Goal: Feedback & Contribution: Leave review/rating

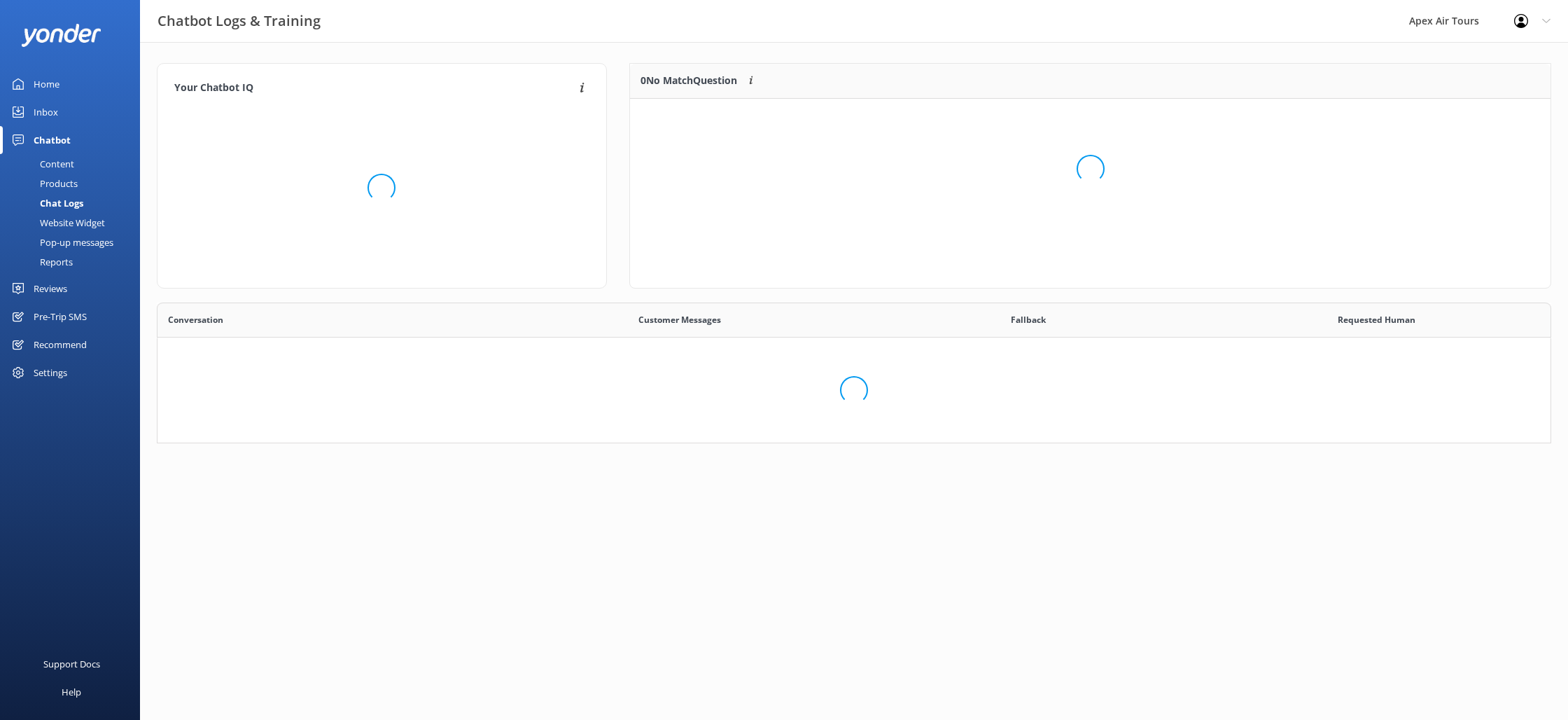
scroll to position [491, 1393]
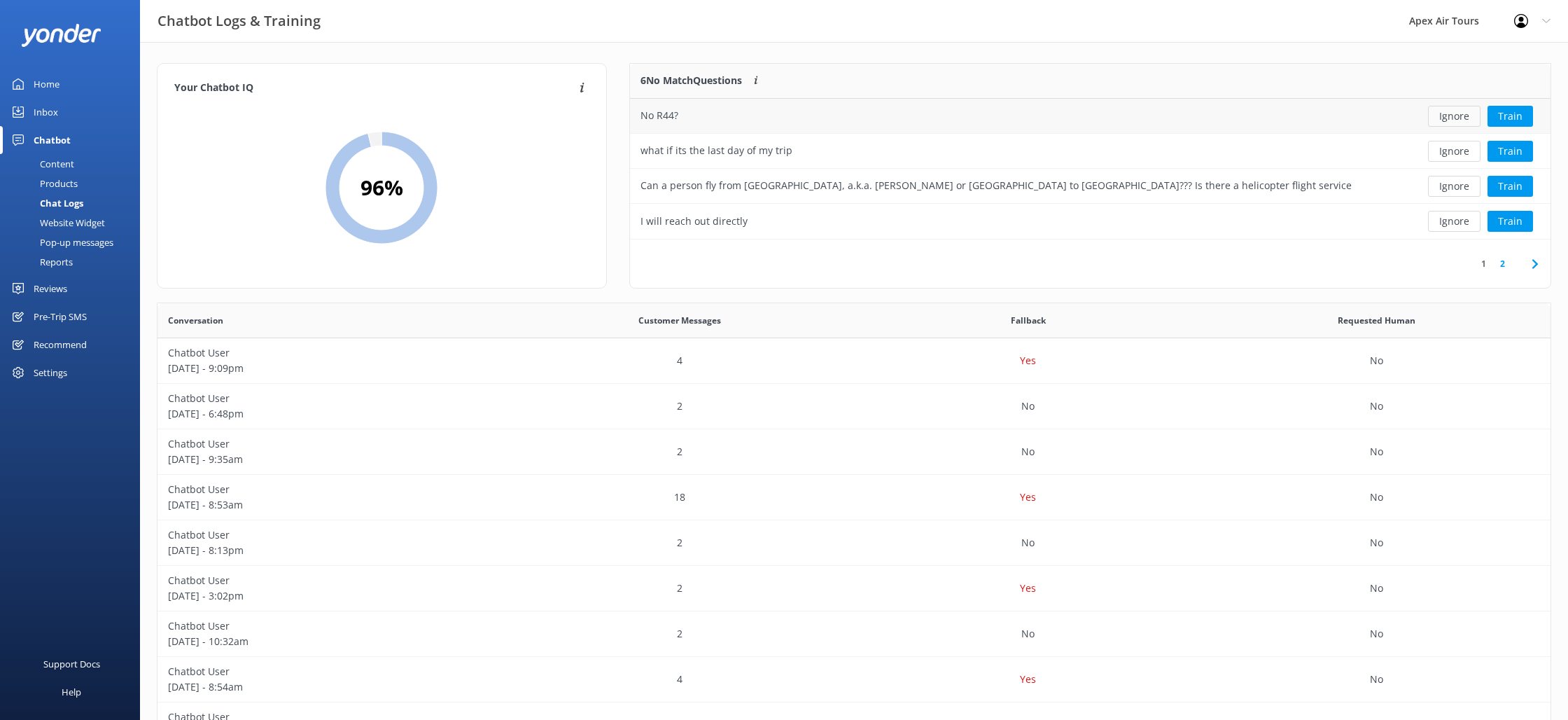
click at [1461, 122] on button "Ignore" at bounding box center [1453, 117] width 52 height 21
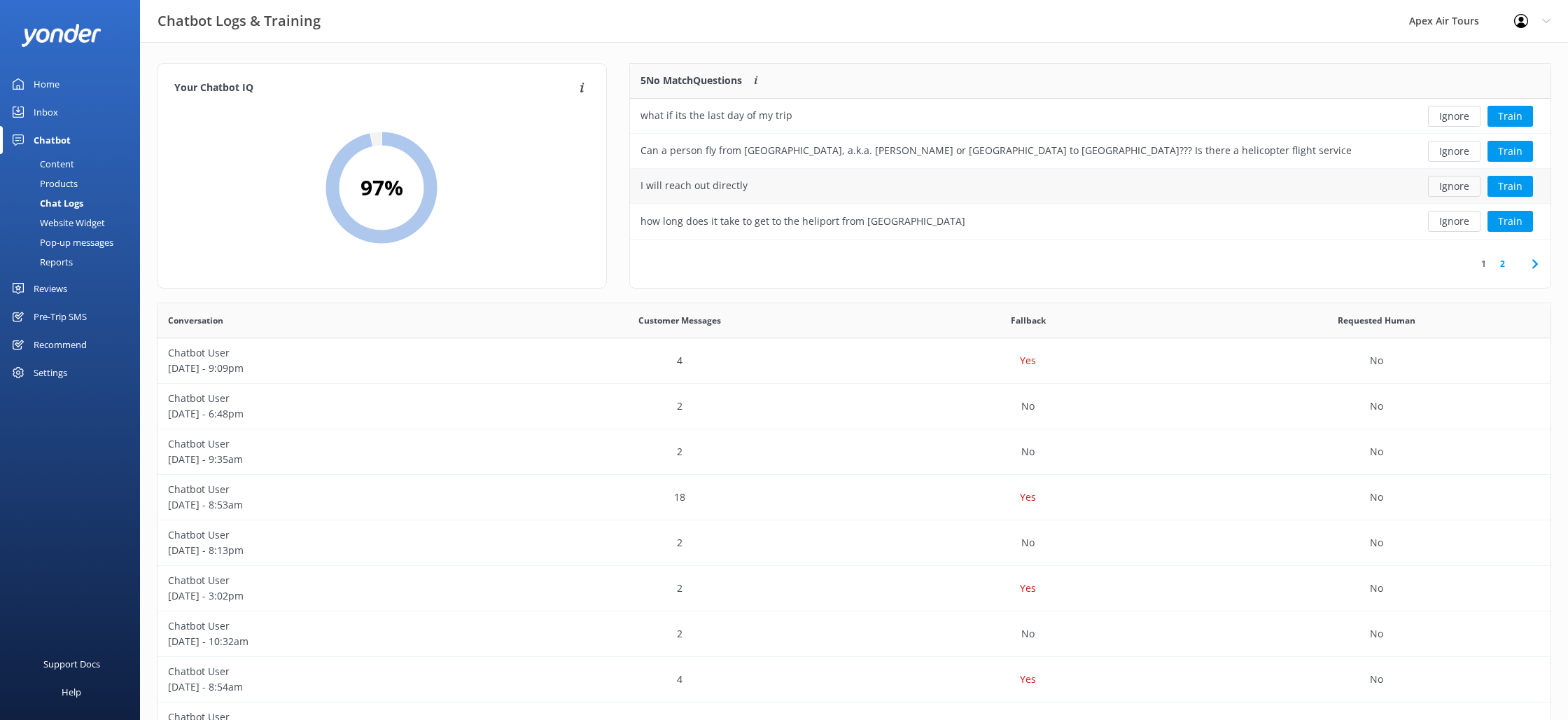
click at [1454, 186] on button "Ignore" at bounding box center [1453, 186] width 52 height 21
click at [1447, 224] on button "Ignore" at bounding box center [1453, 222] width 52 height 21
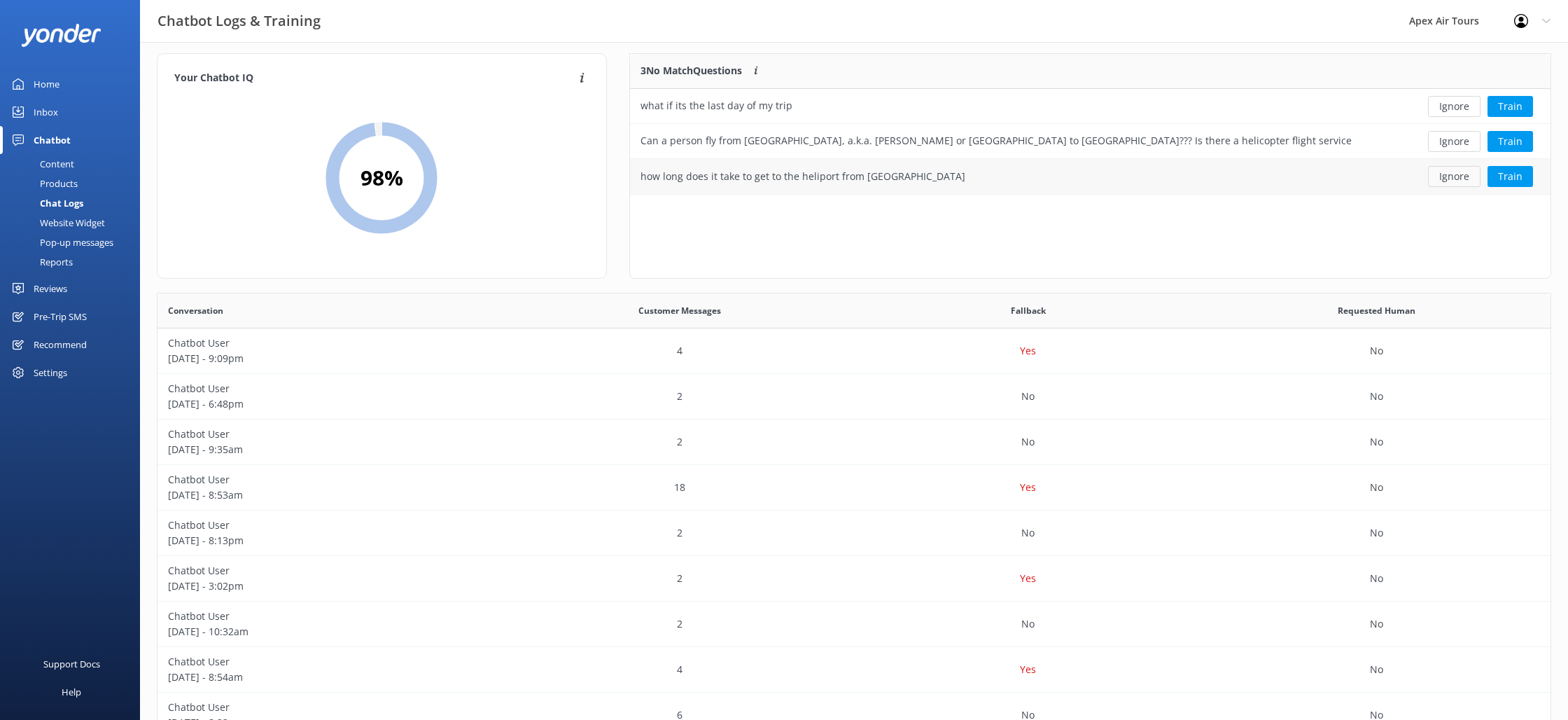
scroll to position [0, 0]
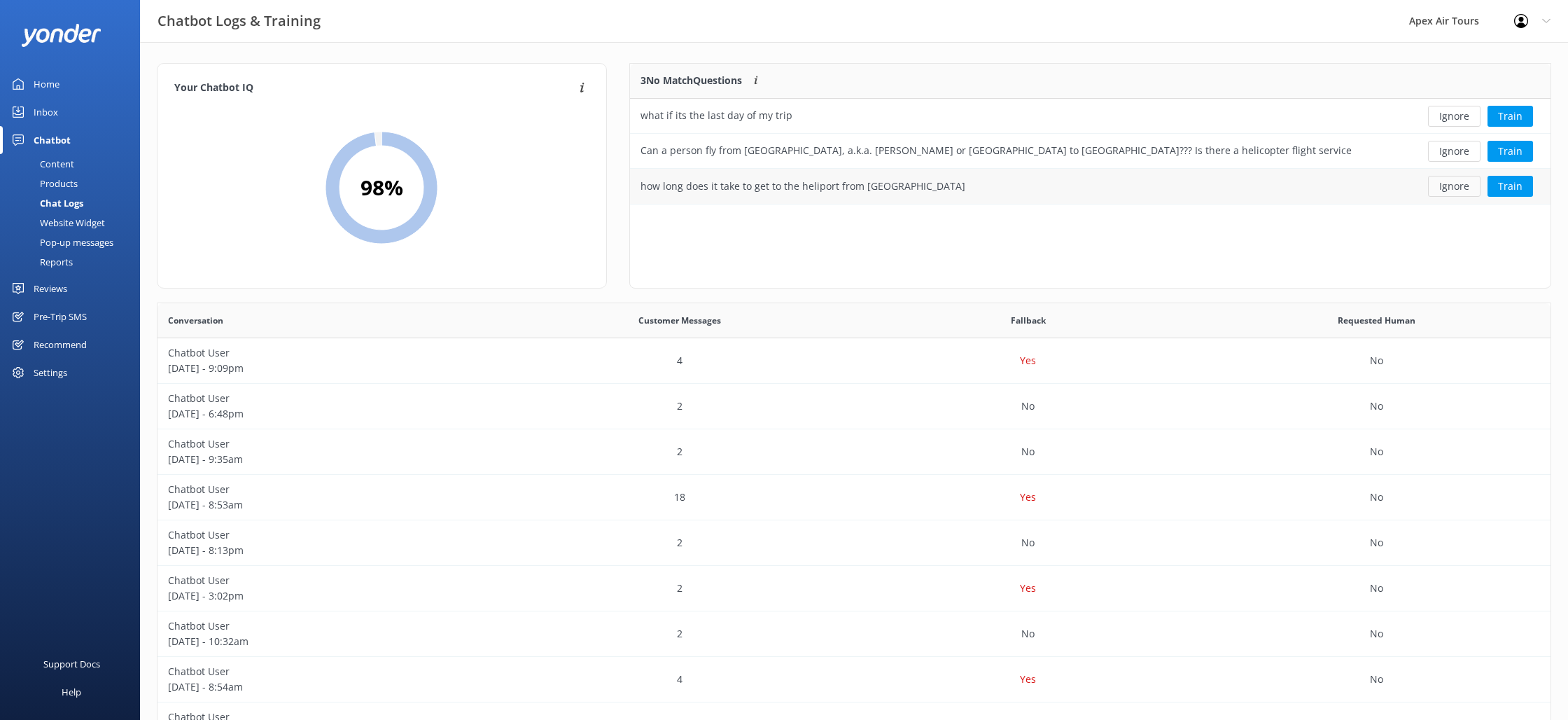
click at [1463, 186] on button "Ignore" at bounding box center [1453, 186] width 52 height 21
click at [1454, 117] on button "Ignore" at bounding box center [1453, 117] width 52 height 21
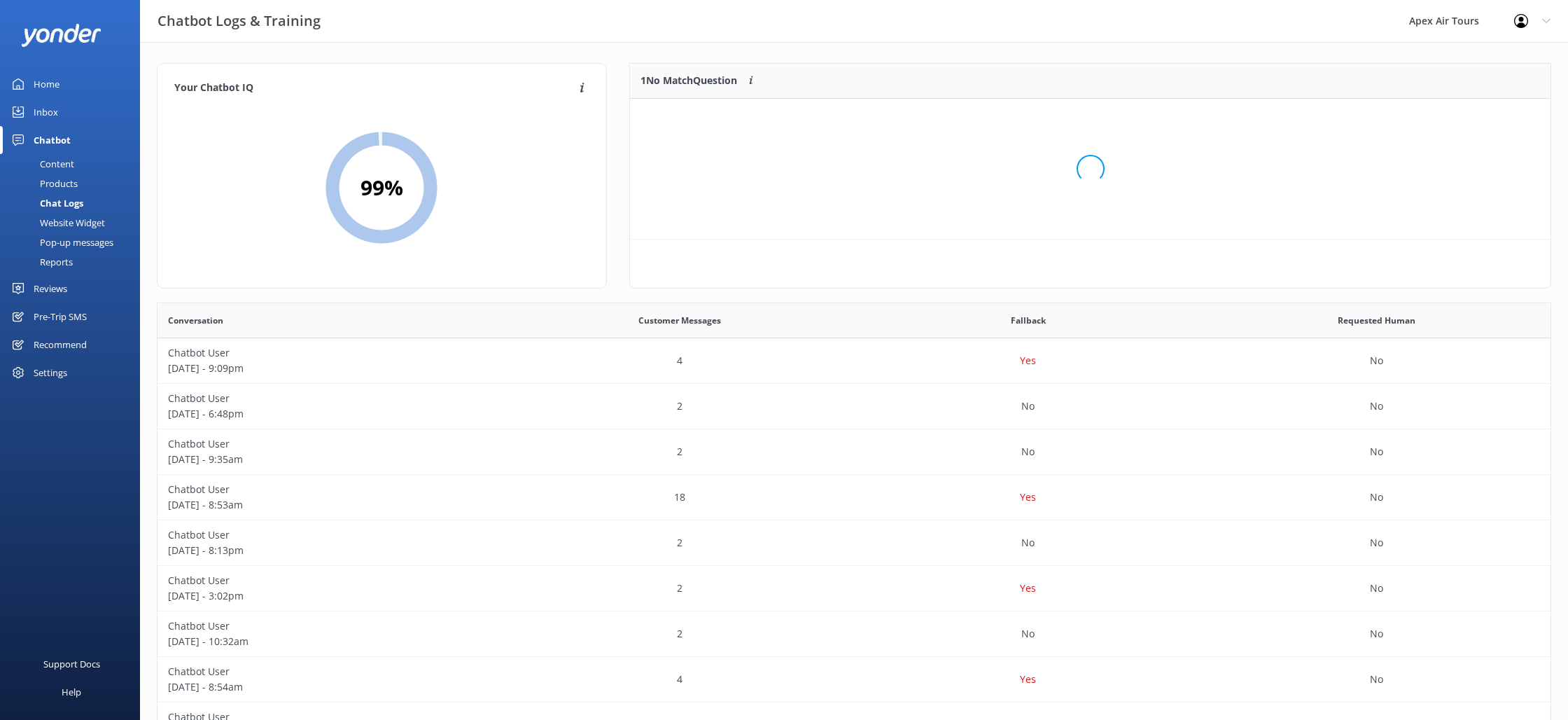
scroll to position [71, 921]
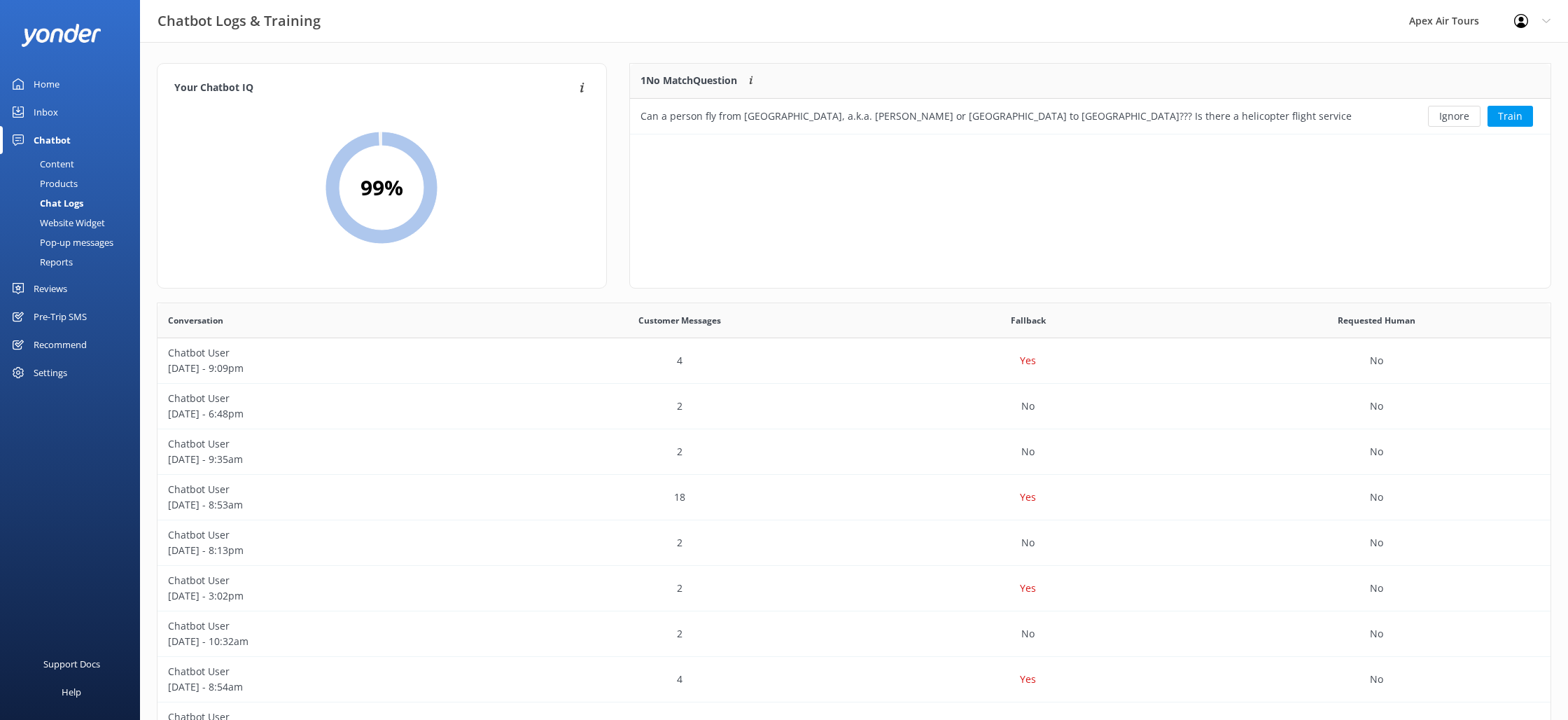
click at [56, 262] on div "Reports" at bounding box center [41, 261] width 64 height 19
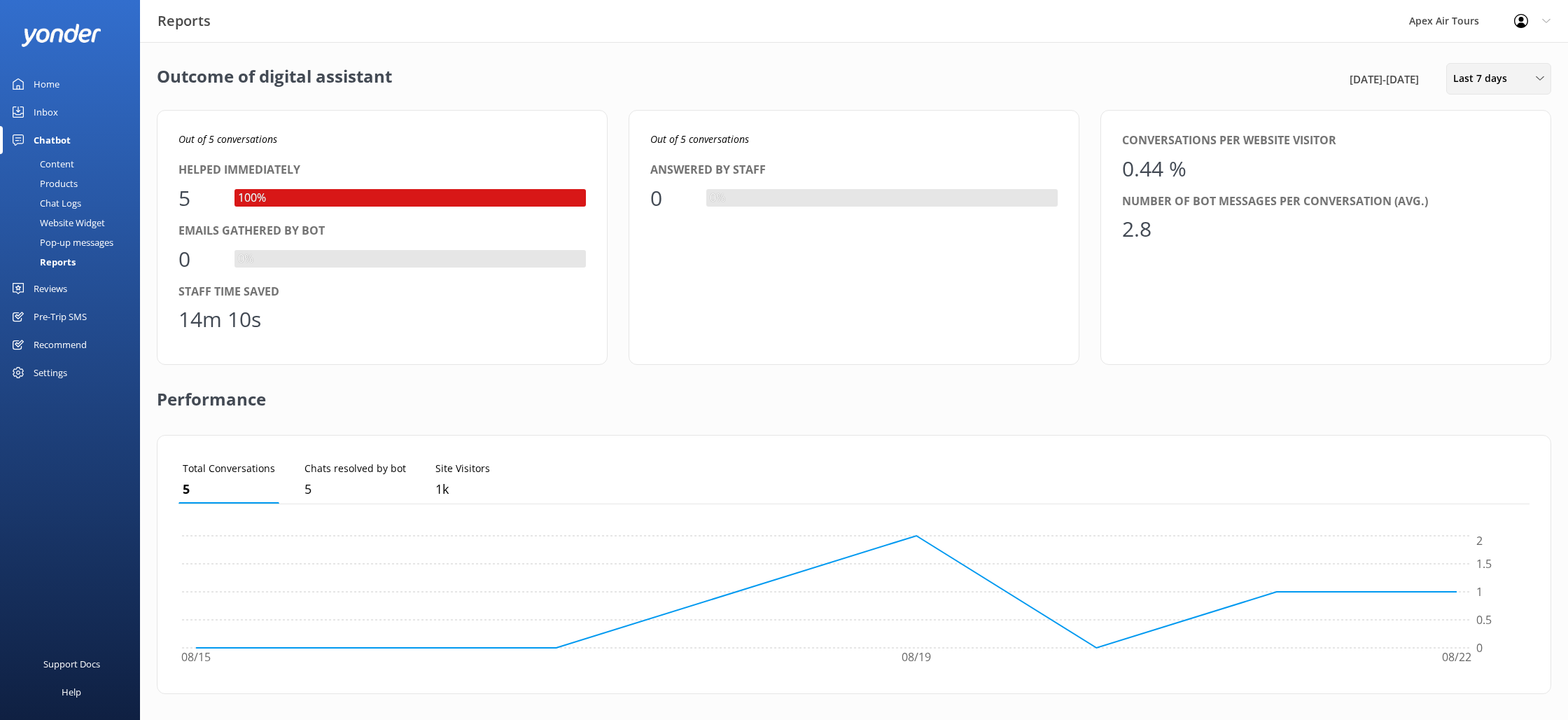
click at [1523, 78] on div "Last 7 days" at bounding box center [1498, 78] width 98 height 15
click at [1493, 136] on div "Last 30 days" at bounding box center [1479, 140] width 49 height 14
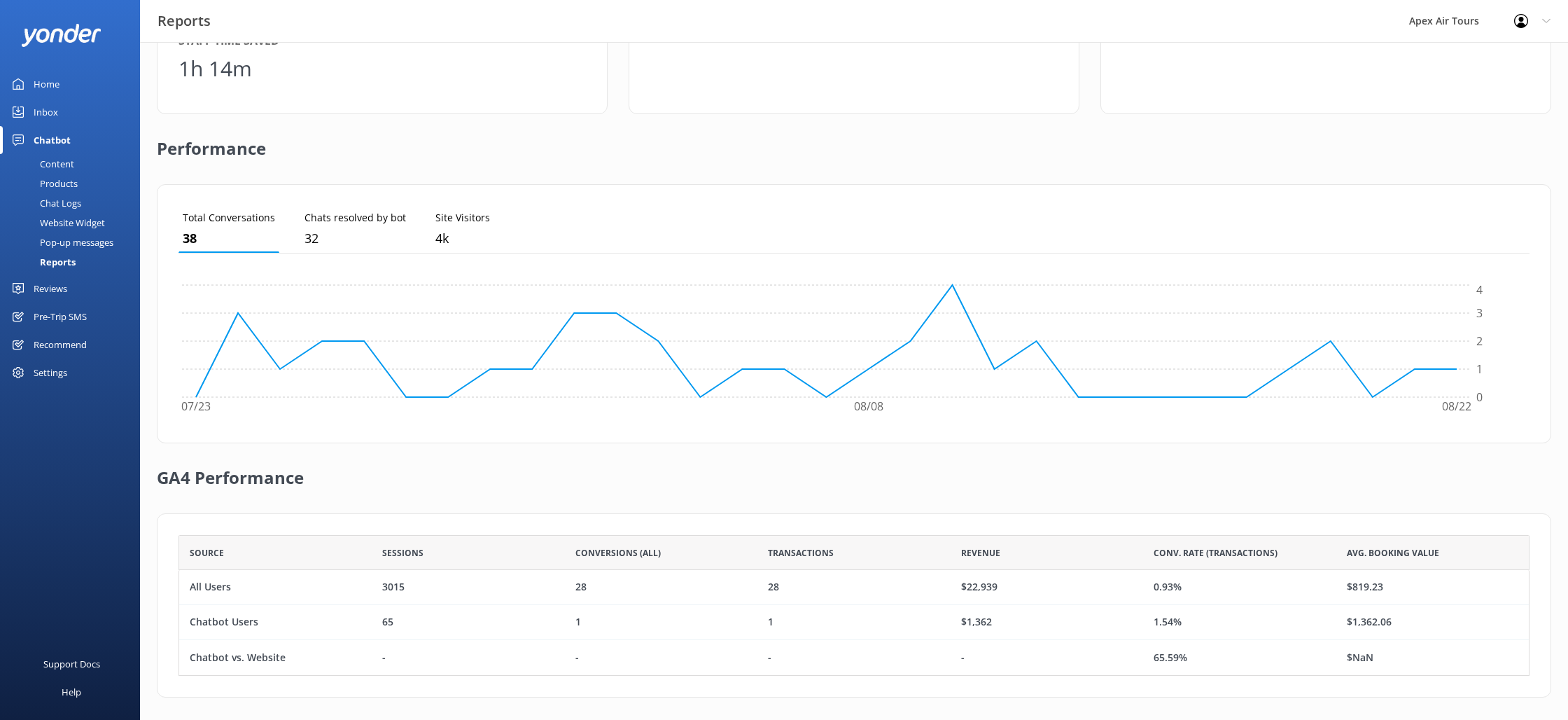
scroll to position [256, 0]
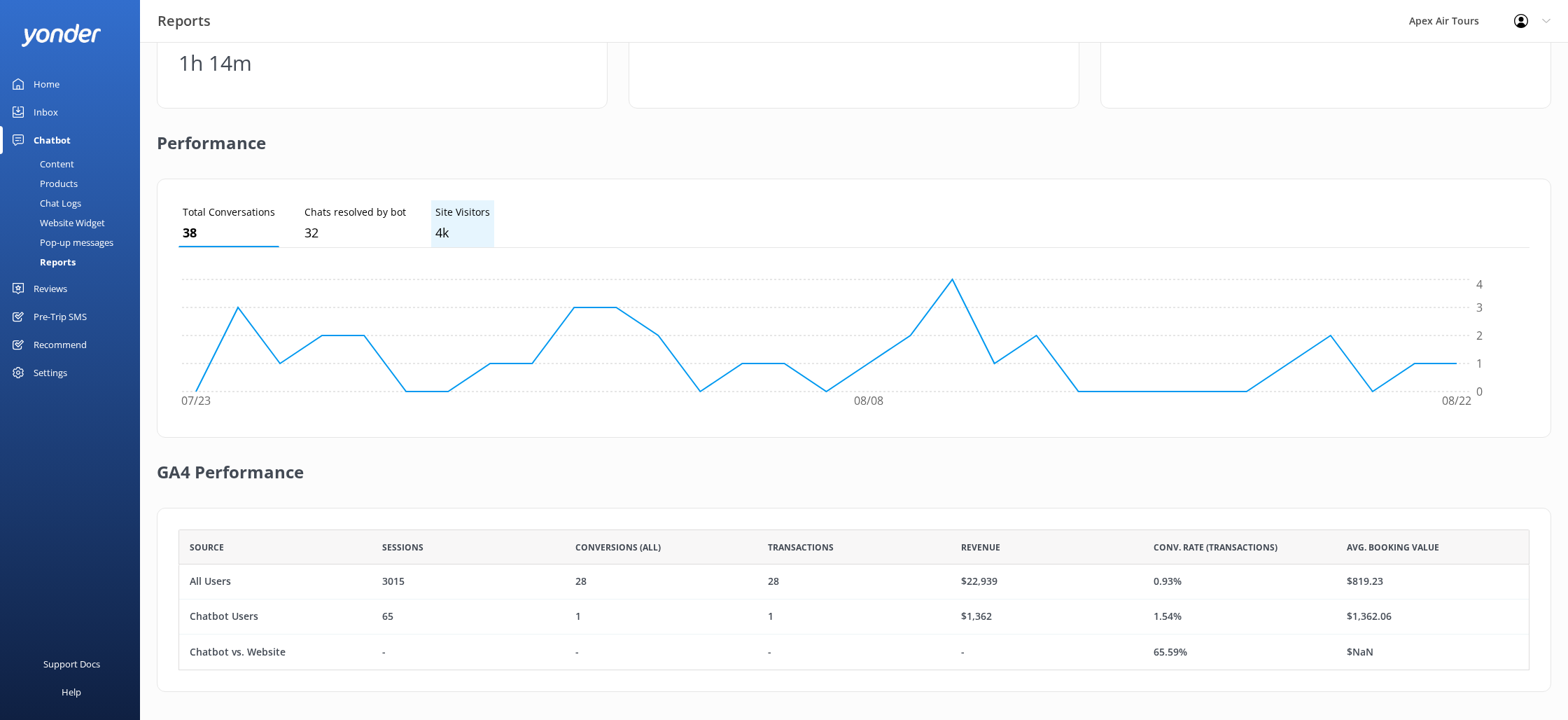
click at [466, 220] on li "Site Visitors 4k" at bounding box center [462, 224] width 63 height 47
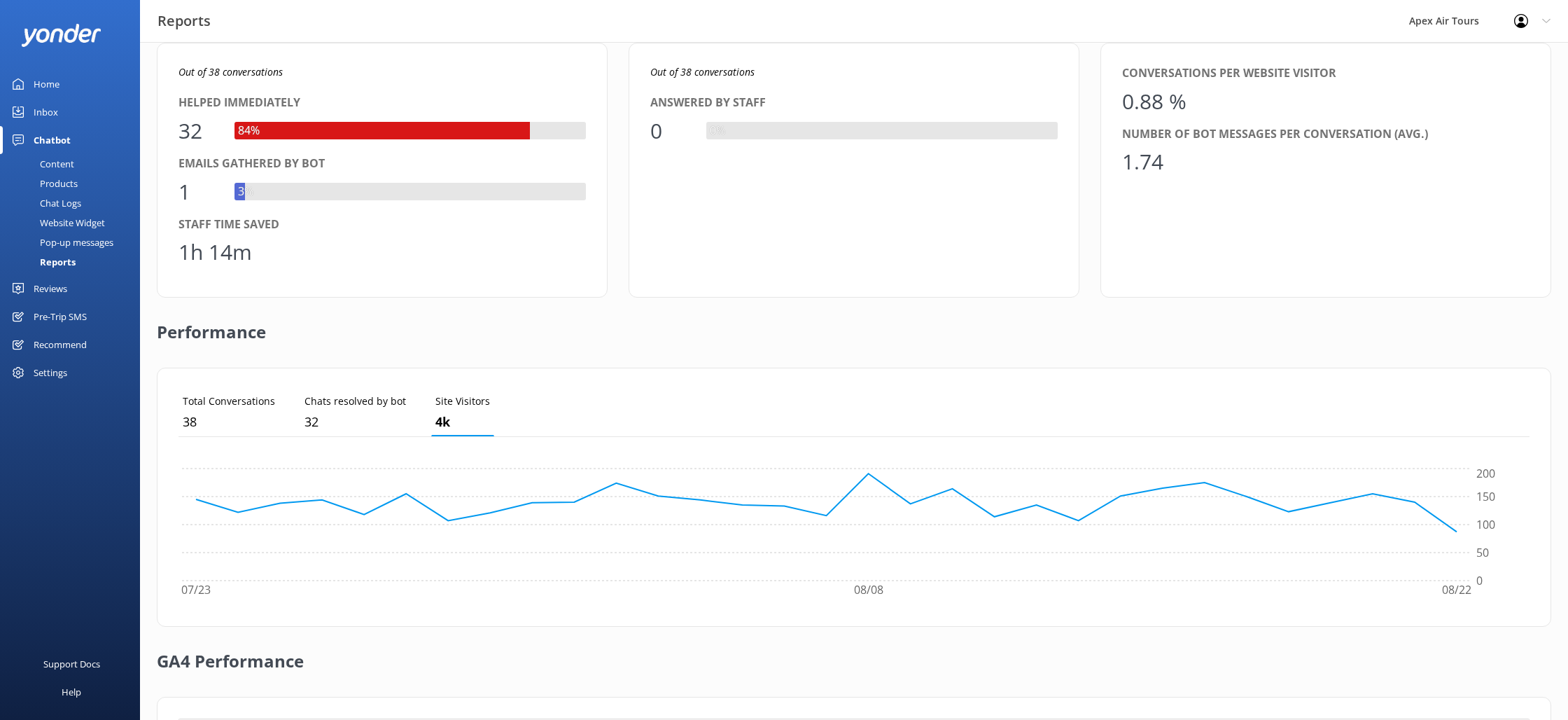
scroll to position [0, 0]
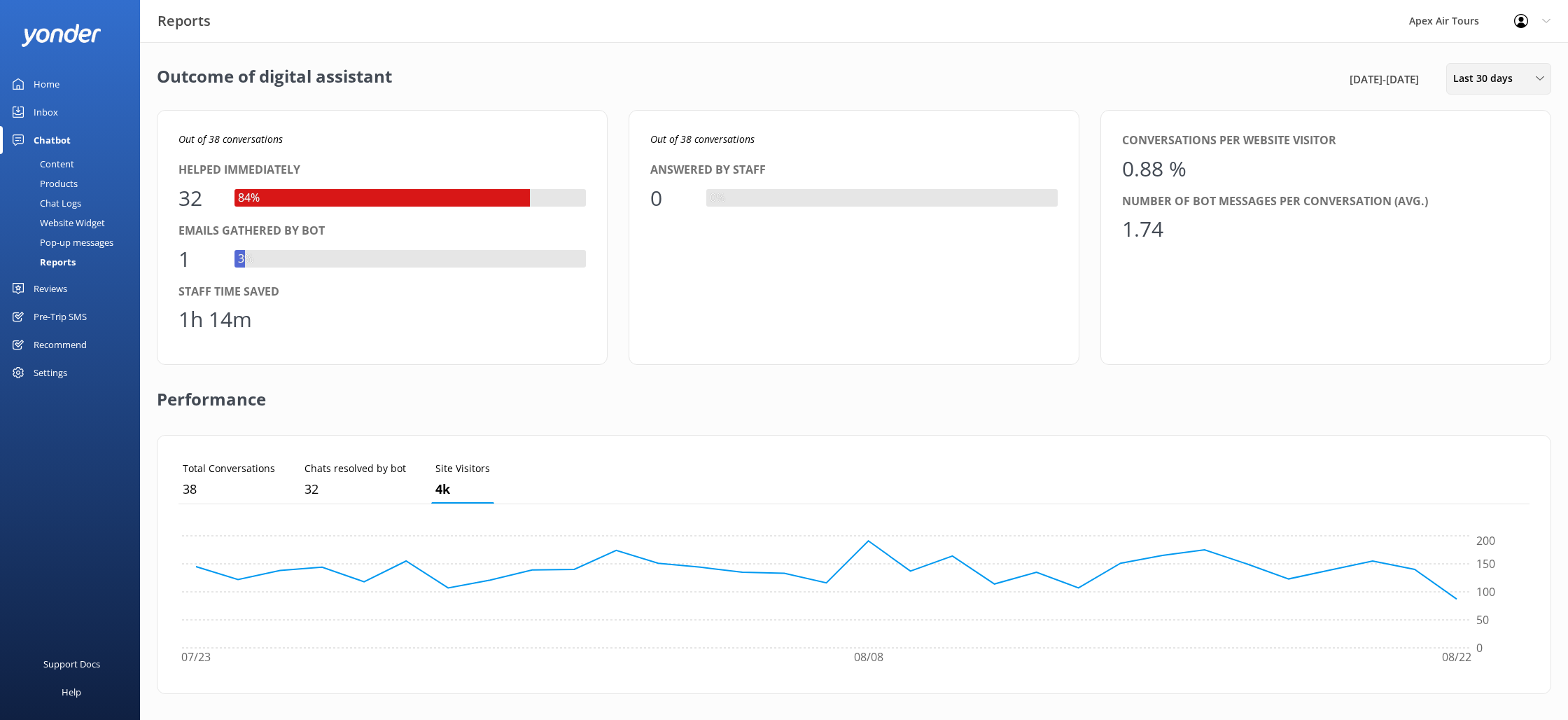
click at [1513, 83] on span "Last 30 days" at bounding box center [1487, 78] width 68 height 15
click at [1502, 190] on div "Last 90 days" at bounding box center [1479, 197] width 49 height 14
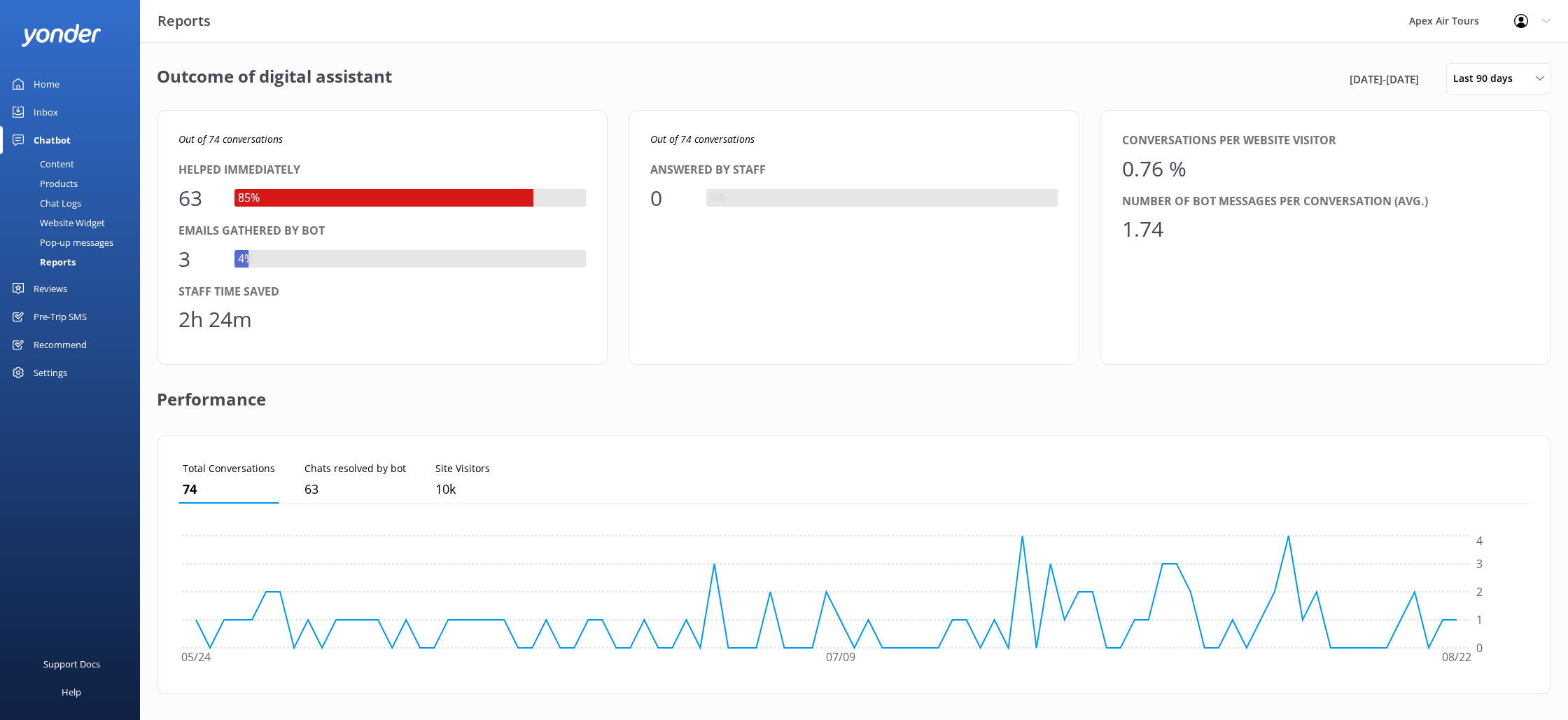
scroll to position [256, 0]
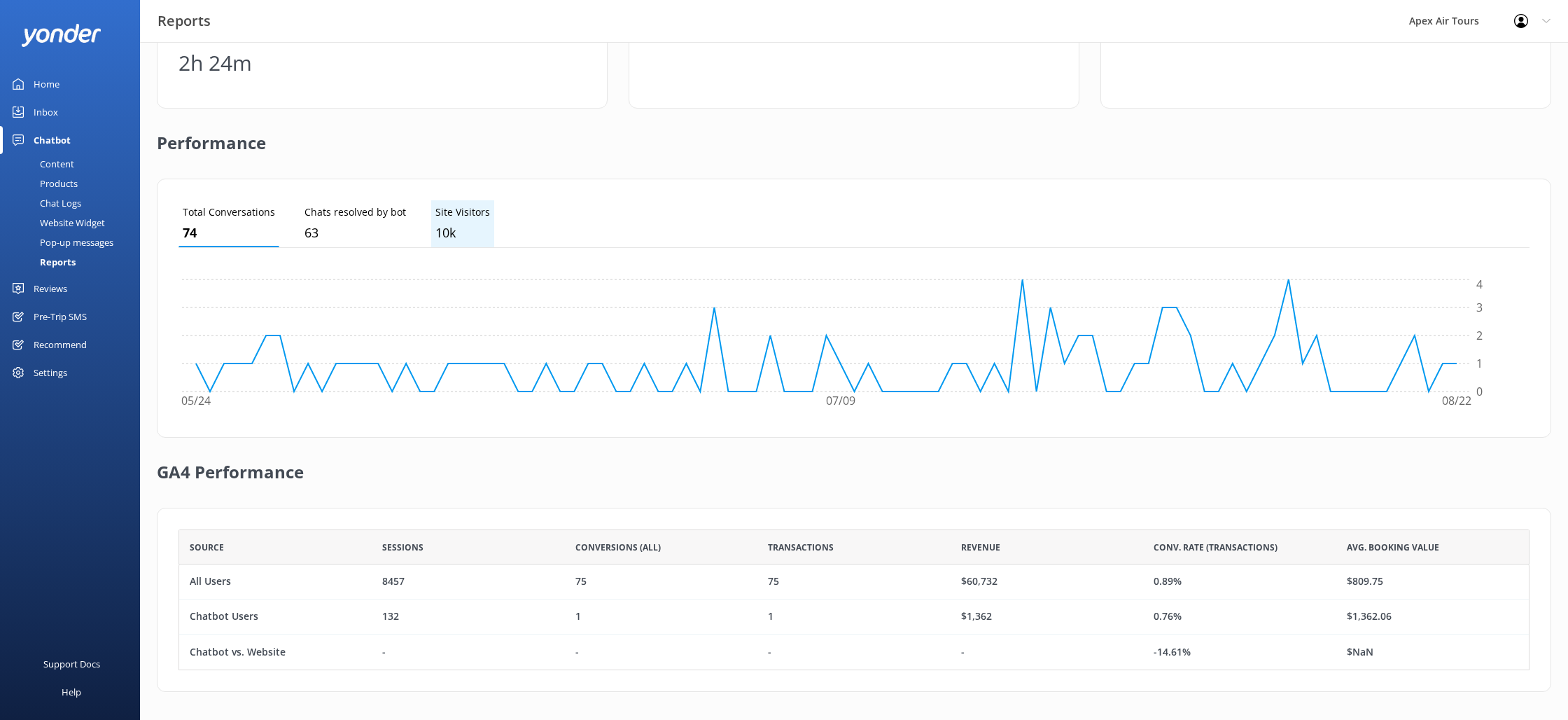
click at [459, 221] on li "Site Visitors 10k" at bounding box center [462, 224] width 63 height 47
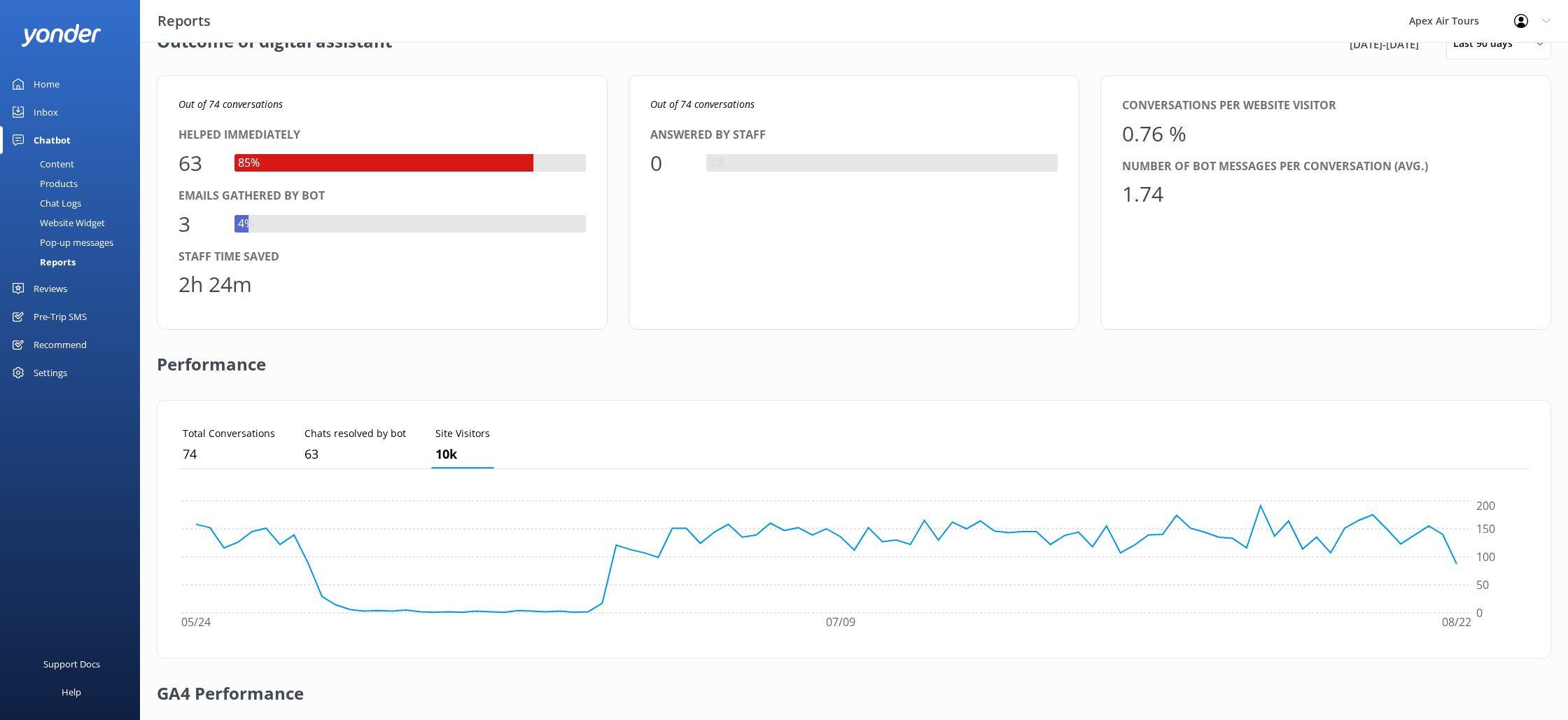
scroll to position [0, 0]
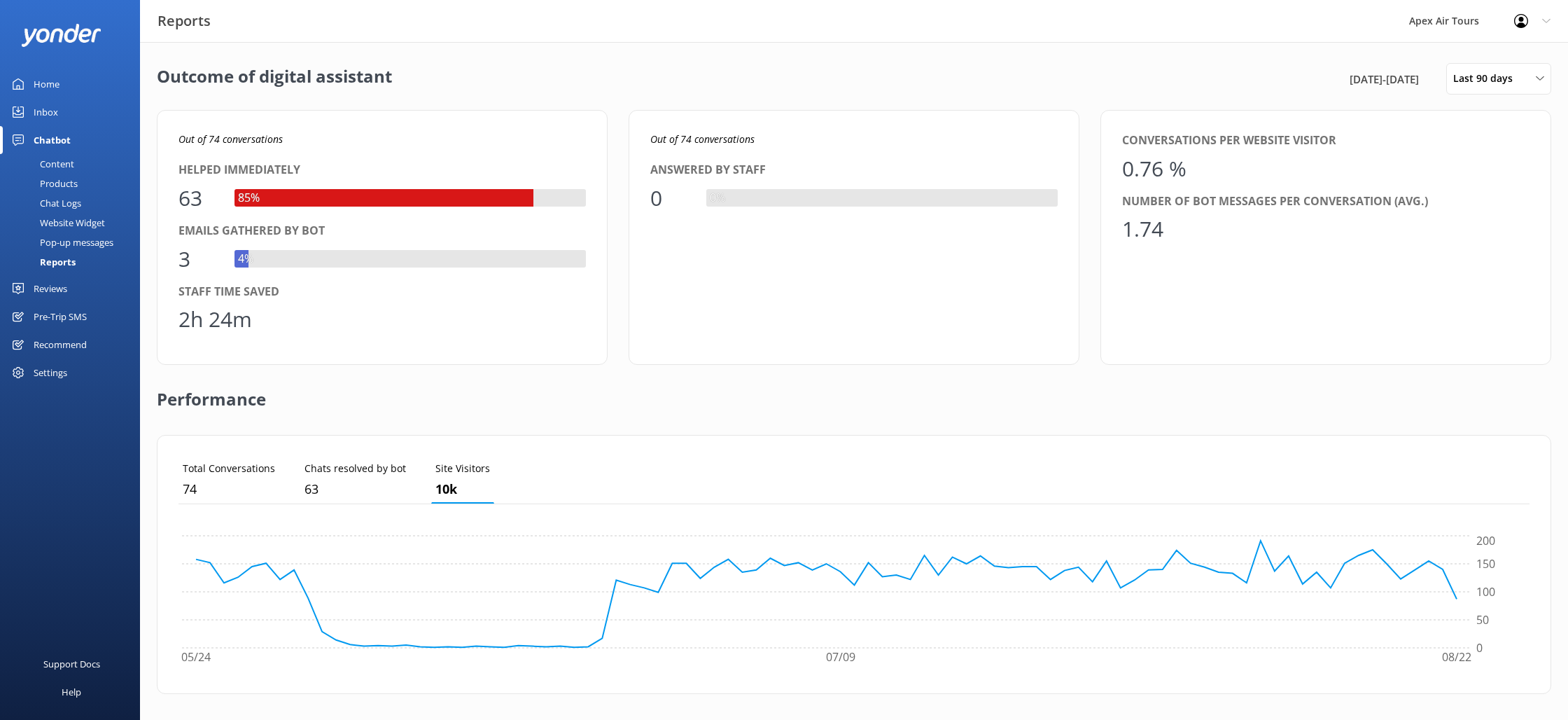
click at [59, 143] on div "Chatbot" at bounding box center [52, 140] width 37 height 28
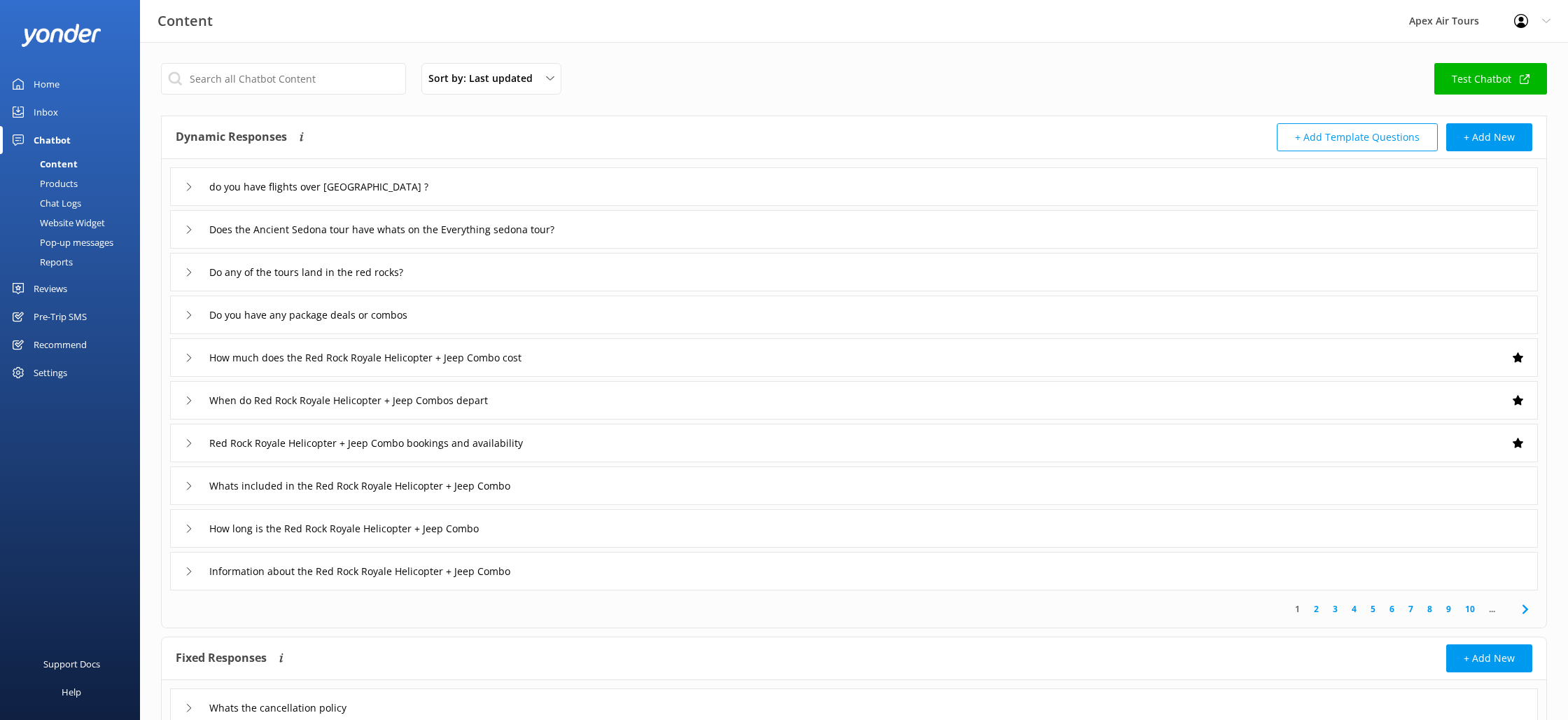
click at [51, 290] on div "Reviews" at bounding box center [50, 289] width 34 height 28
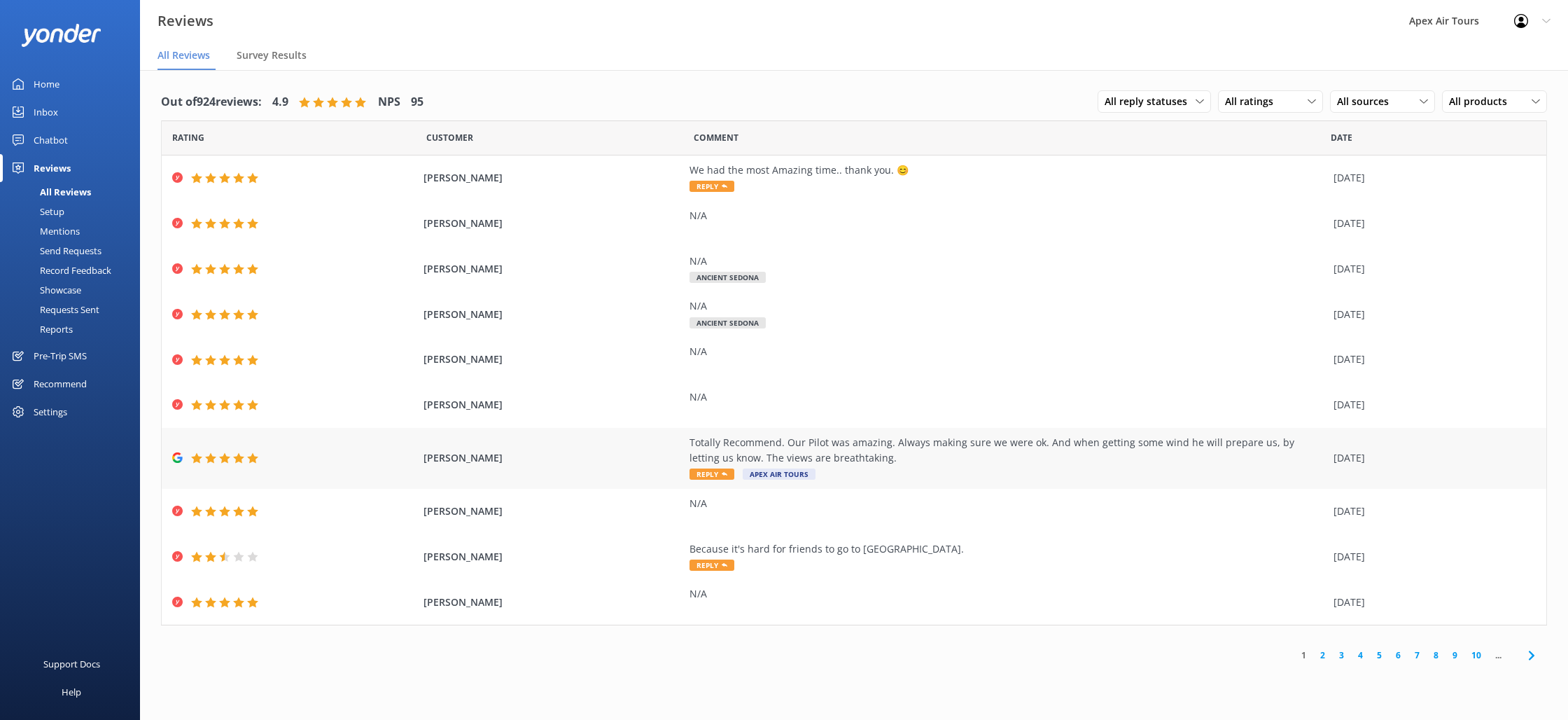
scroll to position [28, 0]
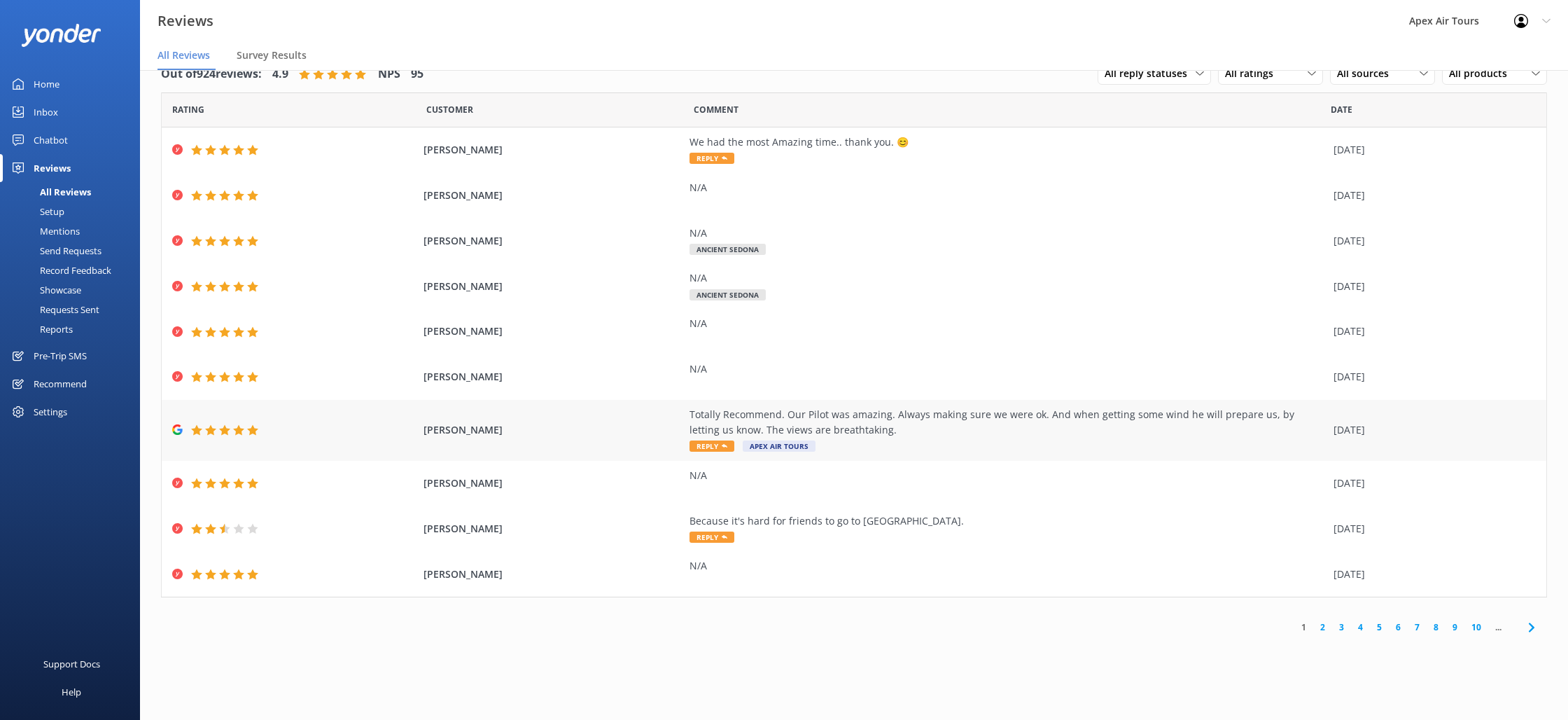
click at [719, 448] on span "Reply" at bounding box center [712, 446] width 45 height 11
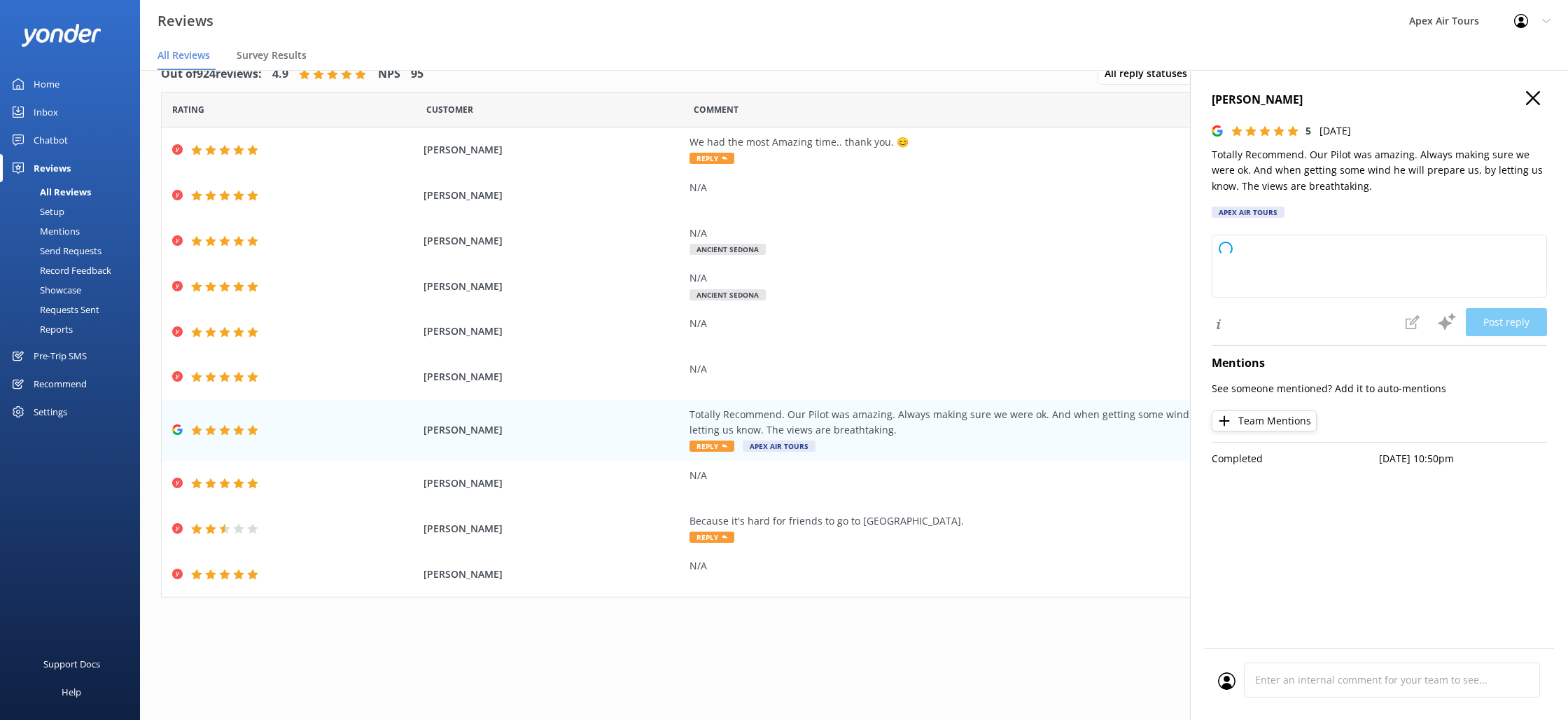
type textarea "Thank you so much for your wonderful review! We're thrilled to hear you had a g…"
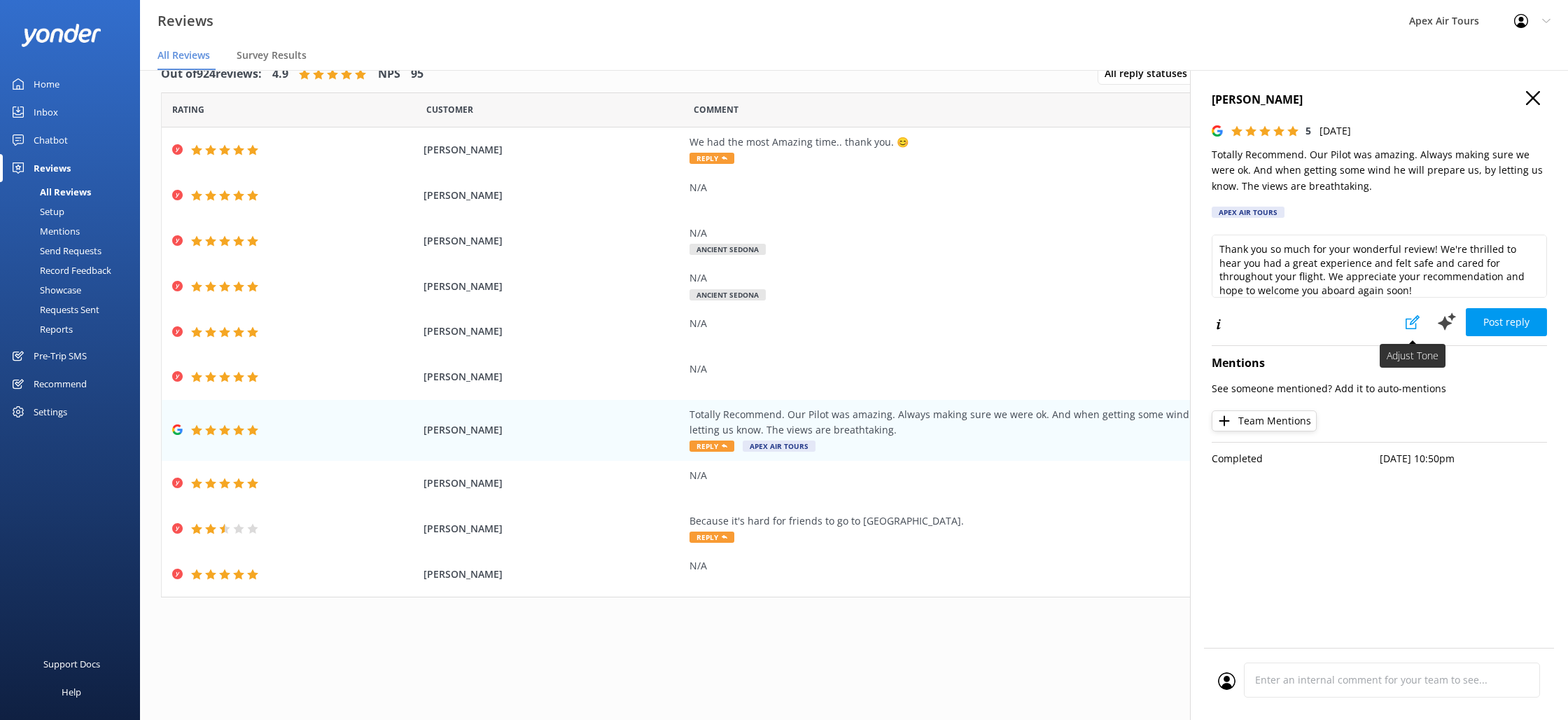
click at [1406, 326] on use at bounding box center [1413, 322] width 14 height 14
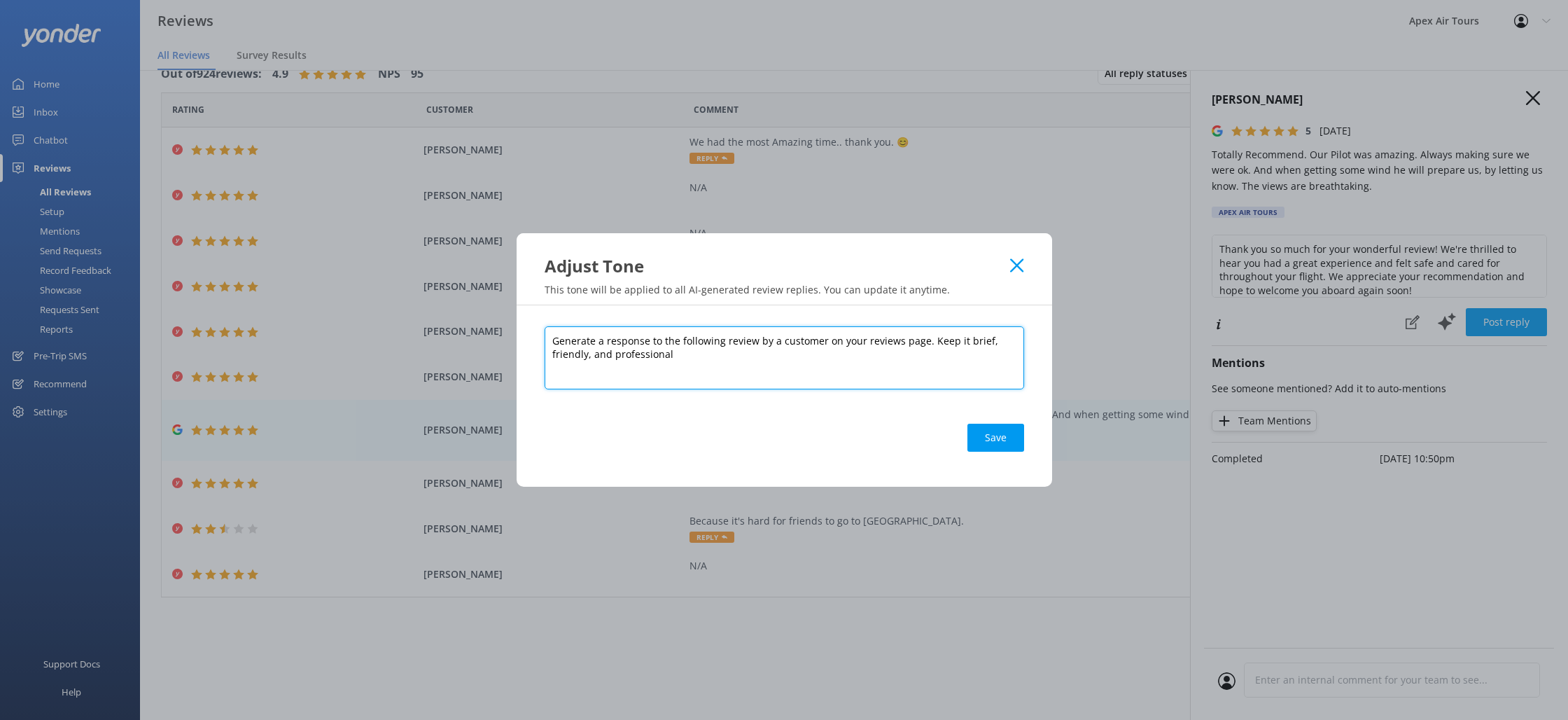
click at [727, 354] on textarea "Generate a response to the following review by a customer on your reviews page.…" at bounding box center [784, 357] width 479 height 63
type textarea "Generate a response to the following review by a customer on your reviews page.…"
click at [997, 436] on button "Save" at bounding box center [996, 438] width 57 height 28
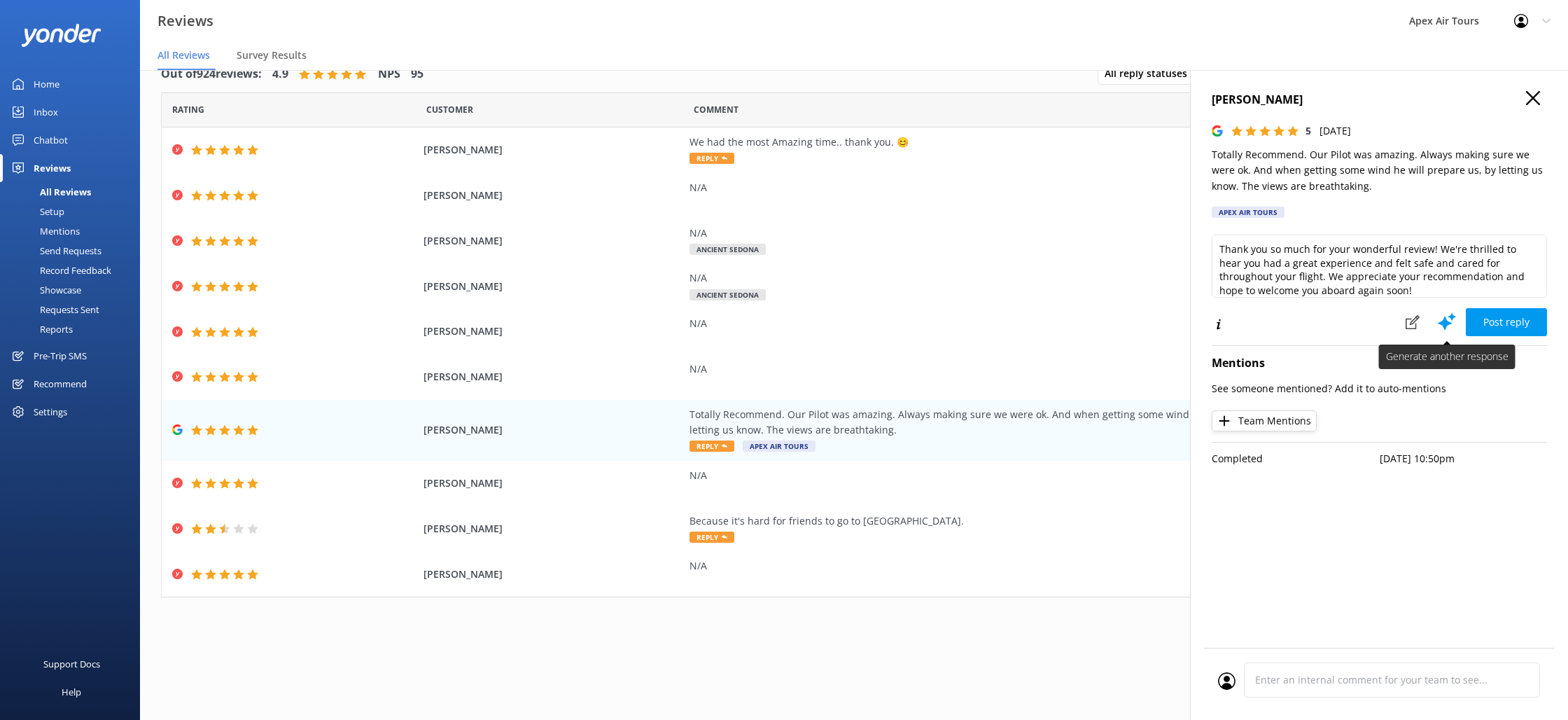
click at [1451, 324] on icon at bounding box center [1447, 322] width 21 height 21
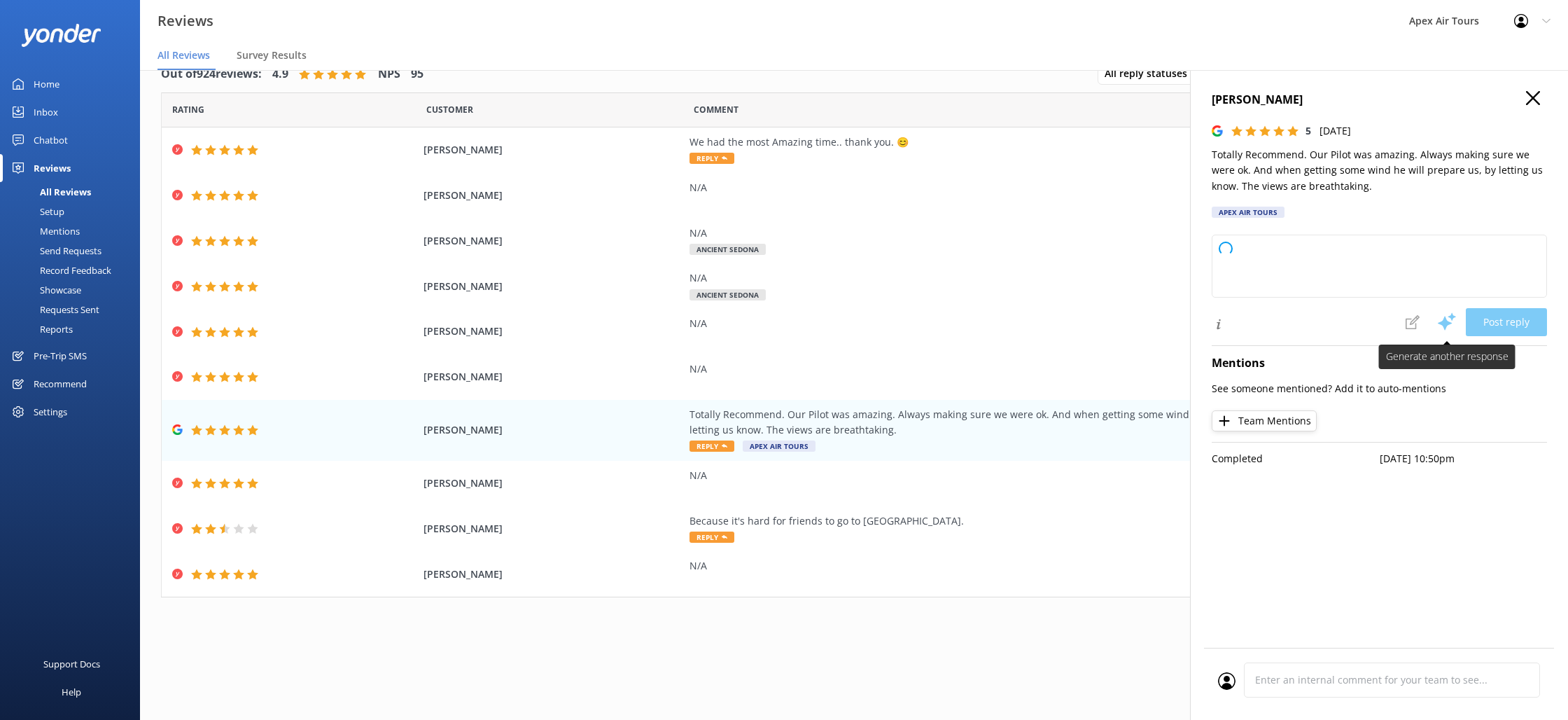
type textarea "Thanks for the high-flying review, Goose—I mean, friend! We’re thrilled you enj…"
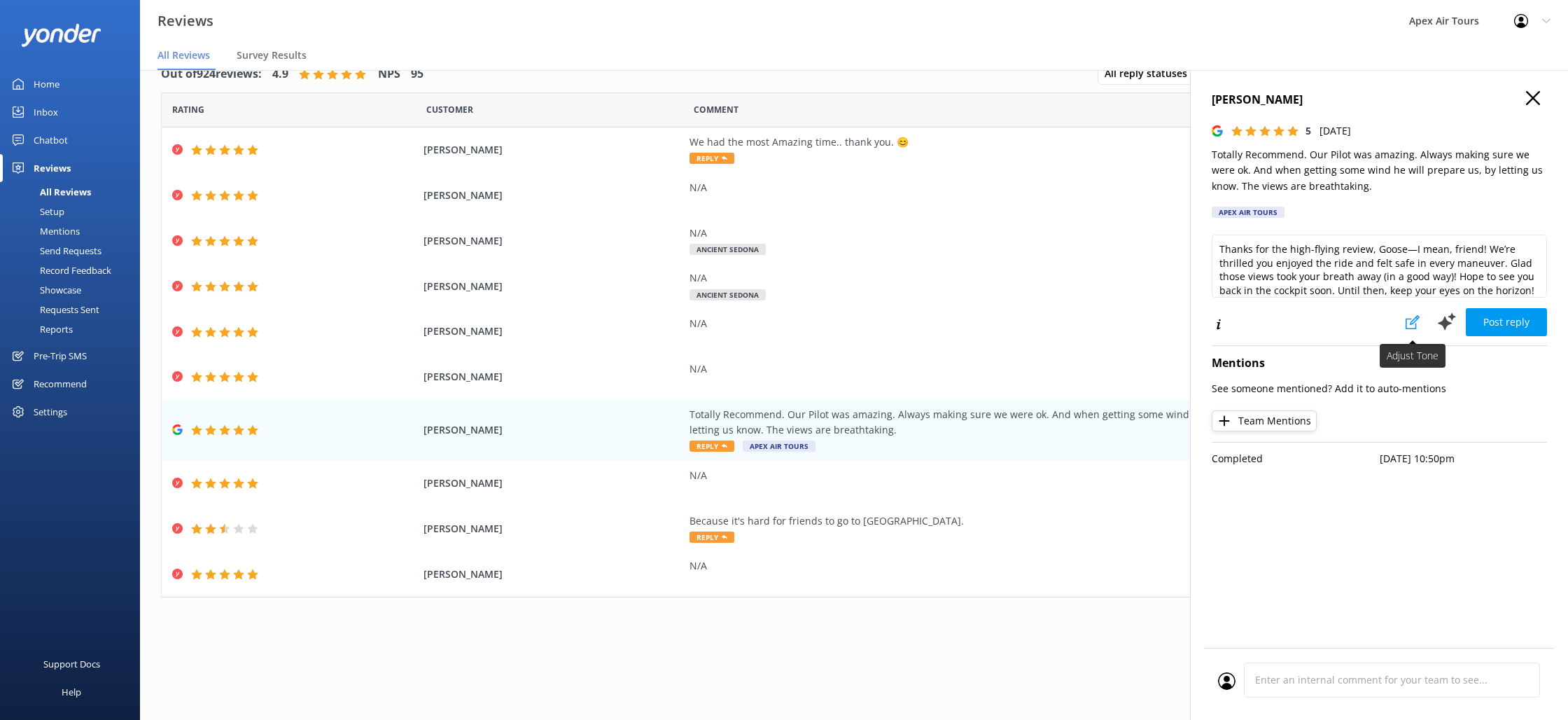
click at [1408, 321] on icon at bounding box center [1413, 322] width 14 height 14
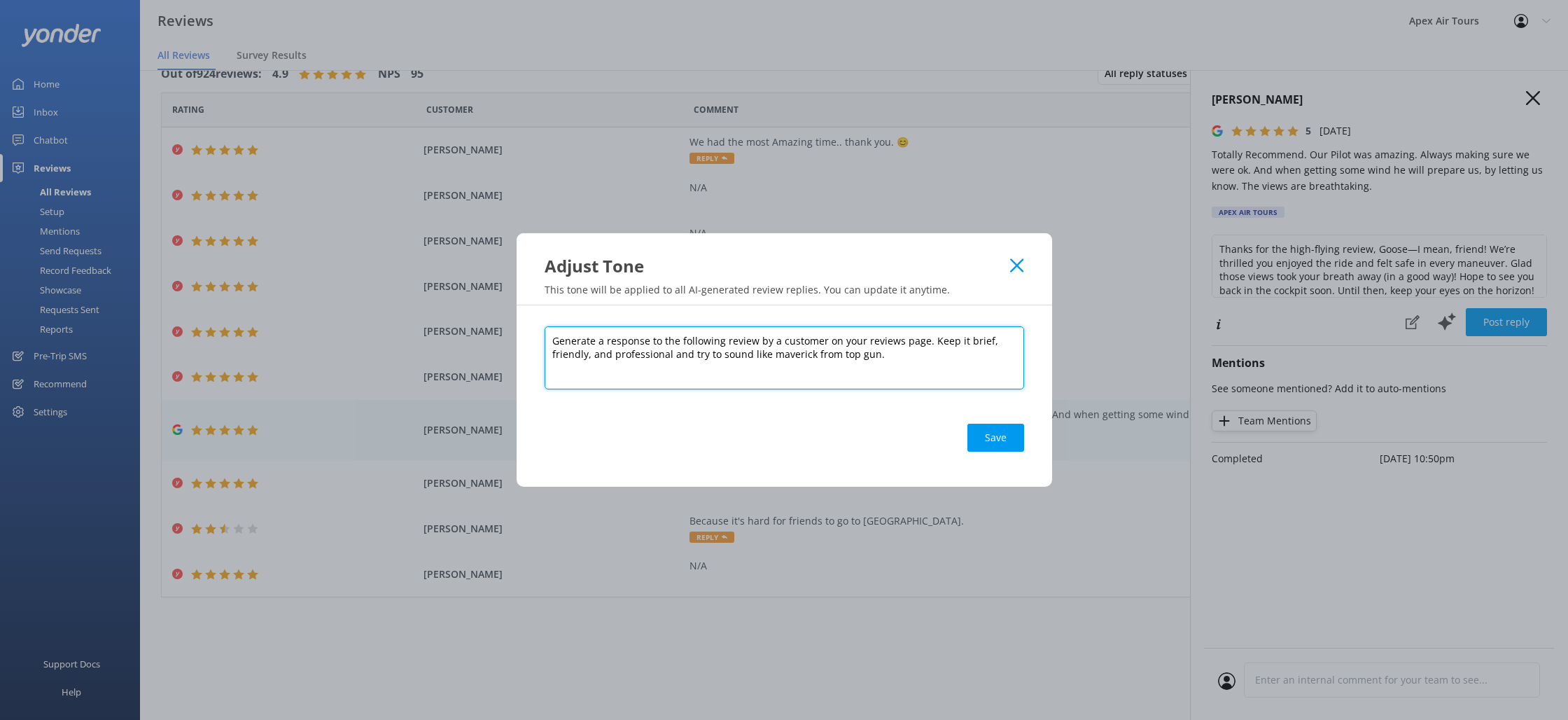
drag, startPoint x: 875, startPoint y: 357, endPoint x: 667, endPoint y: 356, distance: 208.0
click at [667, 356] on textarea "Generate a response to the following review by a customer on your reviews page.…" at bounding box center [784, 357] width 479 height 63
type textarea "Generate a response to the following review by a customer on your reviews page.…"
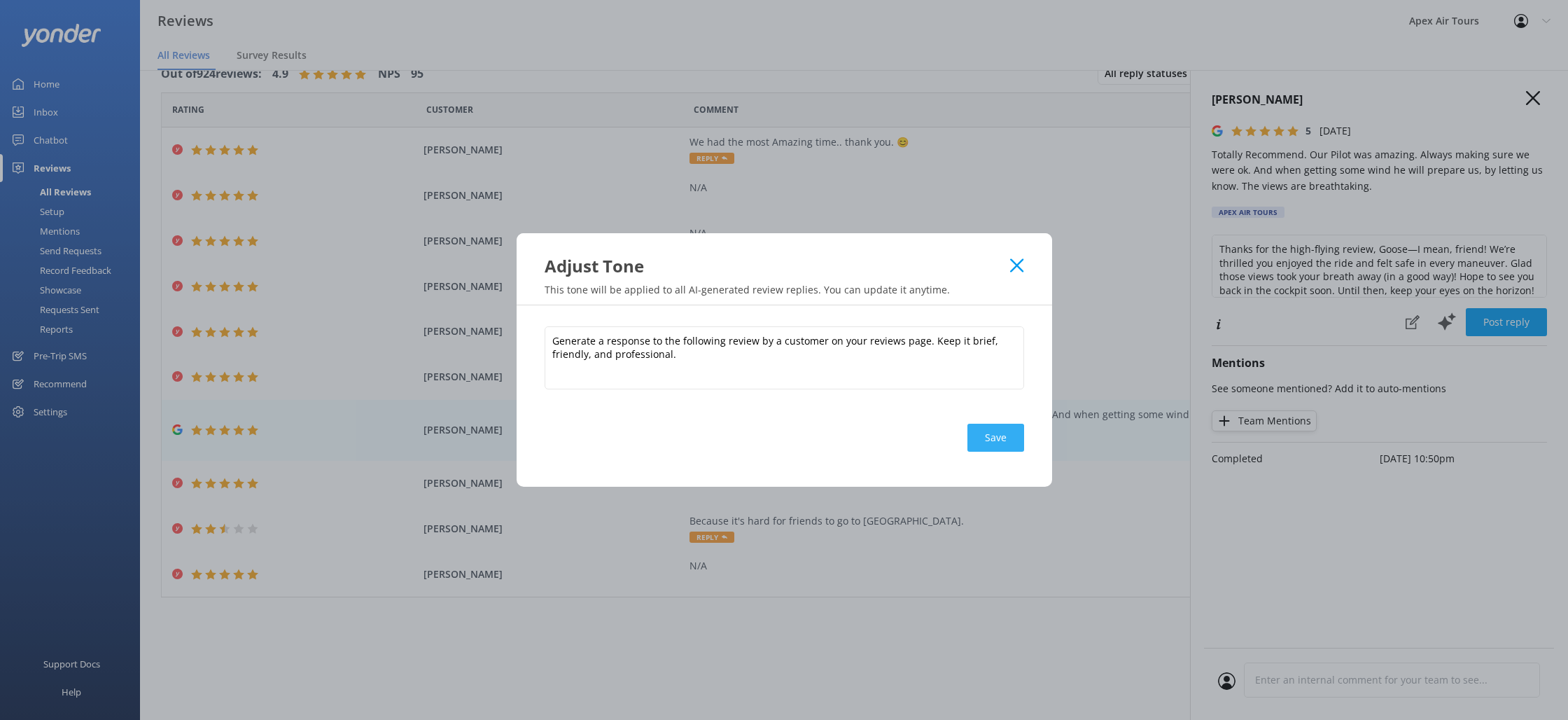
click at [1010, 440] on button "Save" at bounding box center [996, 438] width 57 height 28
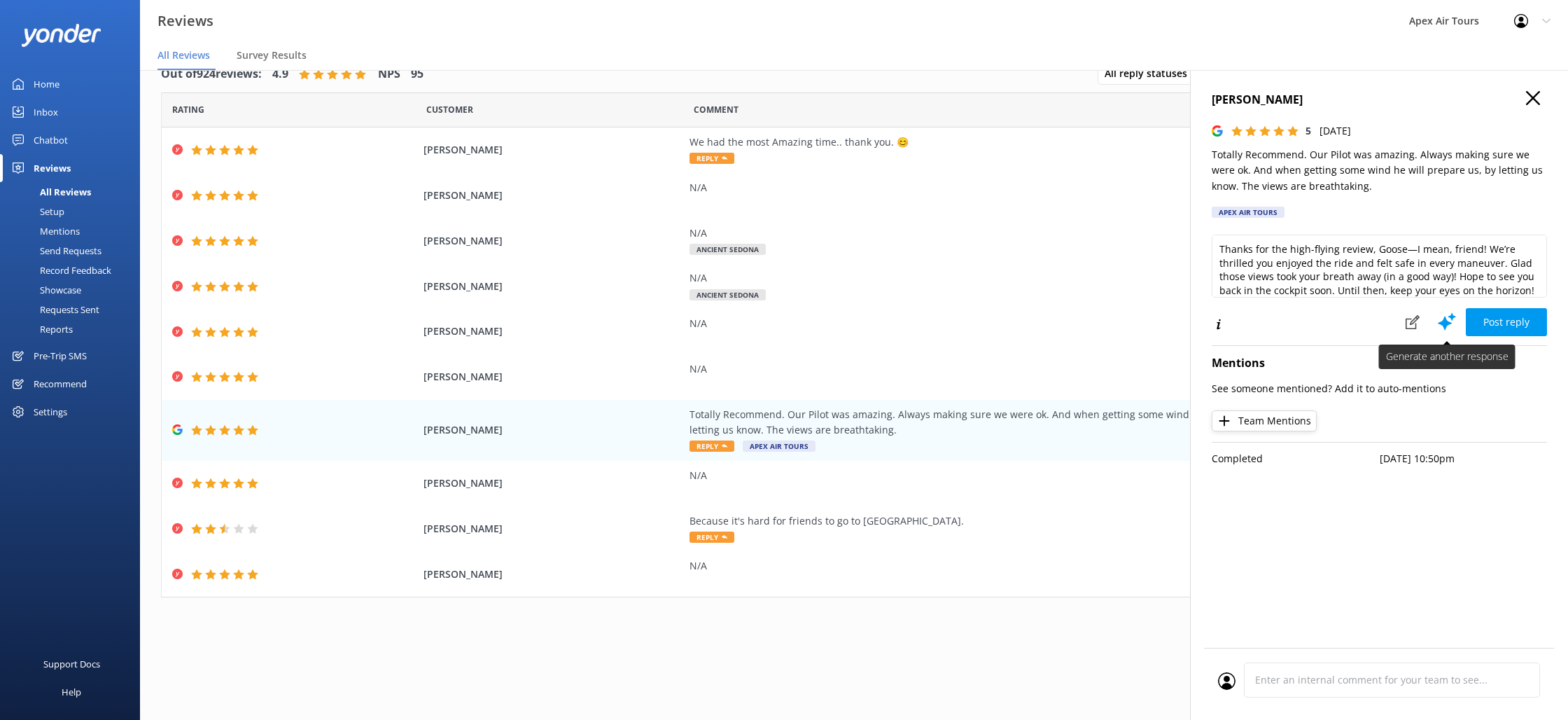
click at [1445, 326] on use at bounding box center [1446, 322] width 19 height 18
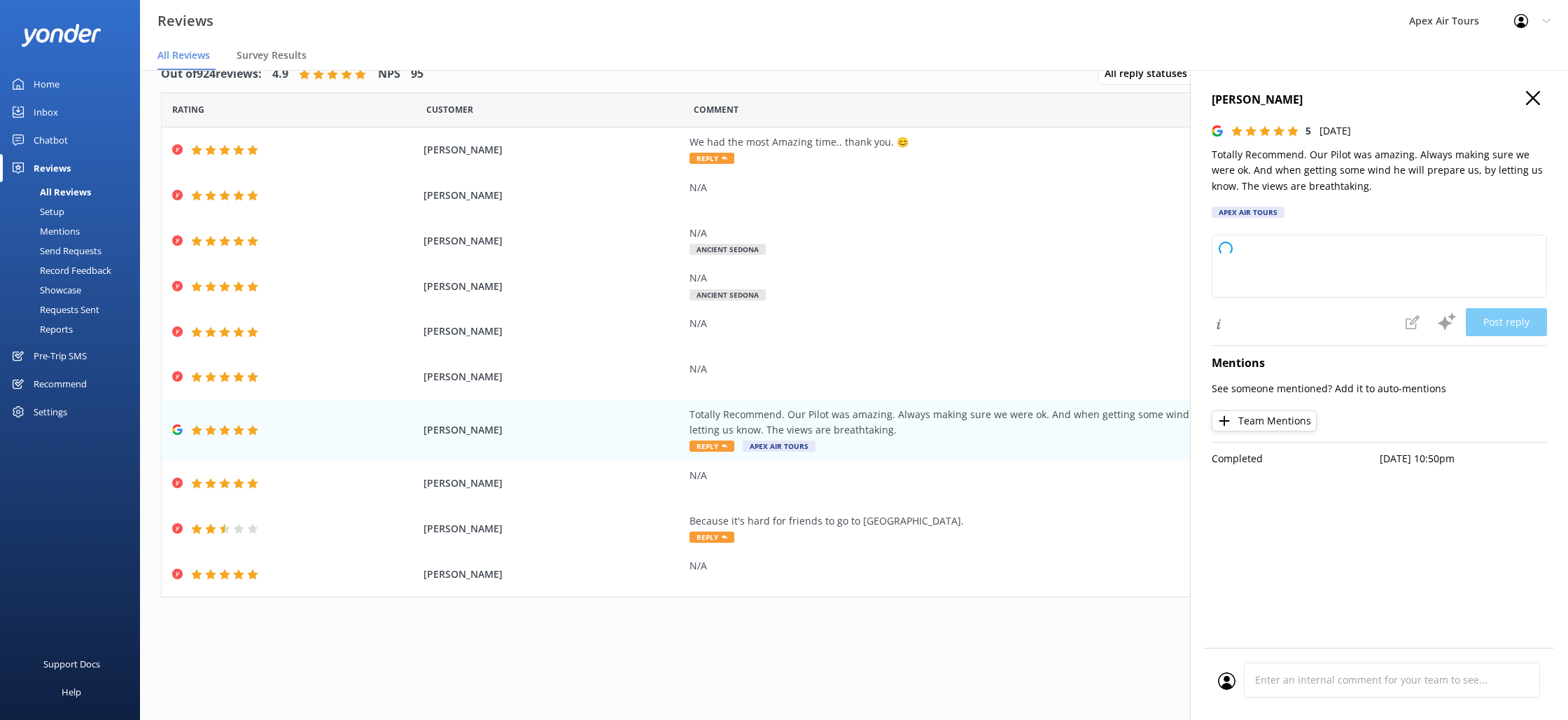
type textarea "Thank you so much for your wonderful review! We're thrilled to hear you enjoyed…"
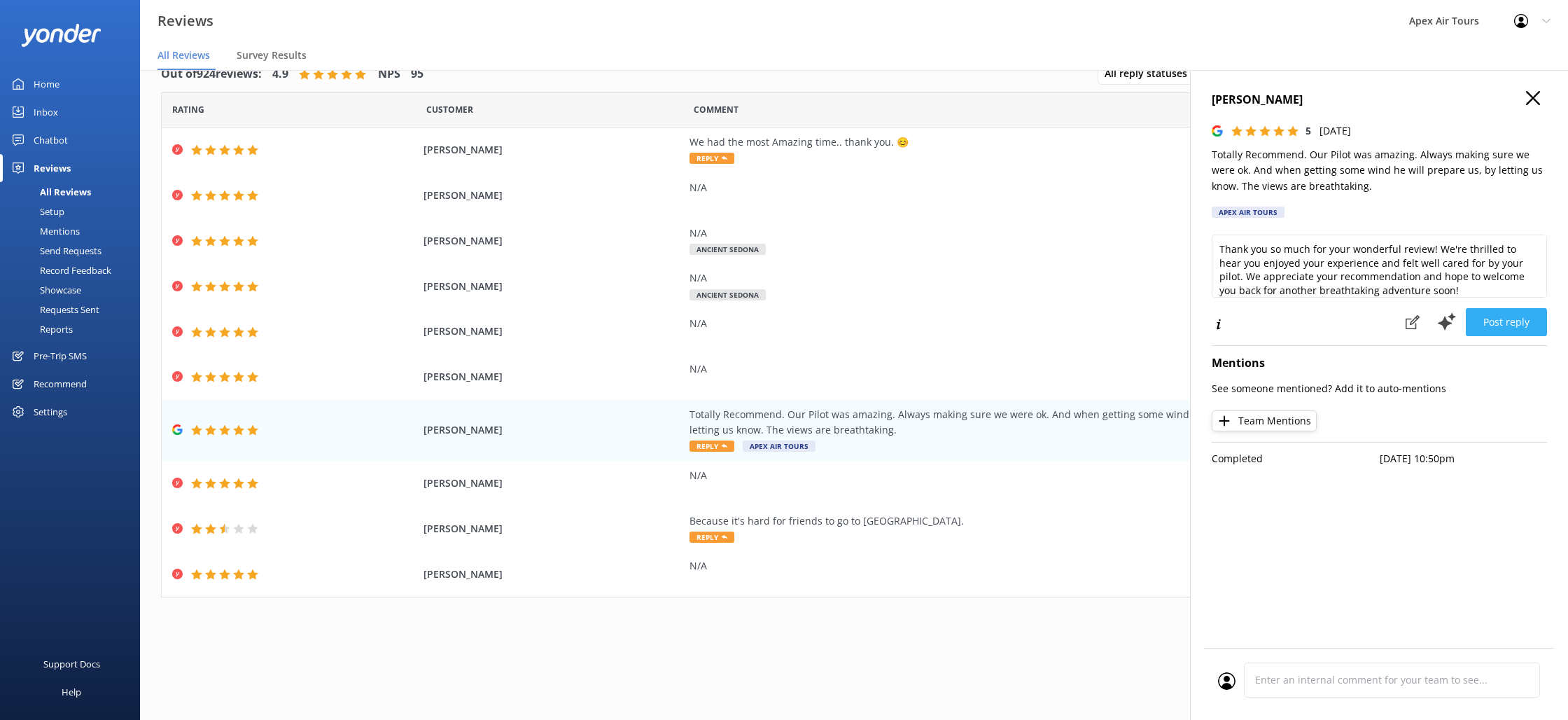
click at [1510, 329] on button "Post reply" at bounding box center [1506, 322] width 81 height 28
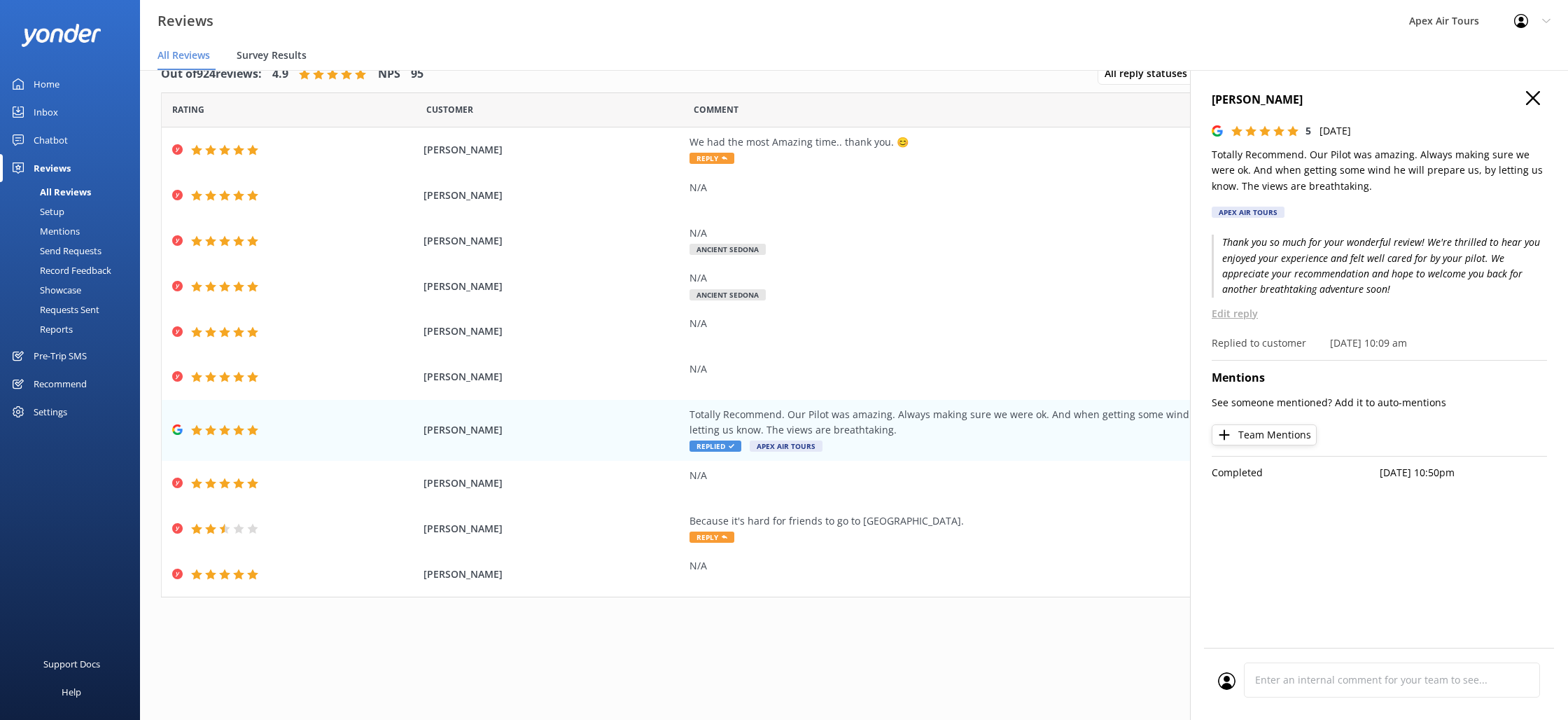
click at [290, 62] on span "Survey Results" at bounding box center [271, 56] width 70 height 14
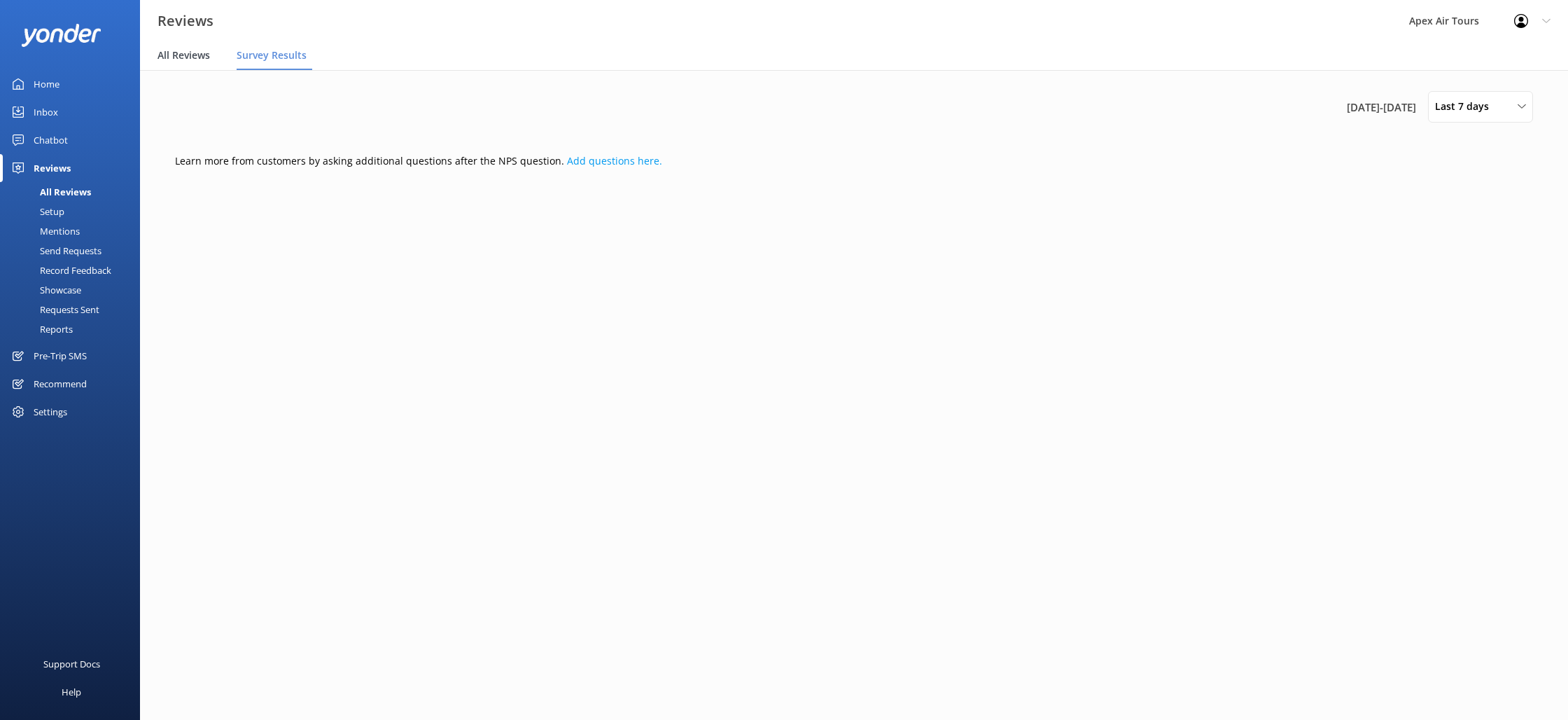
click at [177, 55] on span "All Reviews" at bounding box center [183, 56] width 52 height 14
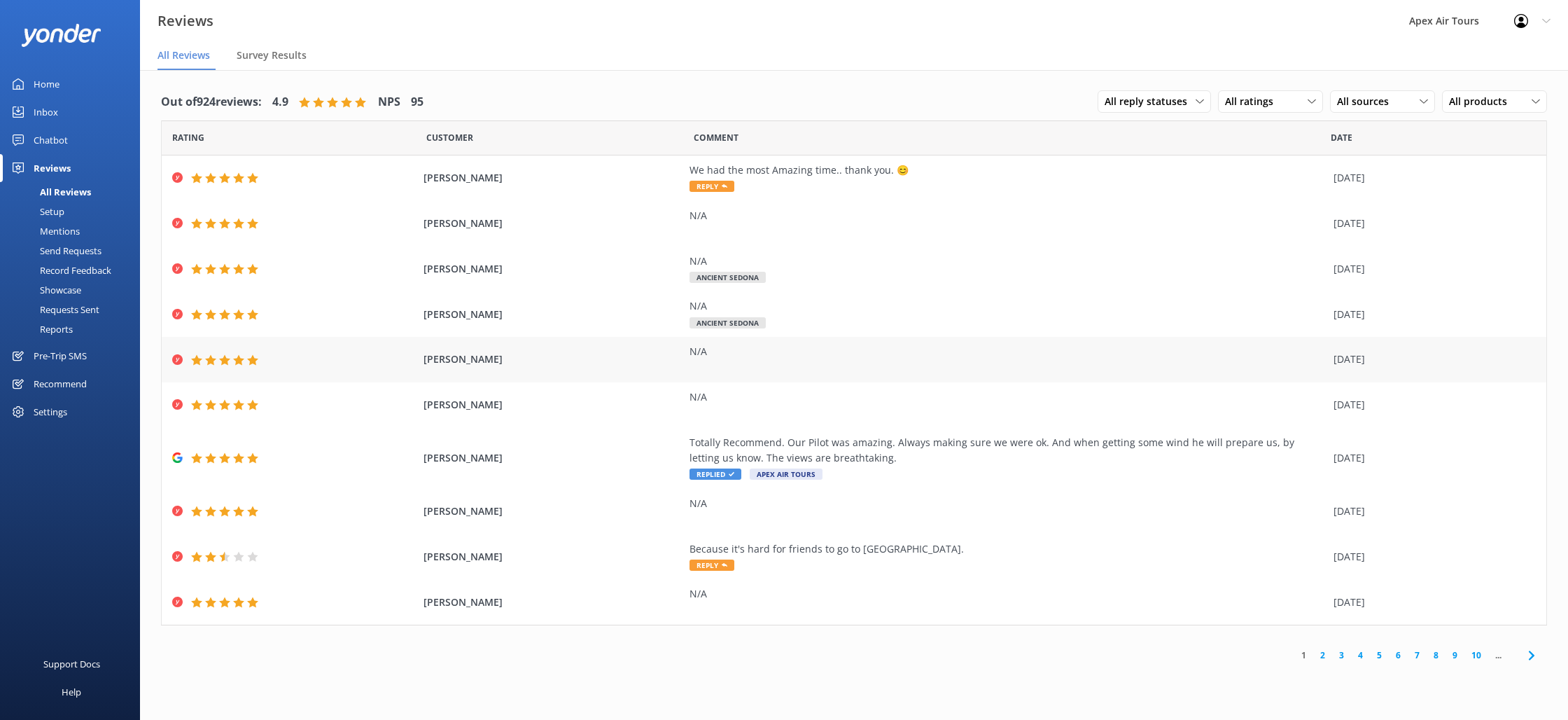
scroll to position [28, 0]
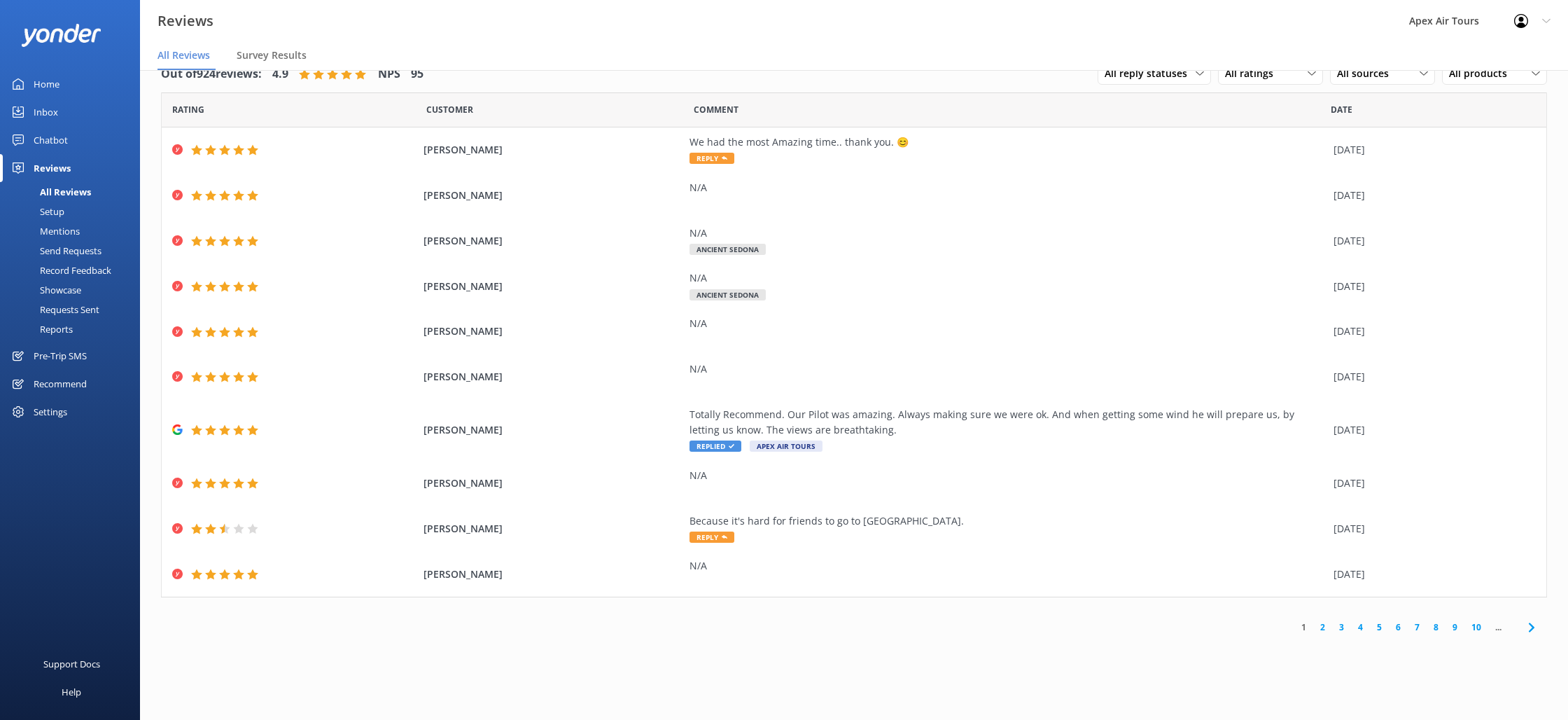
click at [1324, 626] on link "2" at bounding box center [1322, 626] width 19 height 13
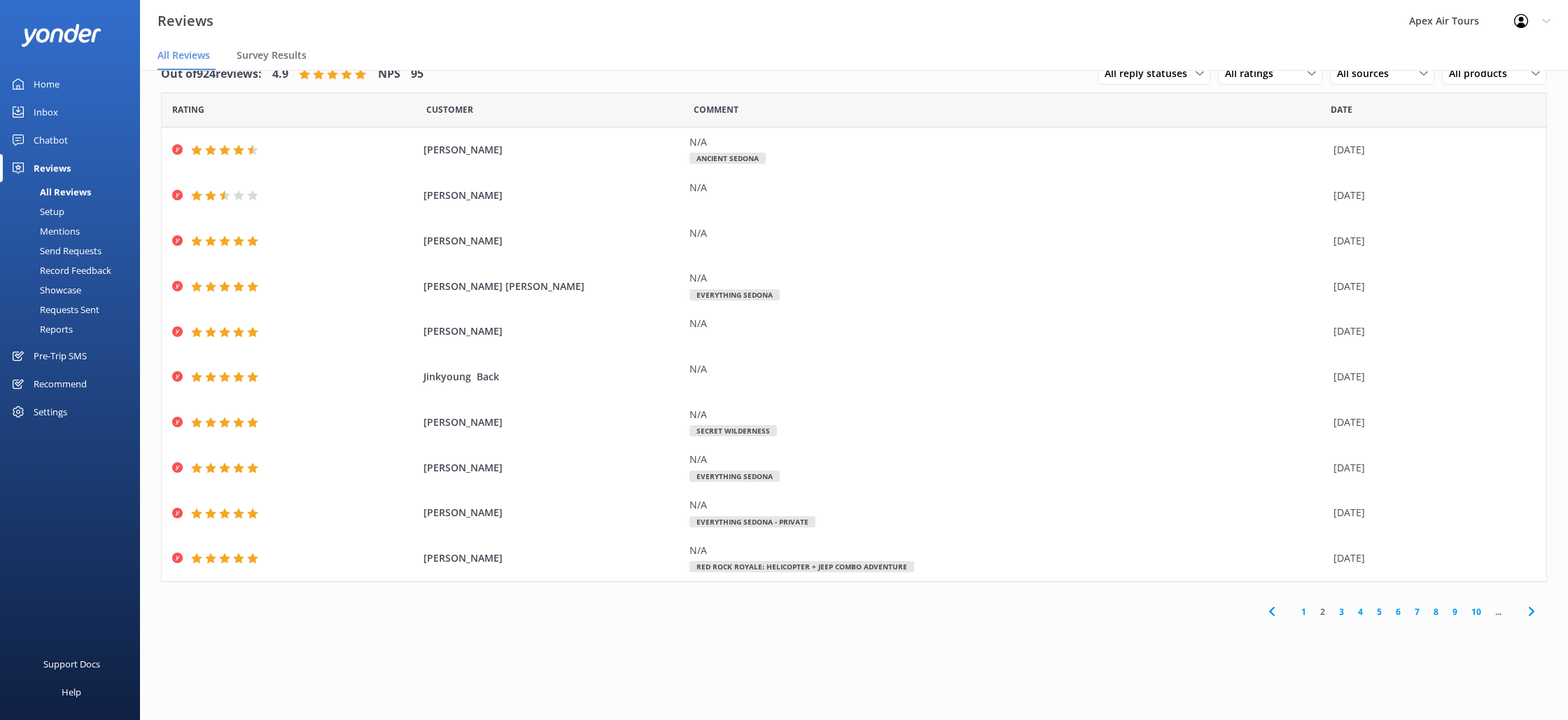
click at [1304, 611] on link "1" at bounding box center [1303, 611] width 19 height 13
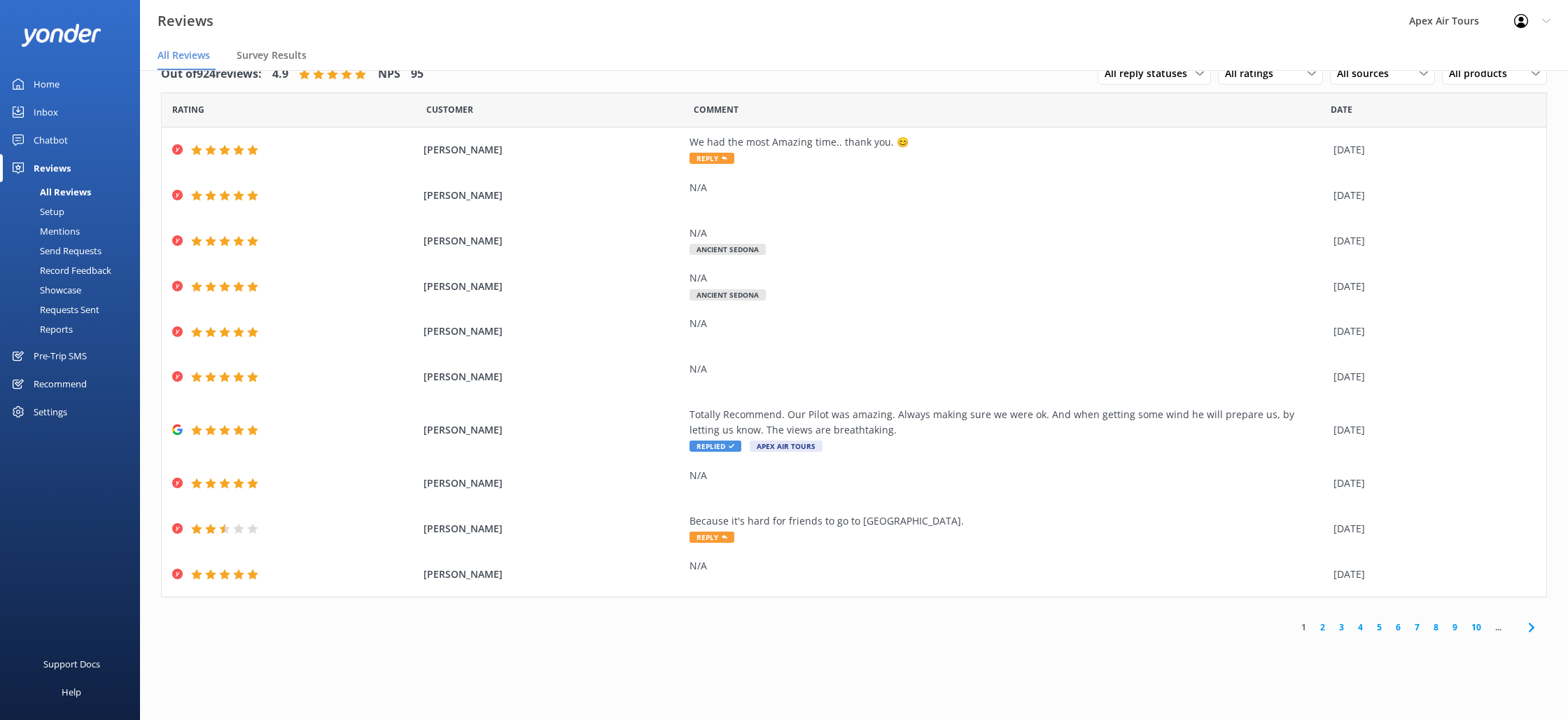
click at [69, 229] on div "Mentions" at bounding box center [44, 231] width 72 height 19
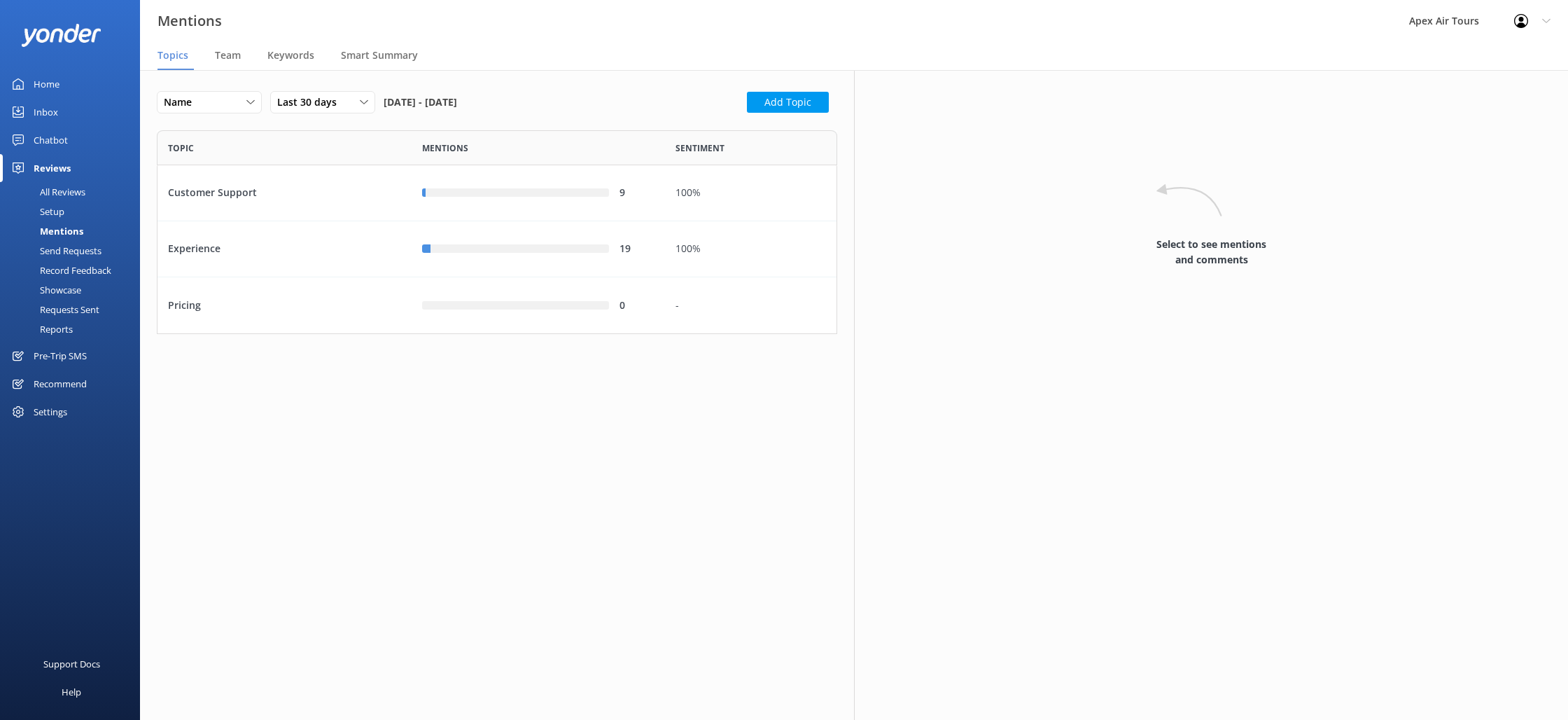
scroll to position [204, 681]
click at [232, 59] on span "Team" at bounding box center [227, 56] width 26 height 14
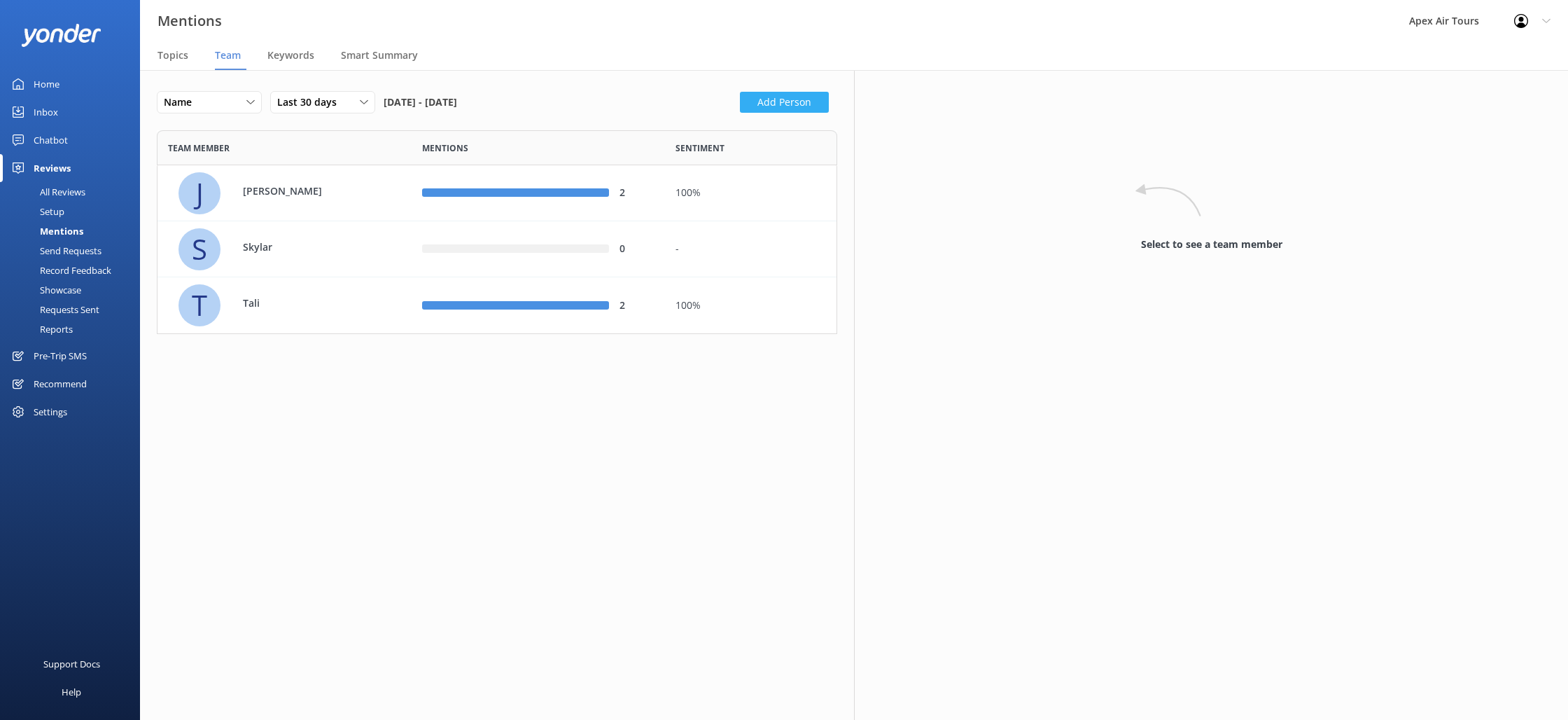
click at [806, 105] on button "Add Person" at bounding box center [784, 102] width 89 height 21
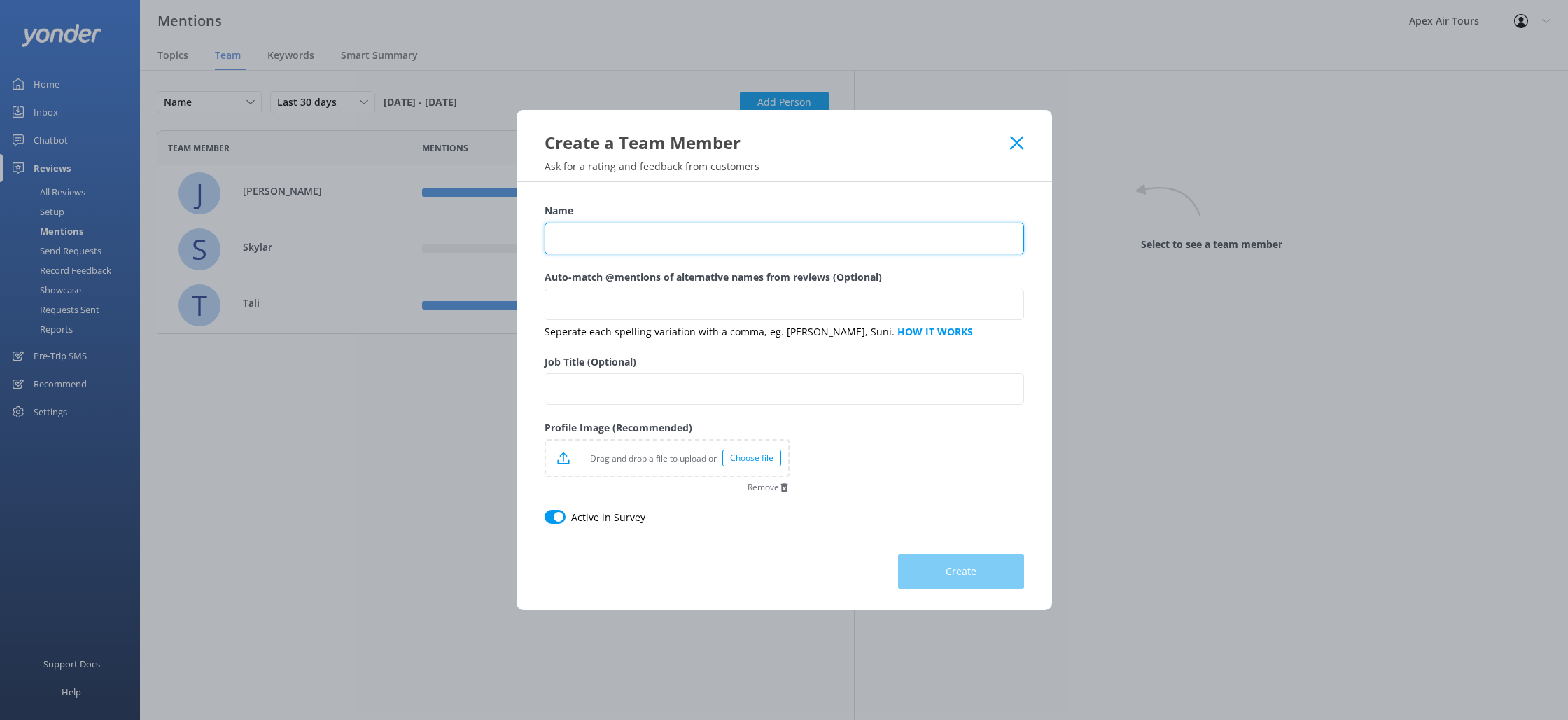
click at [613, 234] on input "Name" at bounding box center [784, 239] width 479 height 32
type input "[PERSON_NAME]"
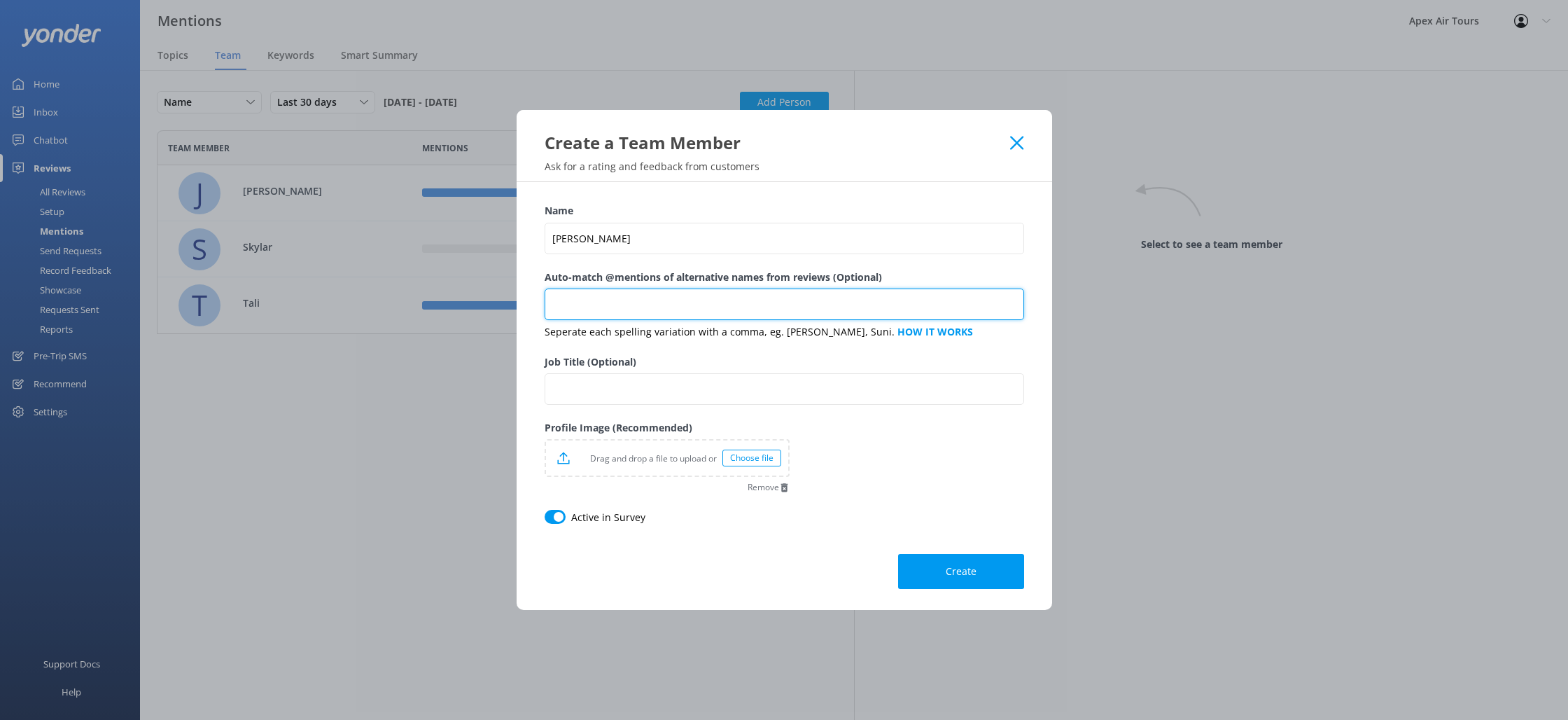
click at [657, 303] on input "Auto-match @mentions of alternative names from reviews (Optional)" at bounding box center [784, 305] width 479 height 32
type input "[PERSON_NAME], [PERSON_NAME]"
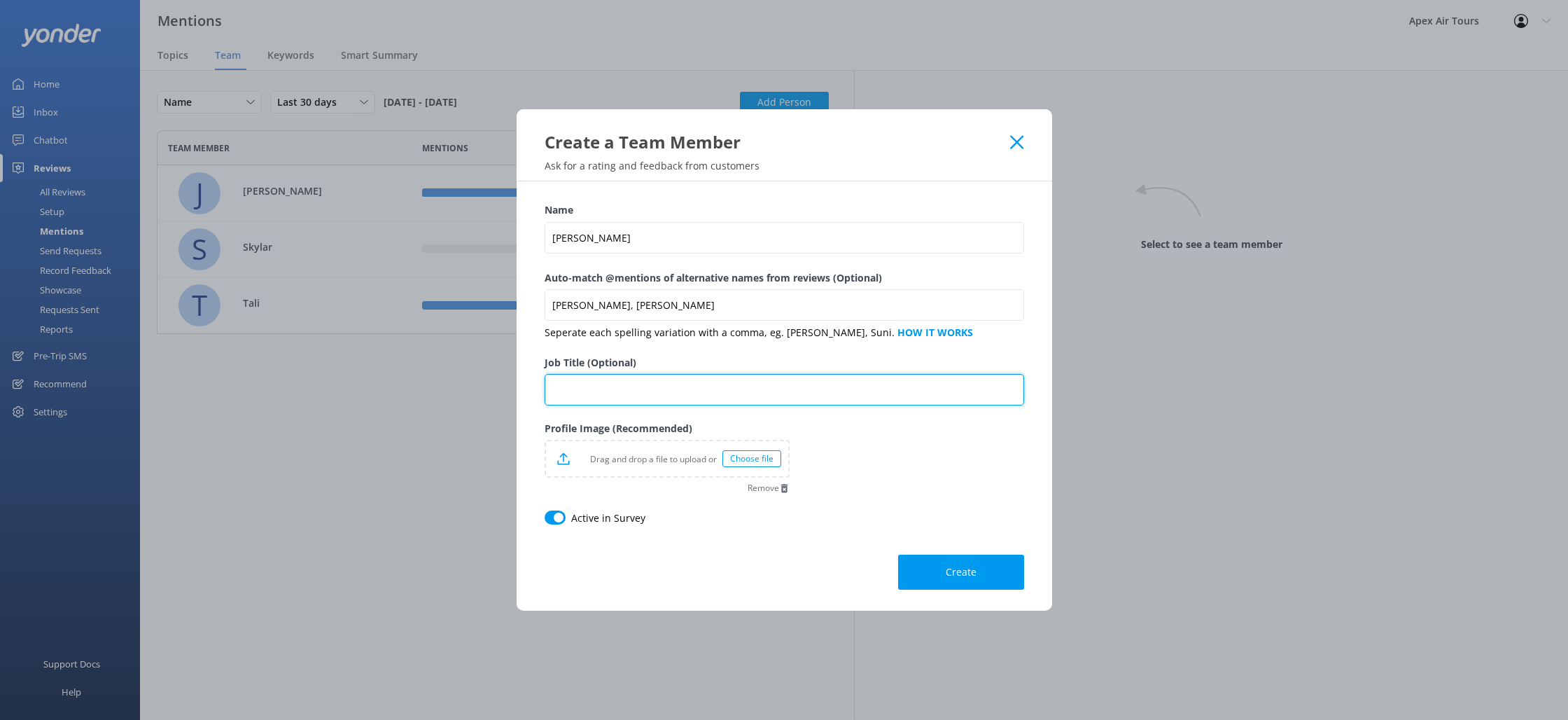
click at [670, 380] on input "Job Title (Optional)" at bounding box center [784, 390] width 479 height 32
type input "Pilot"
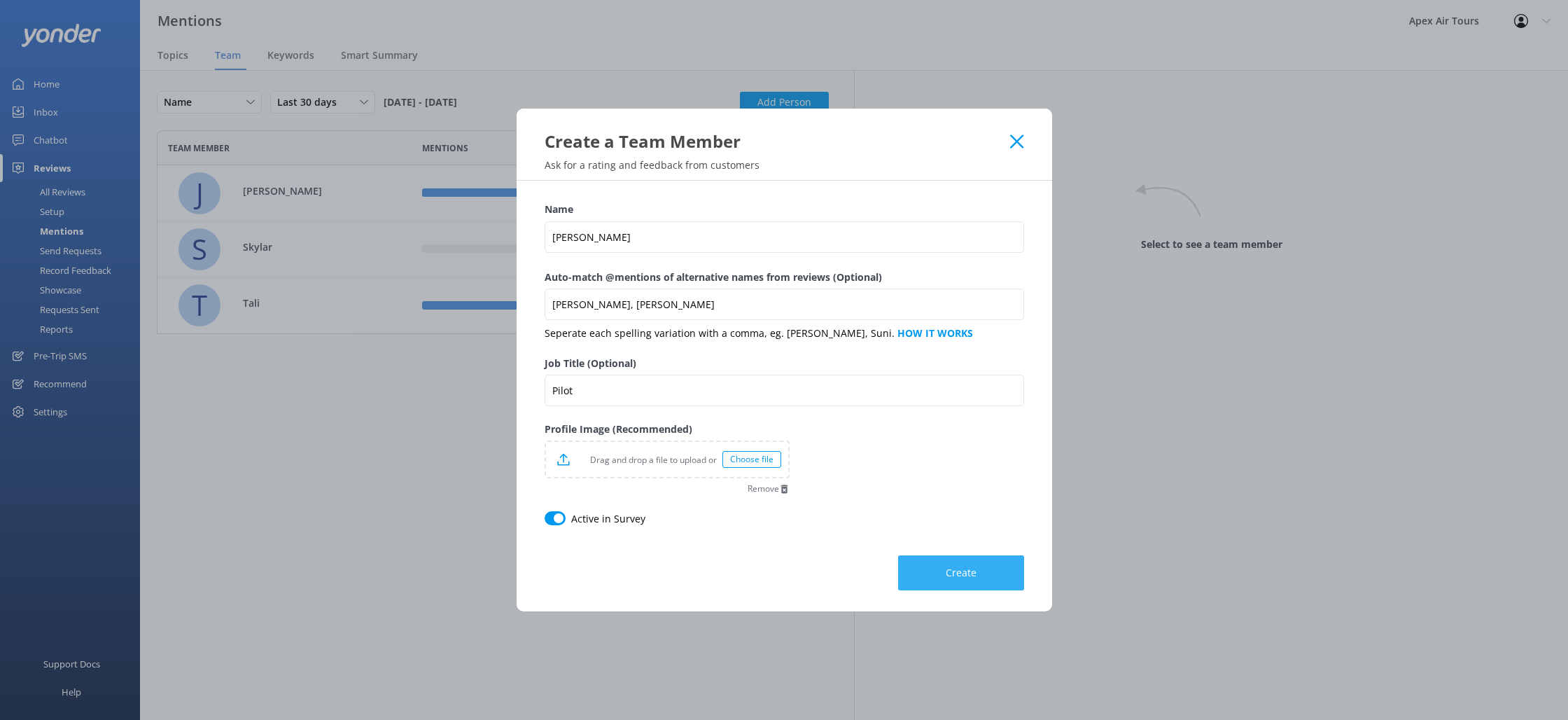
click at [975, 573] on span "Create" at bounding box center [961, 573] width 31 height 14
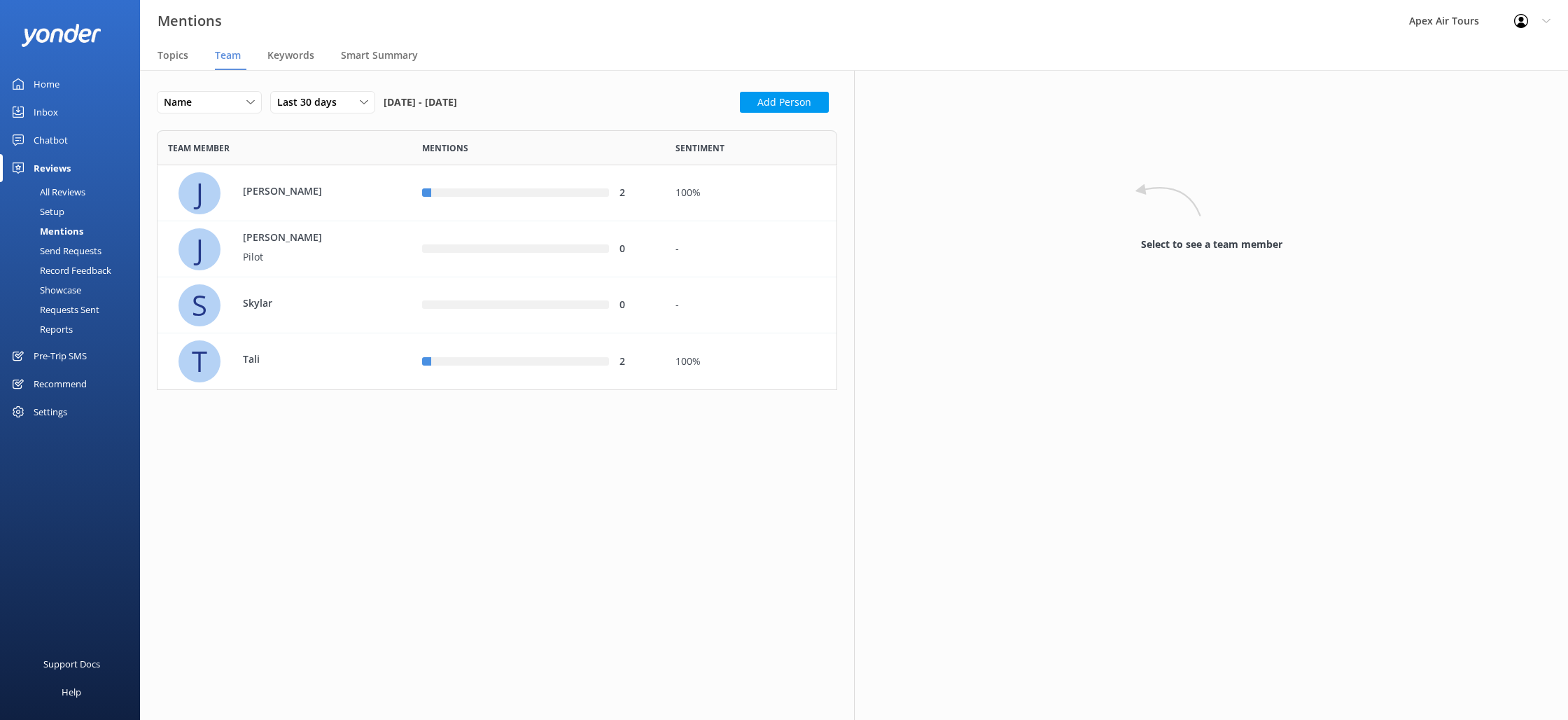
scroll to position [260, 681]
click at [799, 104] on button "Add Person" at bounding box center [784, 102] width 89 height 21
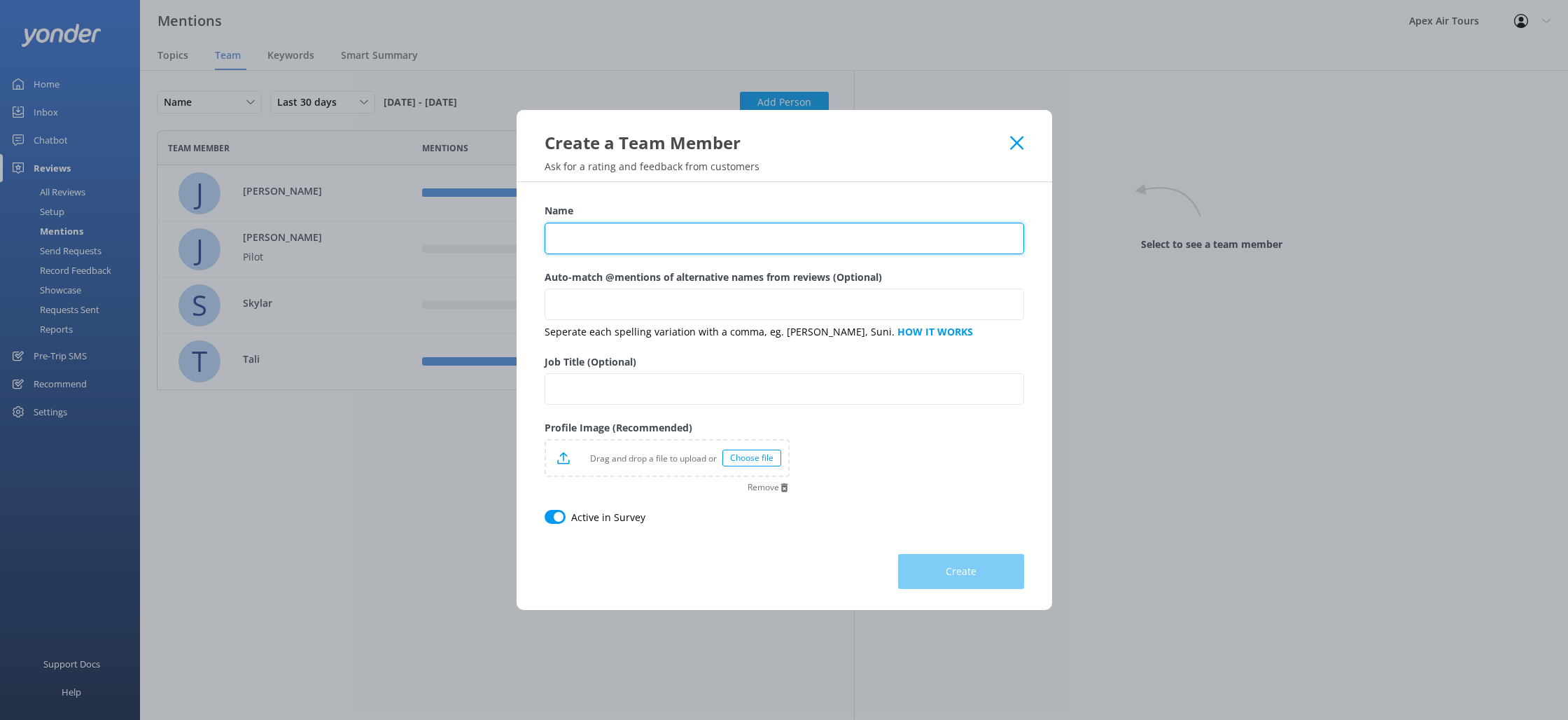
click at [705, 244] on input "Name" at bounding box center [784, 239] width 479 height 32
type input "[PERSON_NAME]"
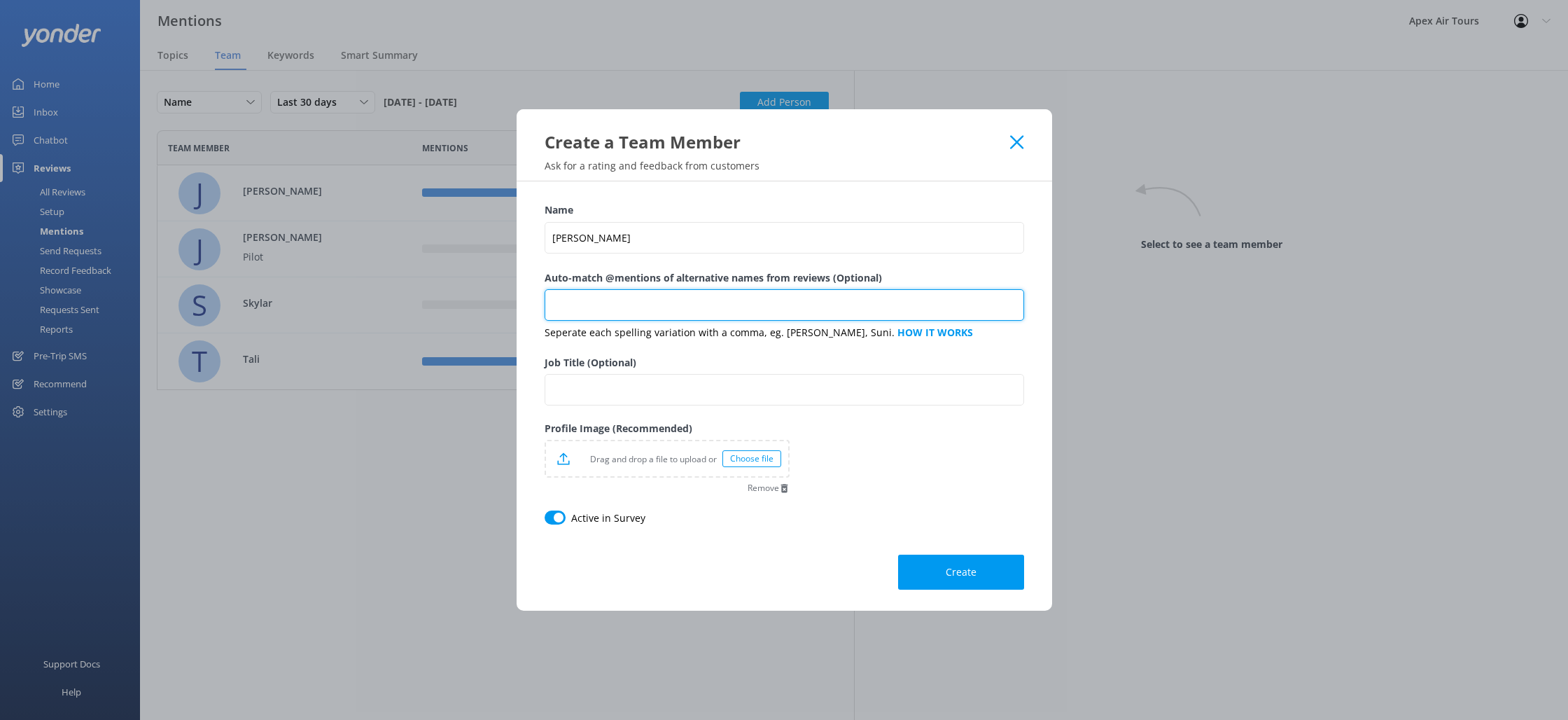
click at [799, 303] on input "Auto-match @mentions of alternative names from reviews (Optional)" at bounding box center [784, 305] width 479 height 32
type input "[PERSON_NAME], [PERSON_NAME]"
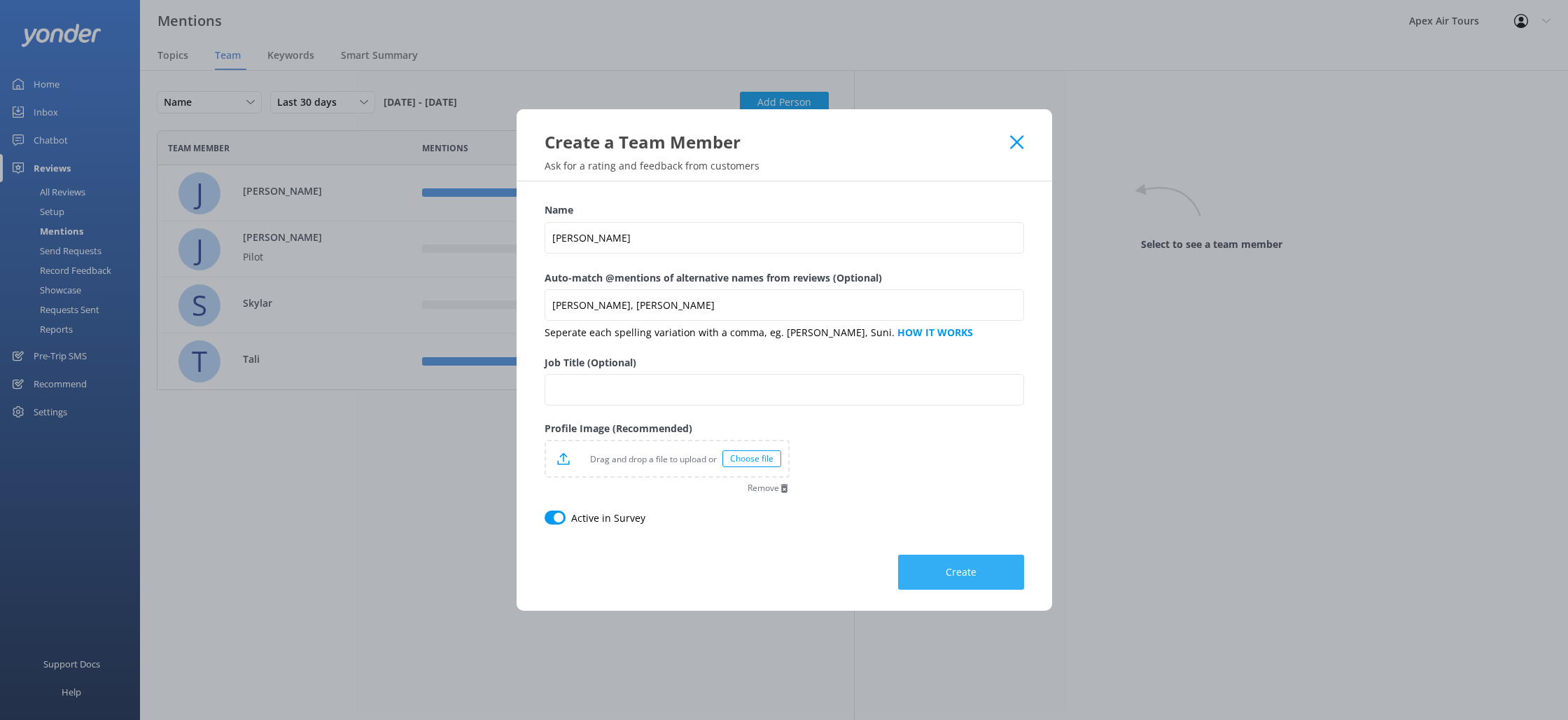
click at [968, 576] on span "Create" at bounding box center [961, 572] width 31 height 14
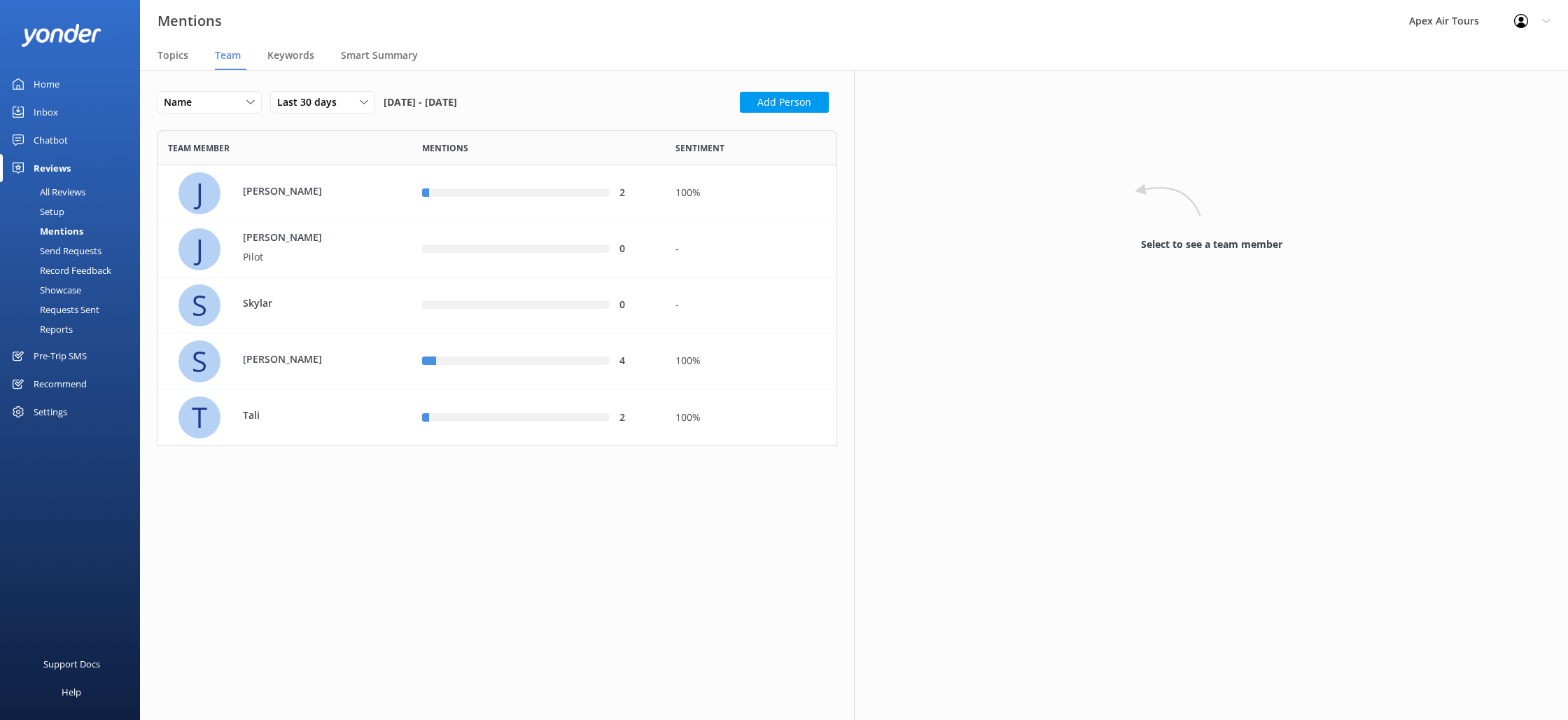
scroll to position [316, 681]
click at [766, 107] on button "Add Person" at bounding box center [784, 102] width 89 height 21
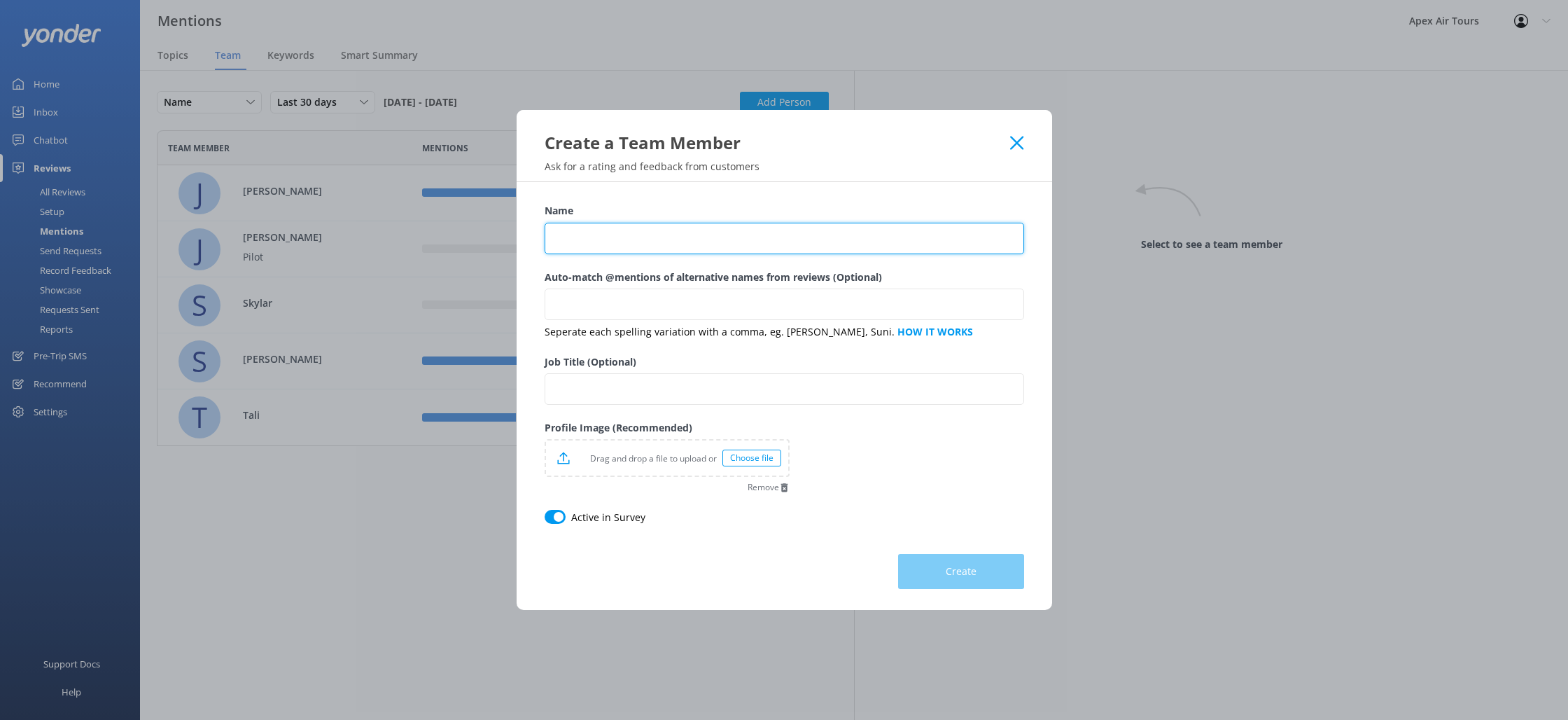
click at [673, 229] on input "Name" at bounding box center [784, 239] width 479 height 32
type input "[PERSON_NAME]"
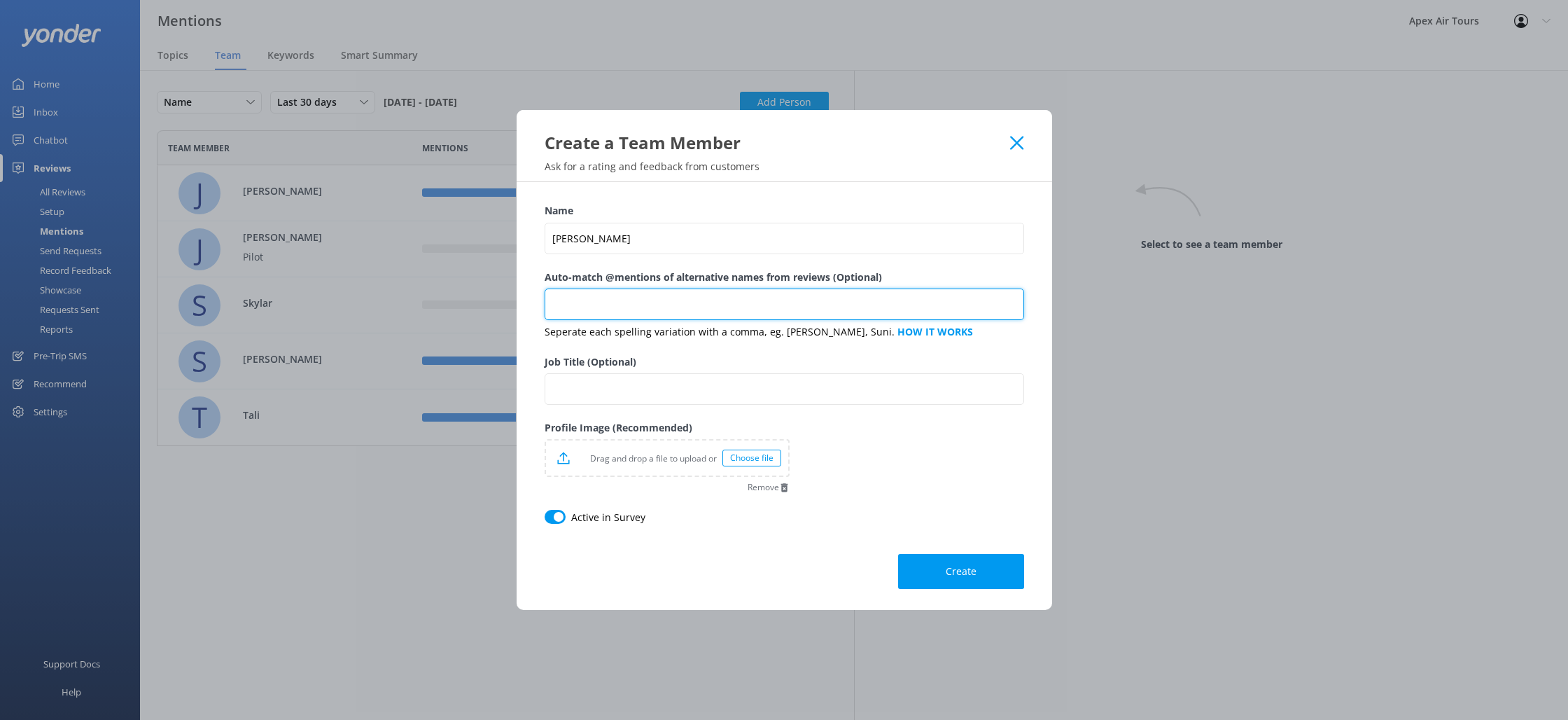
click at [692, 309] on input "Auto-match @mentions of alternative names from reviews (Optional)" at bounding box center [784, 305] width 479 height 32
type input "[PERSON_NAME]"
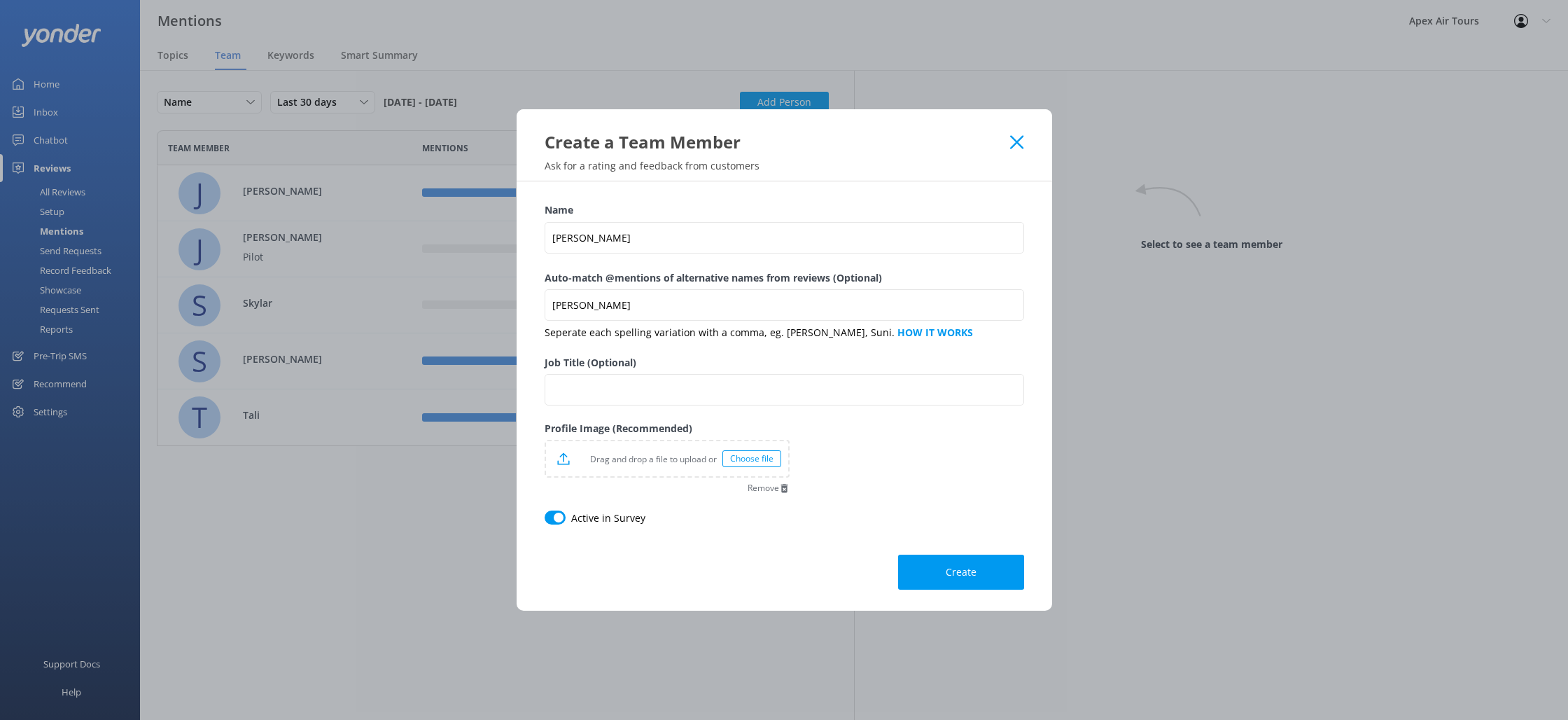
click at [951, 572] on span "Create" at bounding box center [961, 572] width 31 height 14
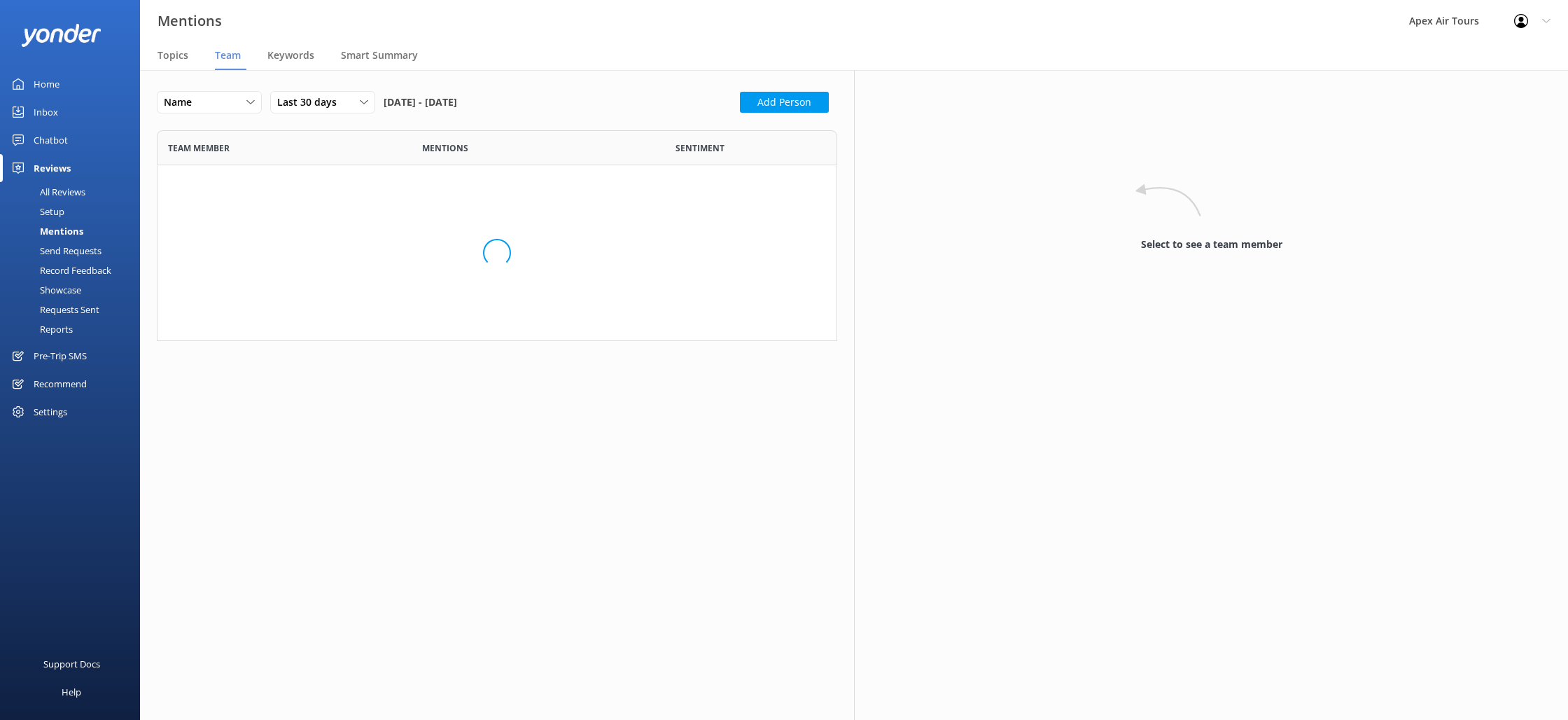
scroll to position [372, 681]
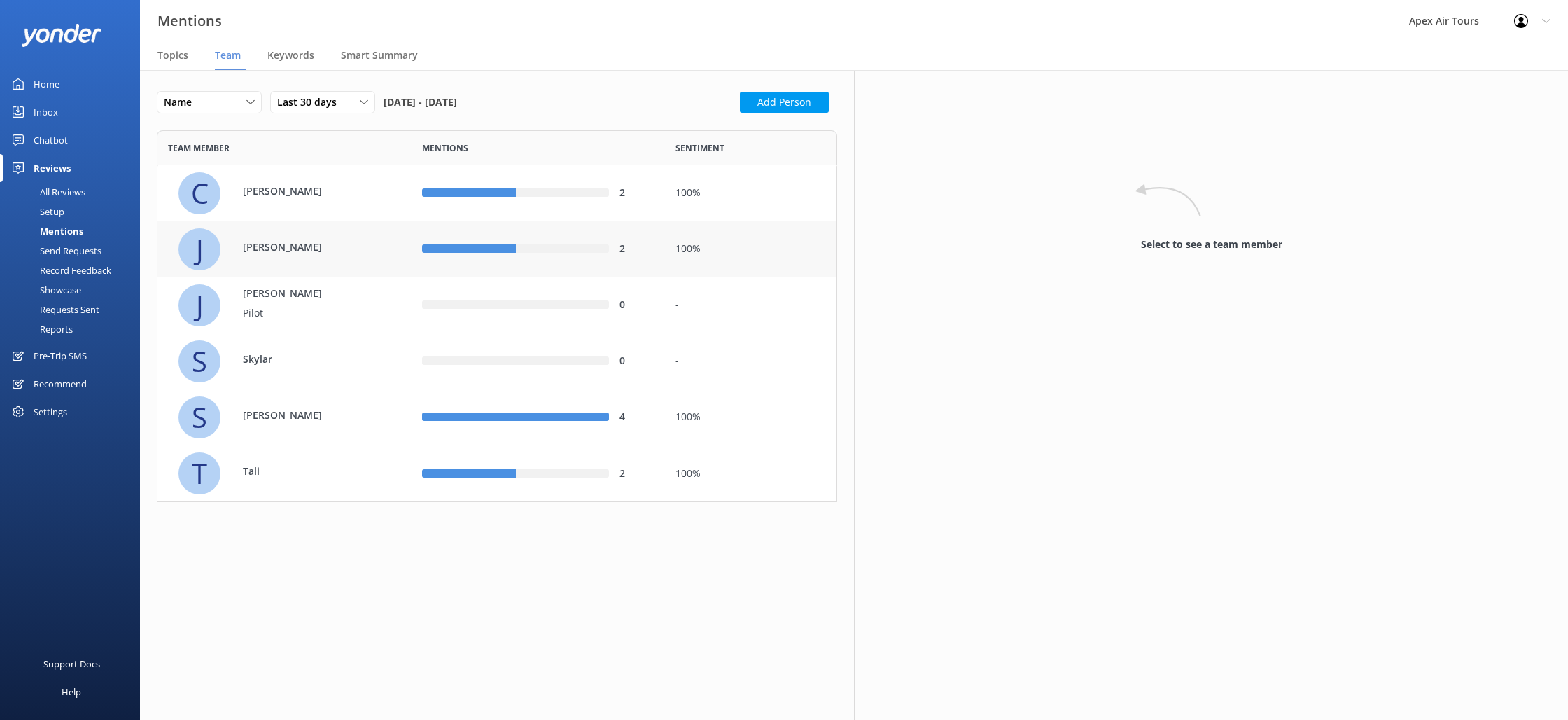
click at [298, 238] on div "[PERSON_NAME]" at bounding box center [290, 249] width 222 height 42
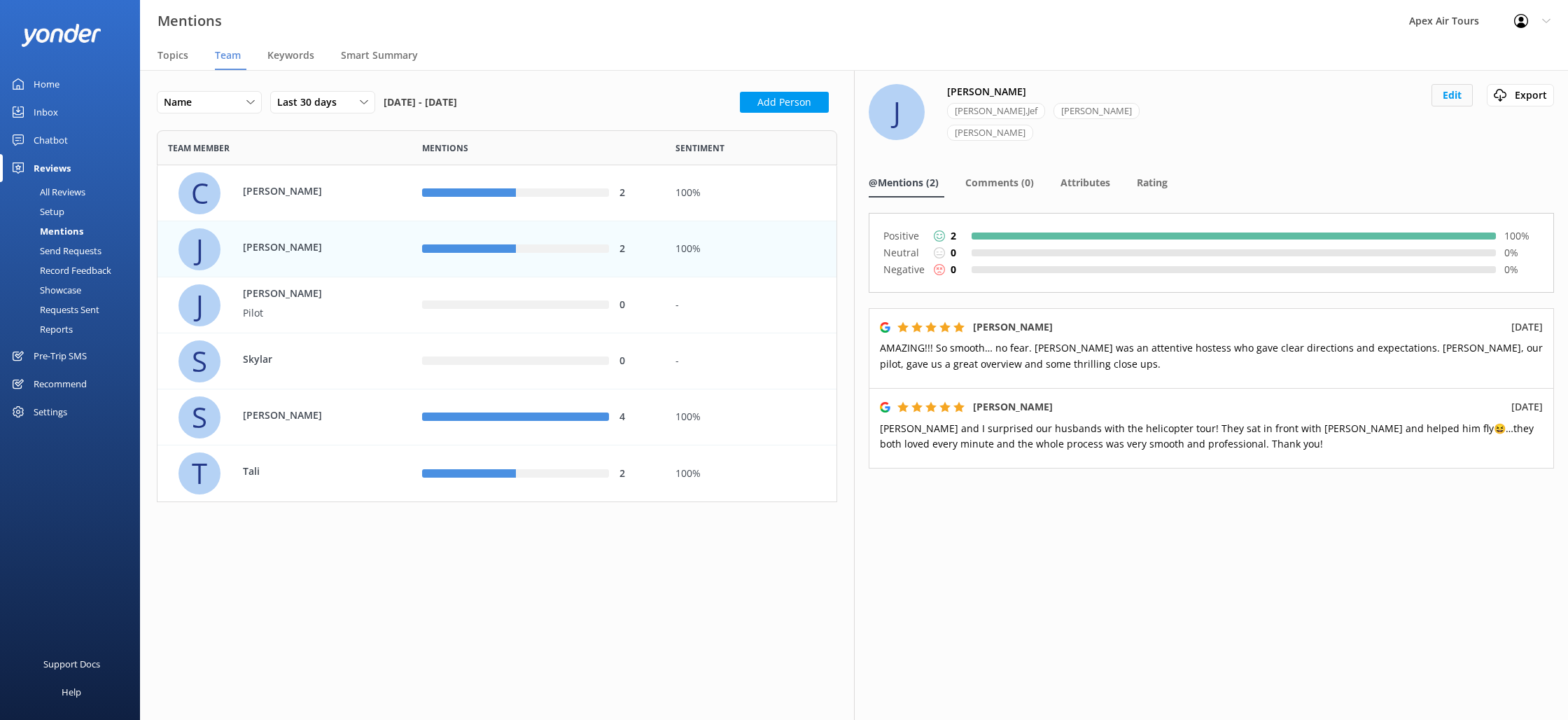
click at [1448, 103] on button "Edit" at bounding box center [1451, 95] width 41 height 22
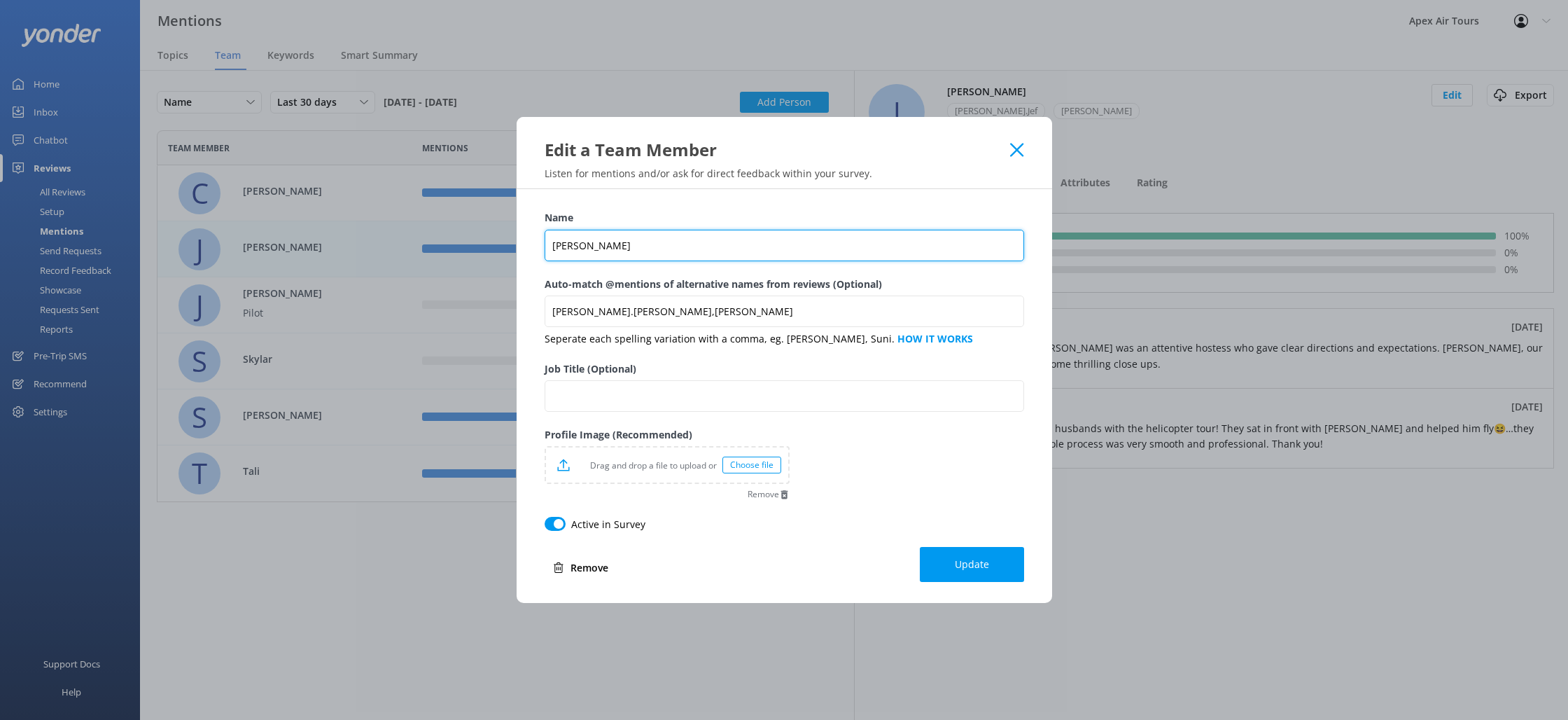
drag, startPoint x: 556, startPoint y: 245, endPoint x: 566, endPoint y: 248, distance: 10.4
click at [556, 245] on input "[PERSON_NAME]" at bounding box center [784, 246] width 479 height 32
type input "[PERSON_NAME]"
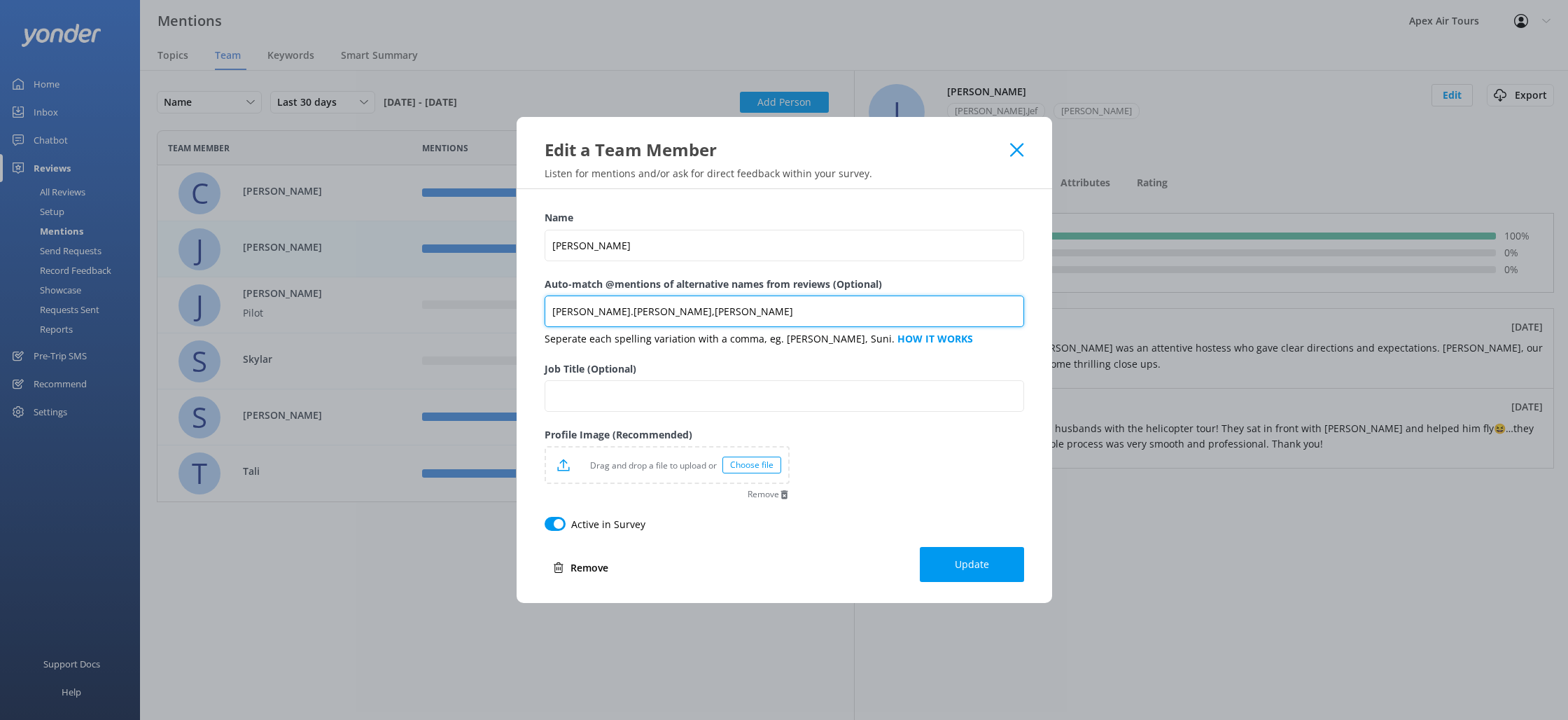
click at [723, 315] on input "[PERSON_NAME].[PERSON_NAME],[PERSON_NAME]" at bounding box center [784, 312] width 479 height 32
type input "[PERSON_NAME], [PERSON_NAME], [PERSON_NAME], [PERSON_NAME], [PERSON_NAME]"
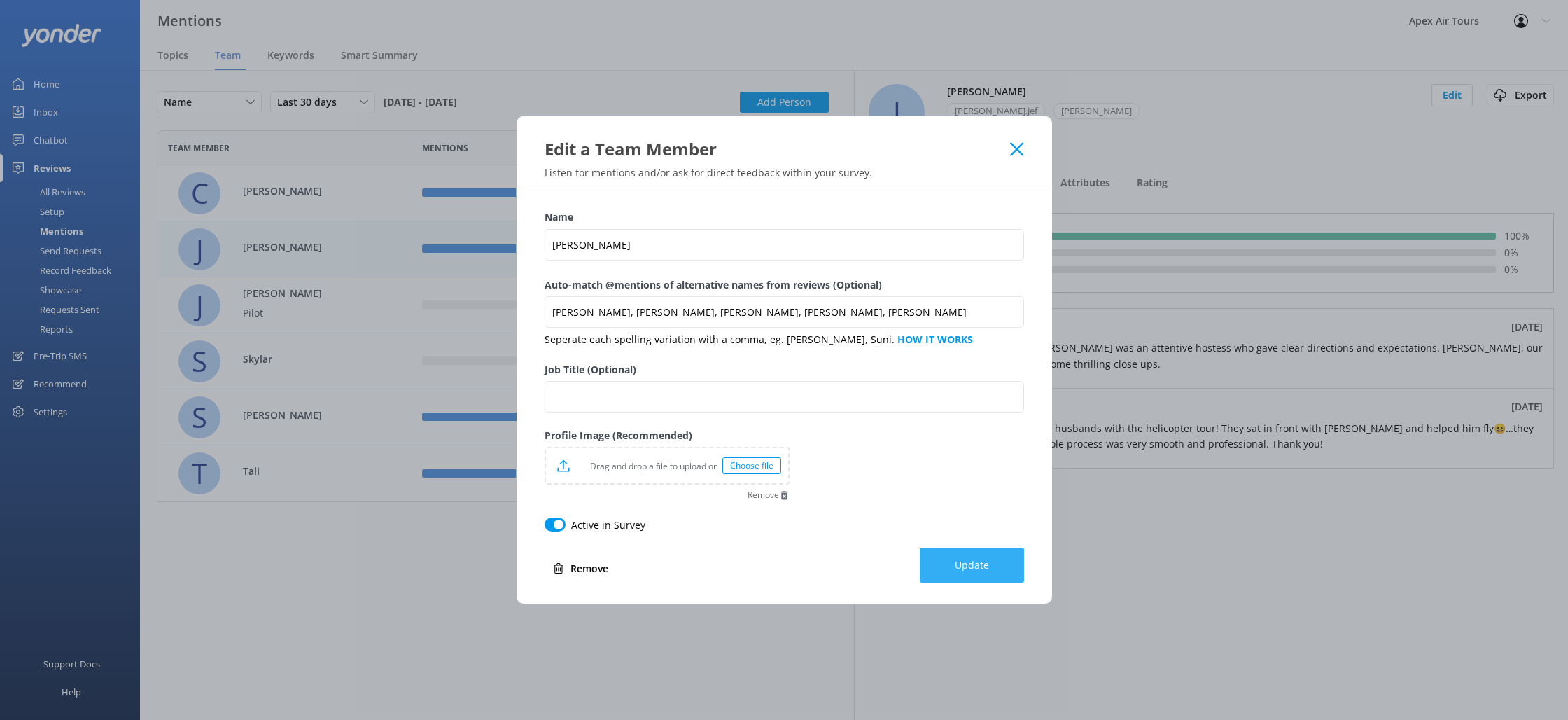
click at [976, 570] on span "Update" at bounding box center [971, 565] width 34 height 14
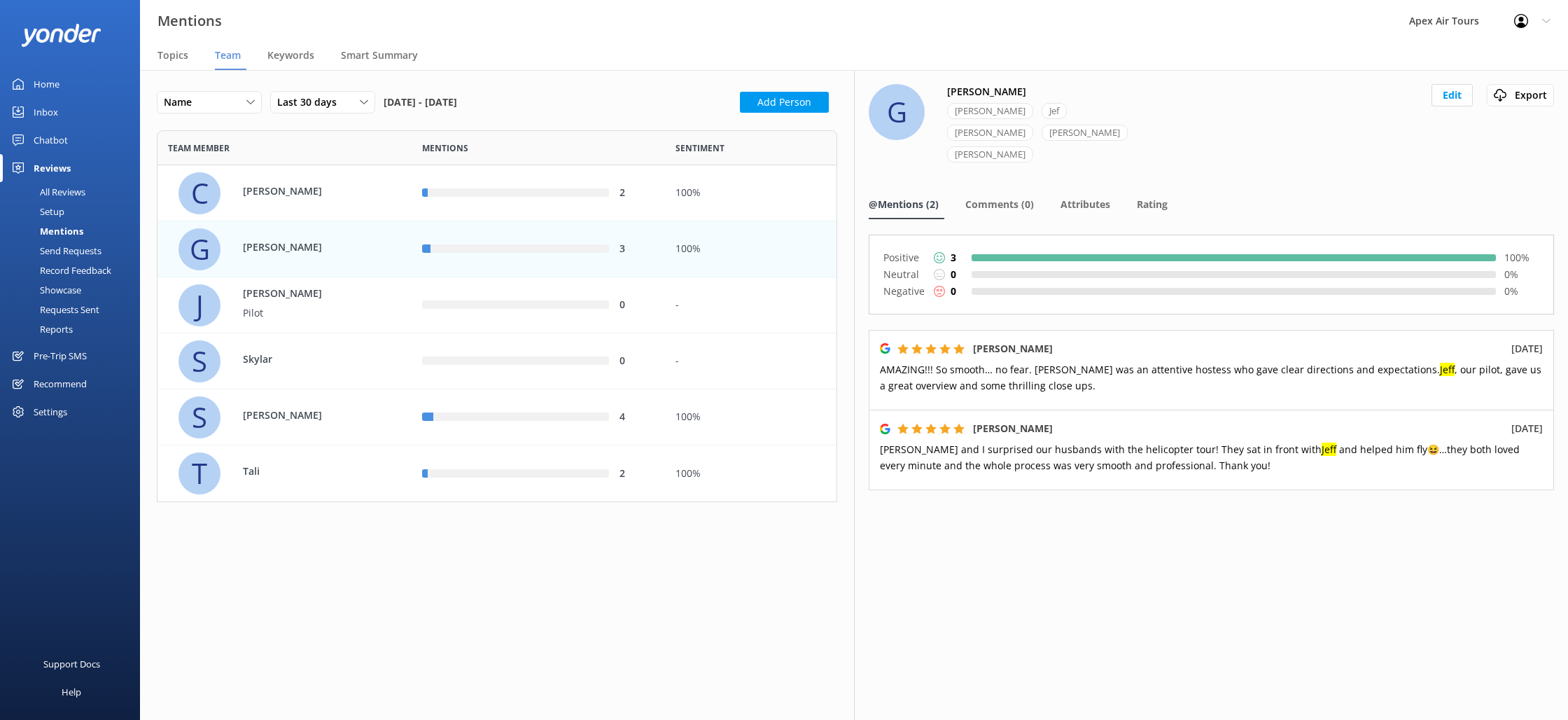
scroll to position [372, 681]
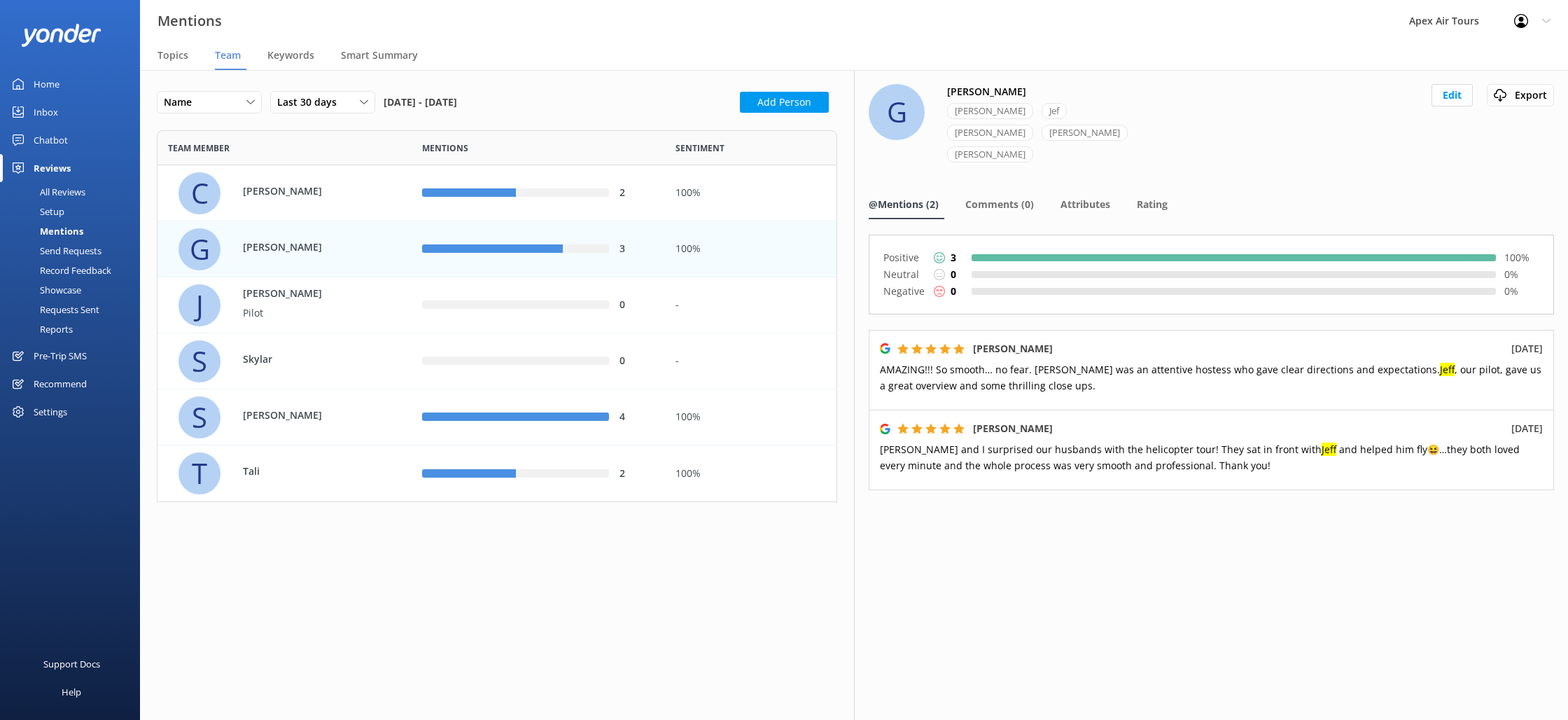
click at [448, 566] on div "Name Name Highest mentions Lowest mentions Last 30 days Last 7 days Last 30 day…" at bounding box center [497, 395] width 714 height 650
click at [381, 211] on div "[PERSON_NAME]" at bounding box center [290, 193] width 222 height 42
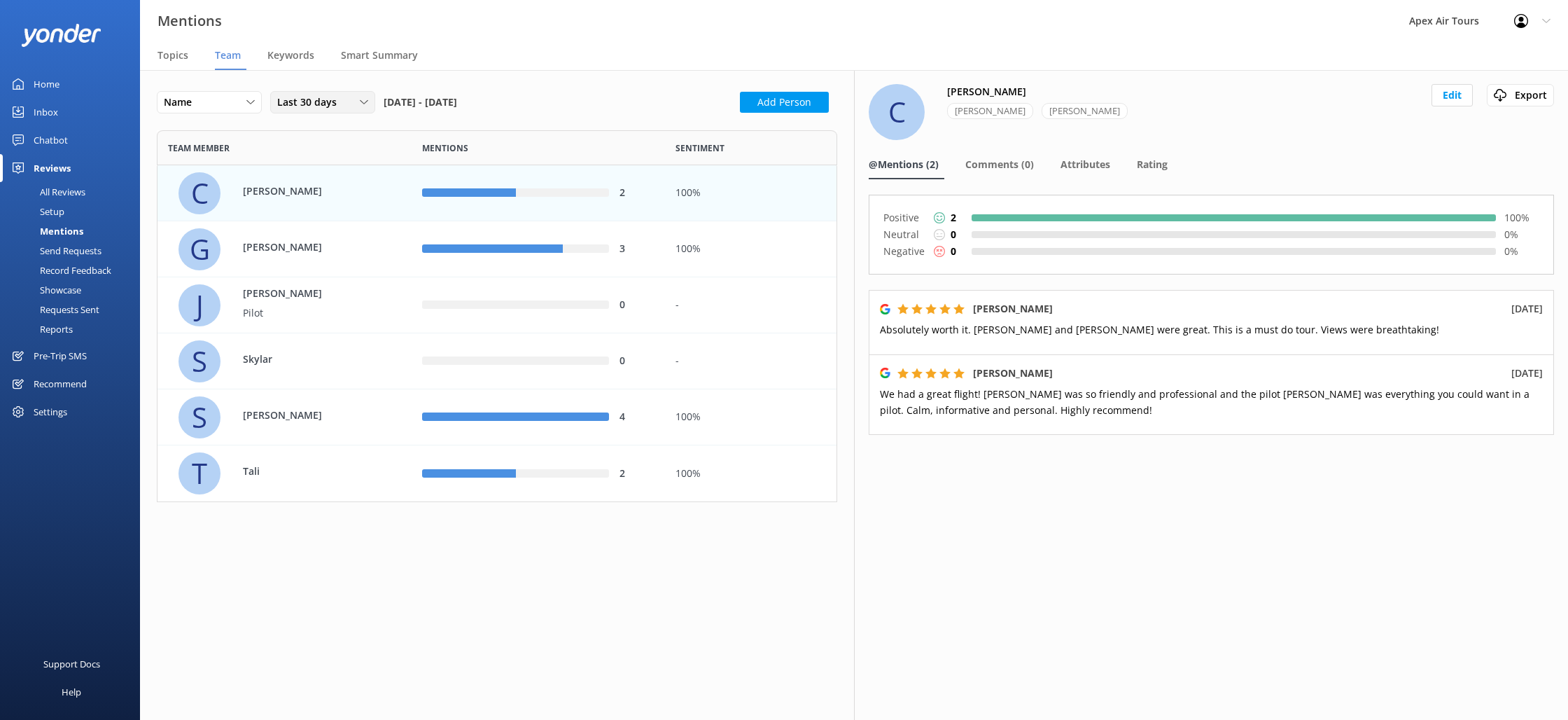
click at [350, 107] on div "Last 30 days" at bounding box center [322, 102] width 98 height 15
click at [321, 187] on div "Last 90 days" at bounding box center [303, 188] width 49 height 14
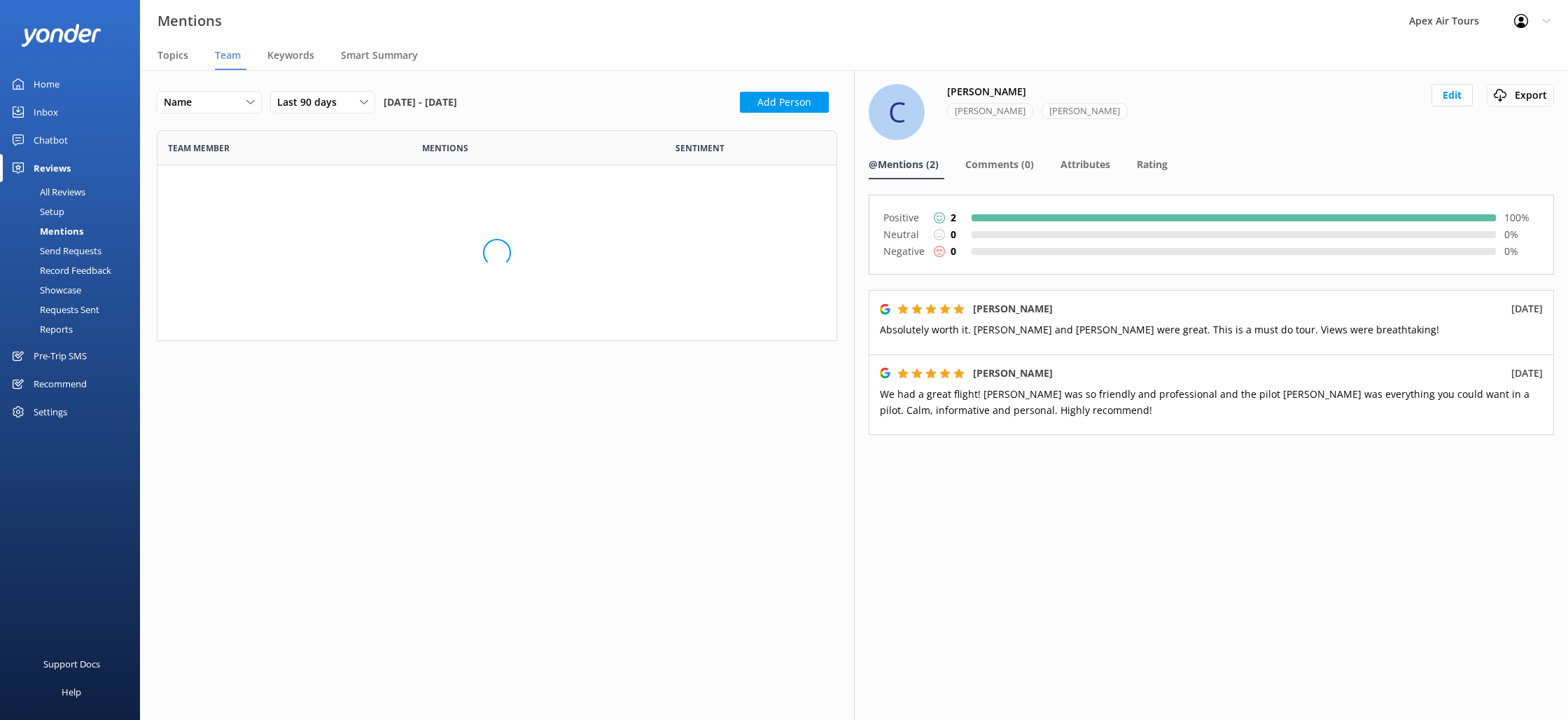
scroll to position [372, 681]
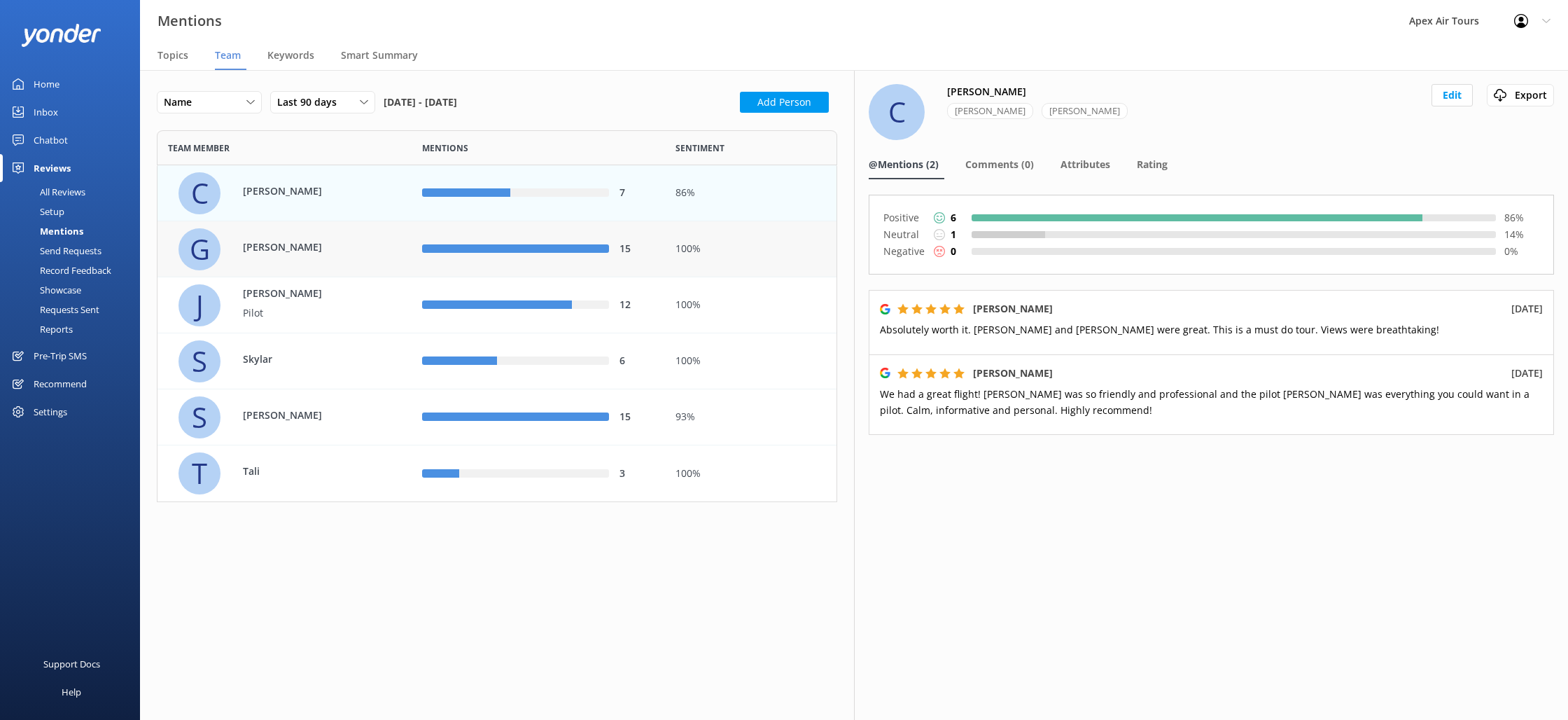
click at [377, 255] on div "G [PERSON_NAME]" at bounding box center [290, 249] width 222 height 42
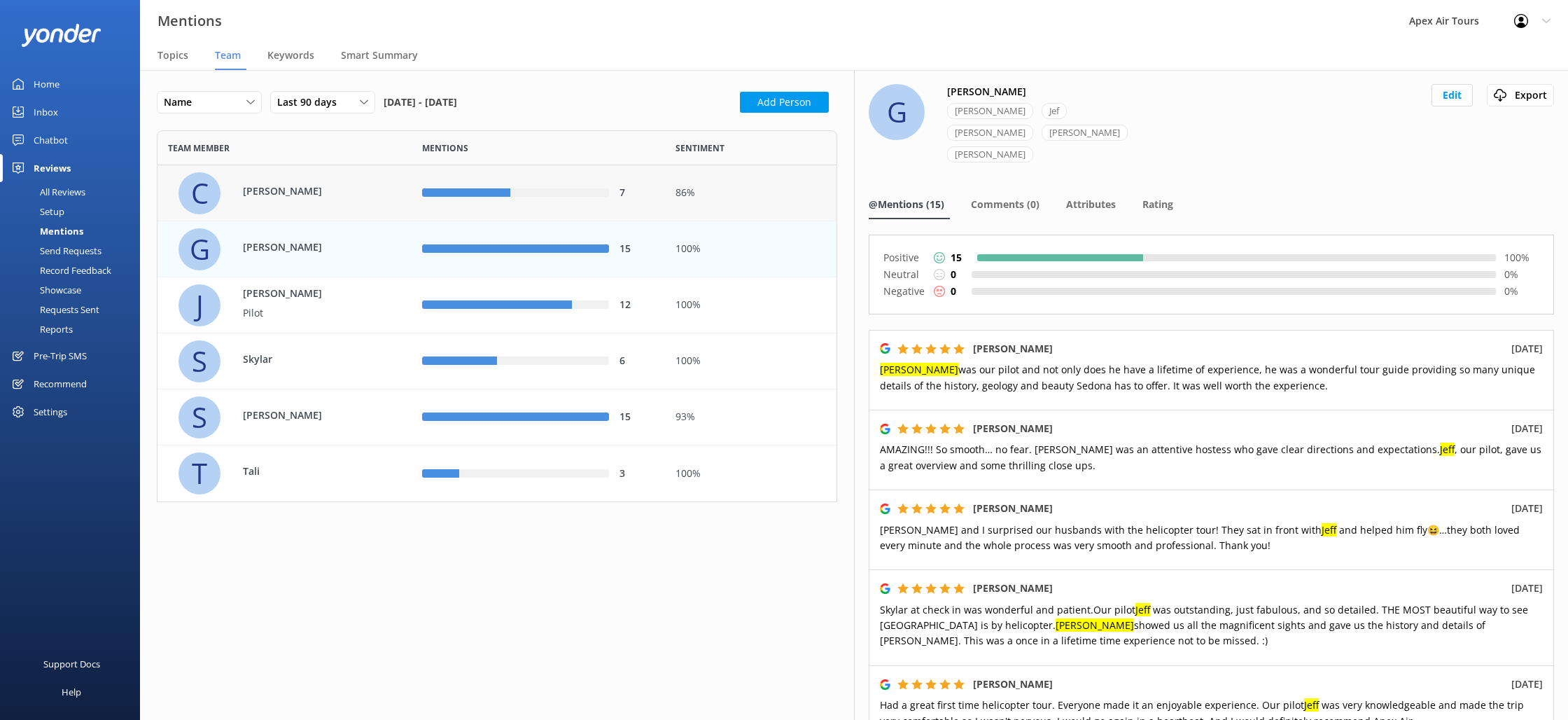
click at [380, 204] on div "[PERSON_NAME]" at bounding box center [290, 193] width 222 height 42
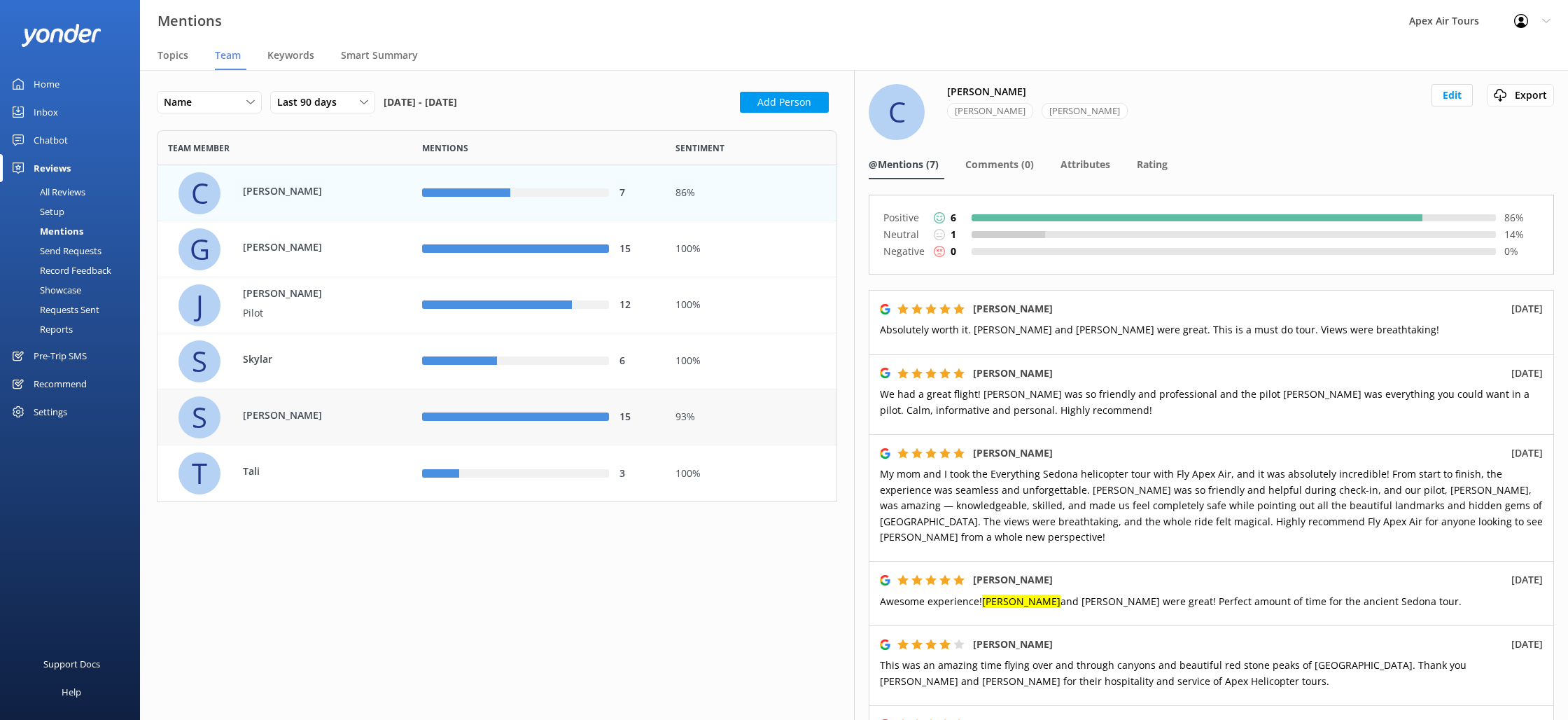
click at [431, 417] on div "row" at bounding box center [516, 418] width 187 height 9
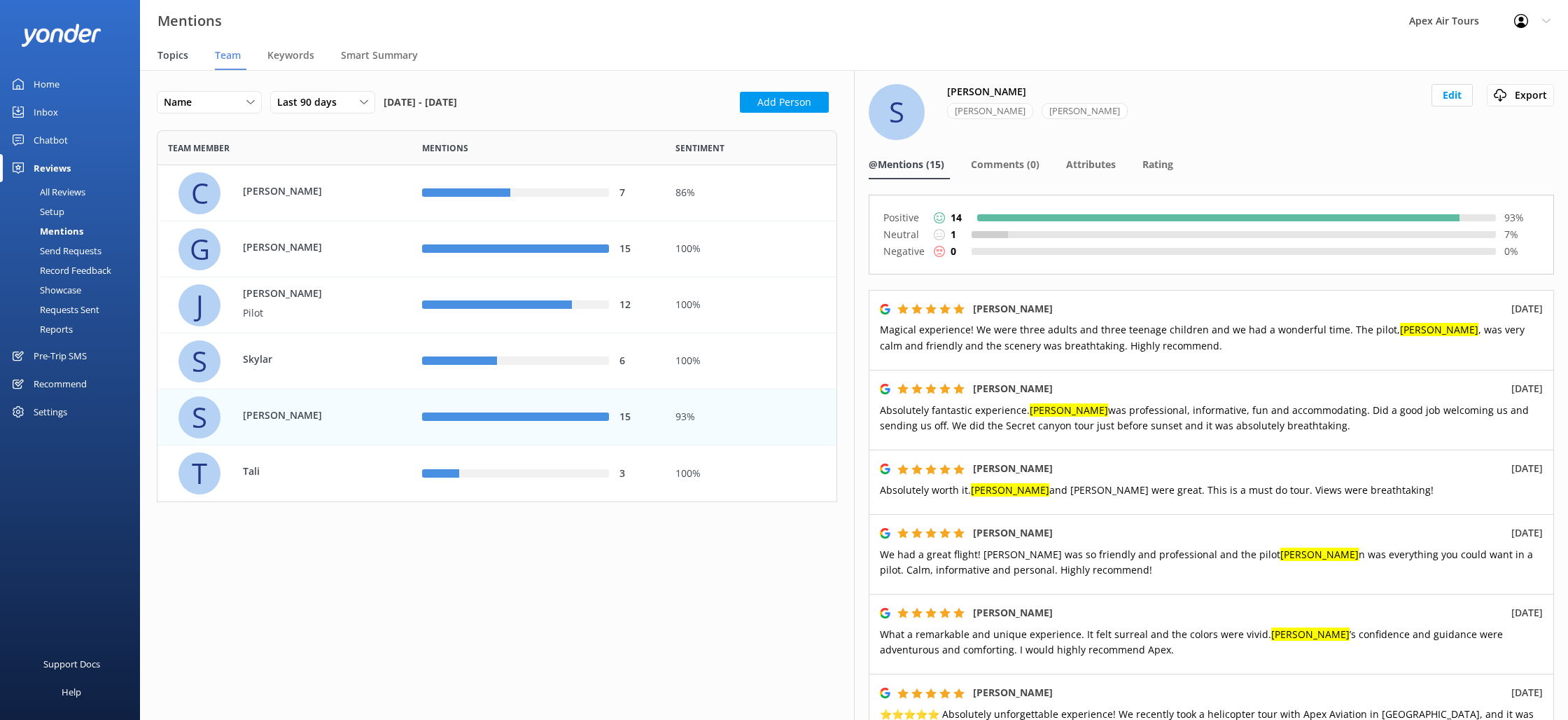
click at [185, 59] on span "Topics" at bounding box center [172, 56] width 31 height 14
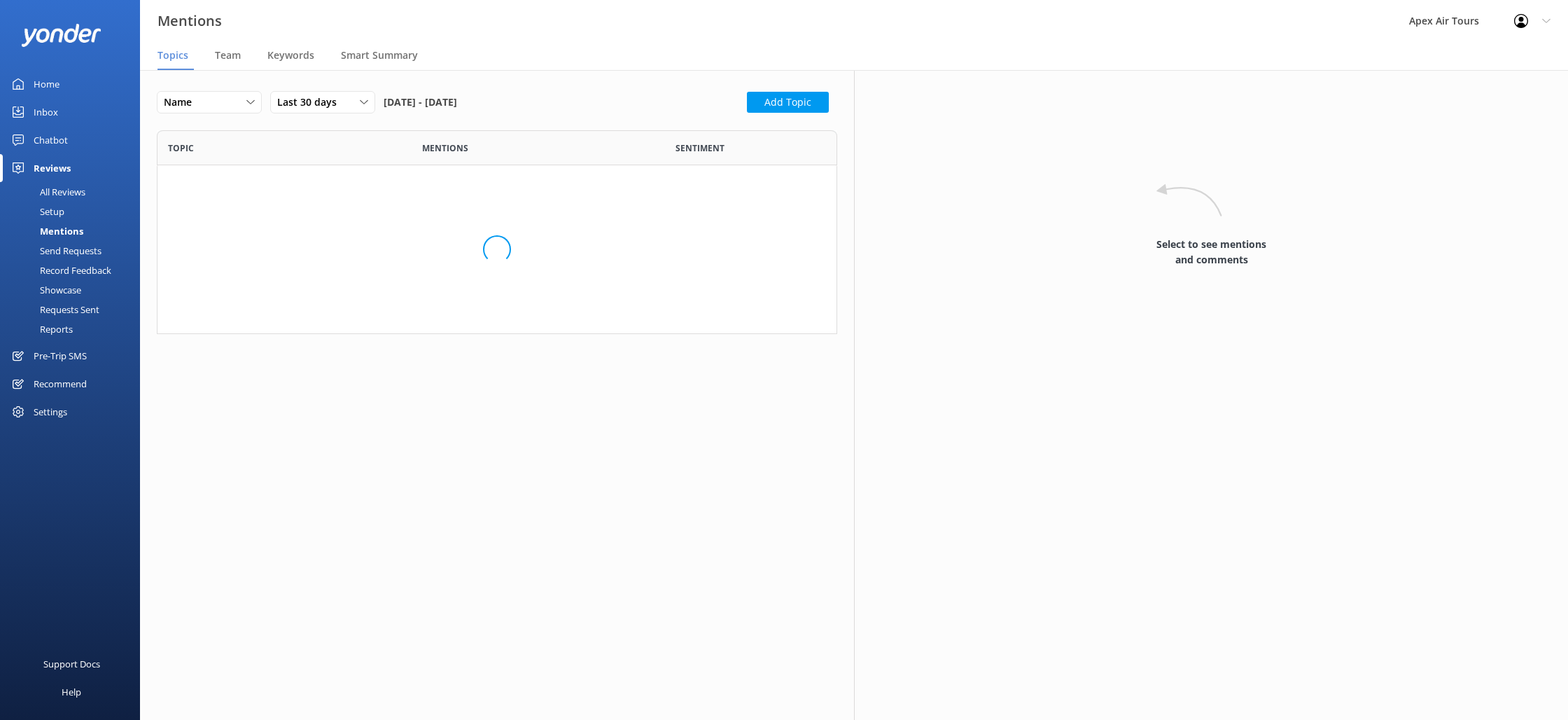
scroll to position [204, 681]
click at [59, 191] on div "All Reviews" at bounding box center [47, 192] width 77 height 19
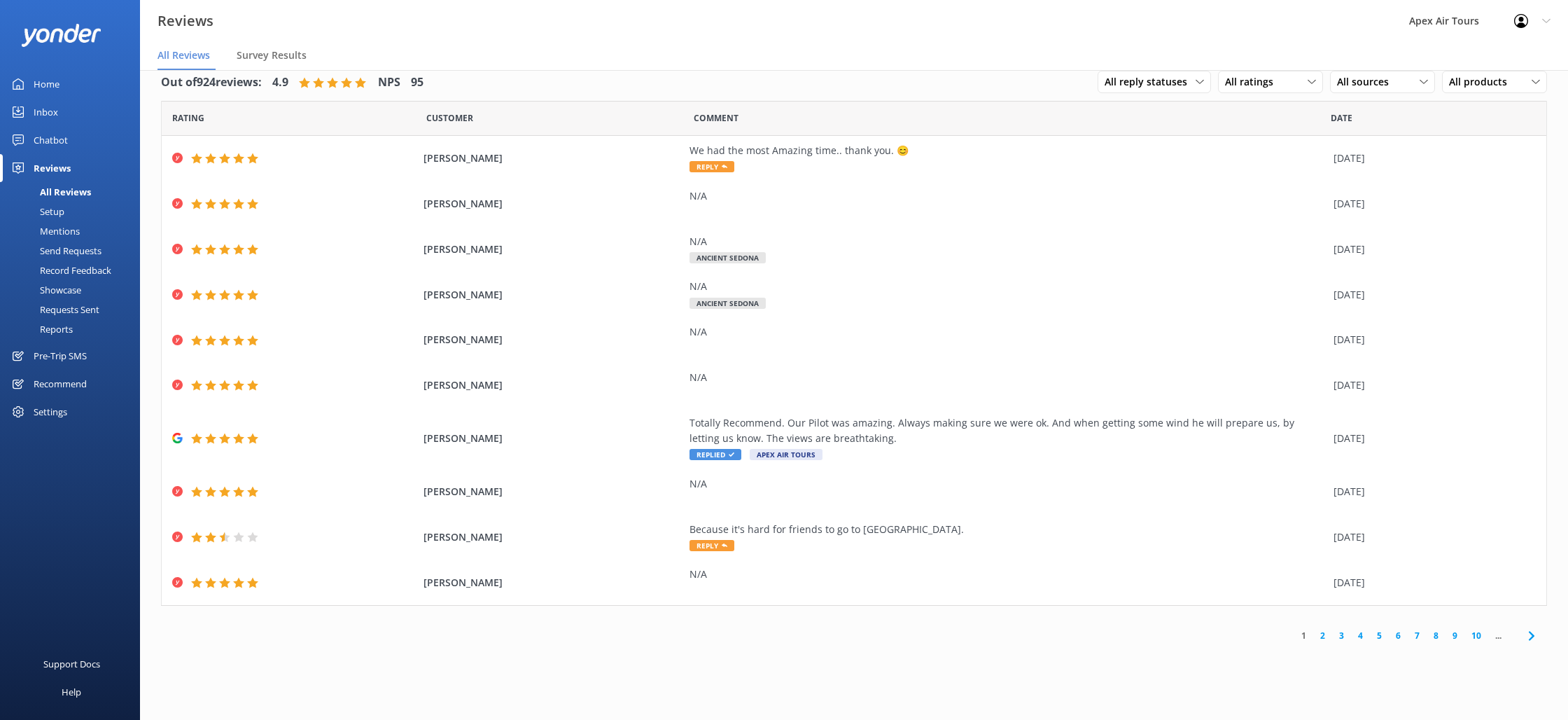
scroll to position [24, 0]
